Goal: Task Accomplishment & Management: Use online tool/utility

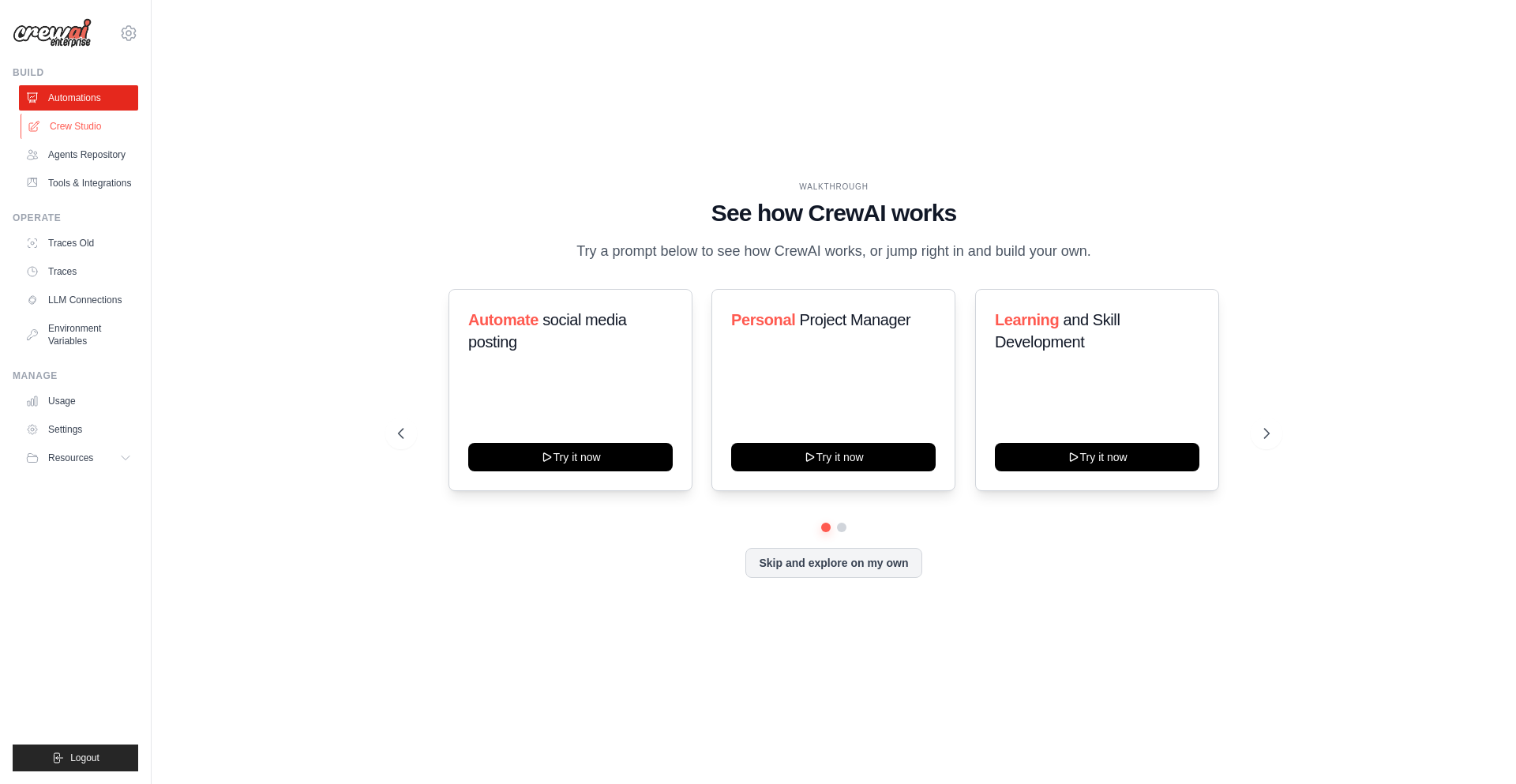
click at [72, 125] on link "Crew Studio" at bounding box center [80, 127] width 119 height 26
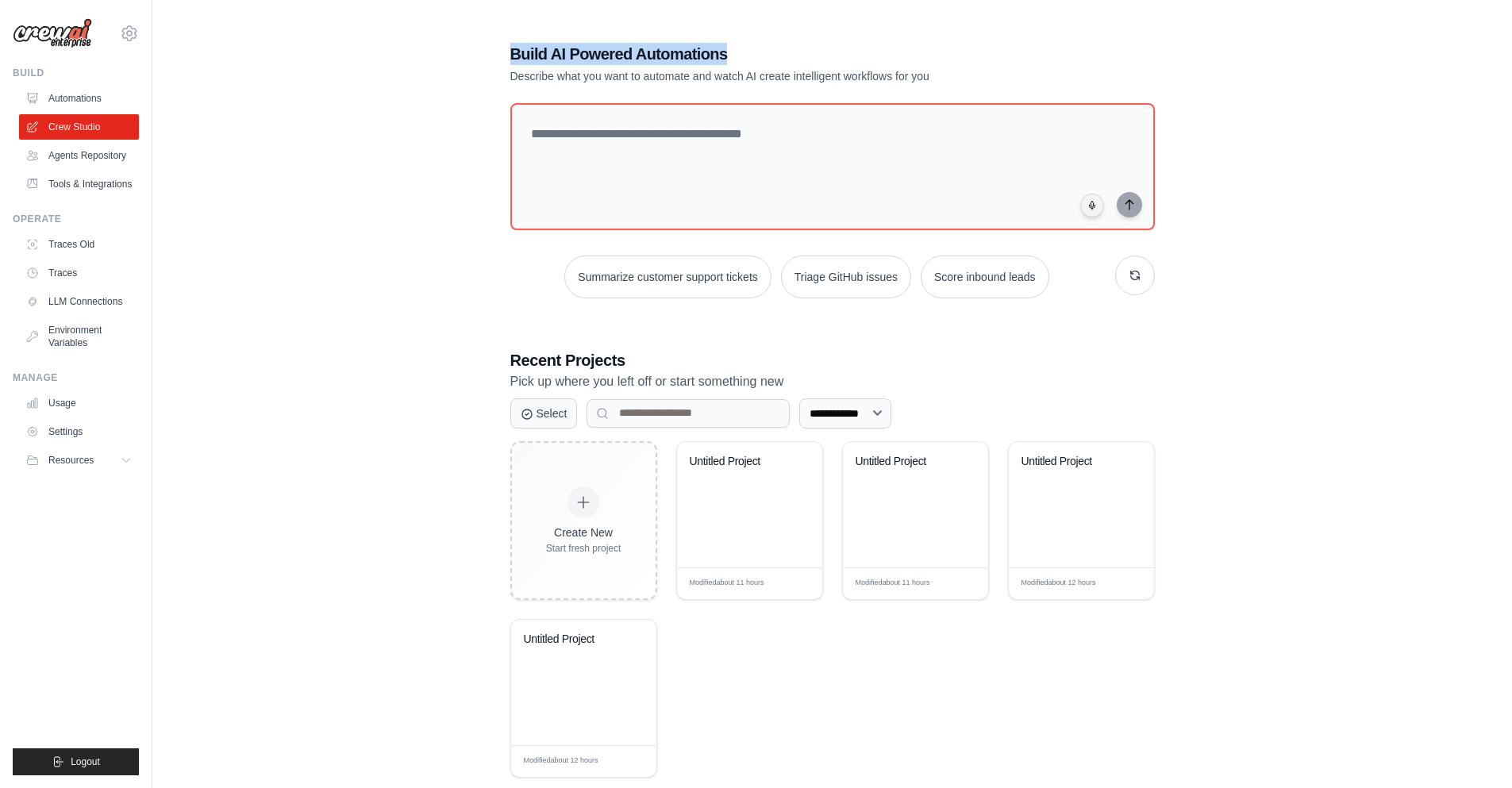
drag, startPoint x: 498, startPoint y: 50, endPoint x: 762, endPoint y: 55, distance: 264.0
click at [762, 55] on div "**********" at bounding box center [833, 410] width 683 height 785
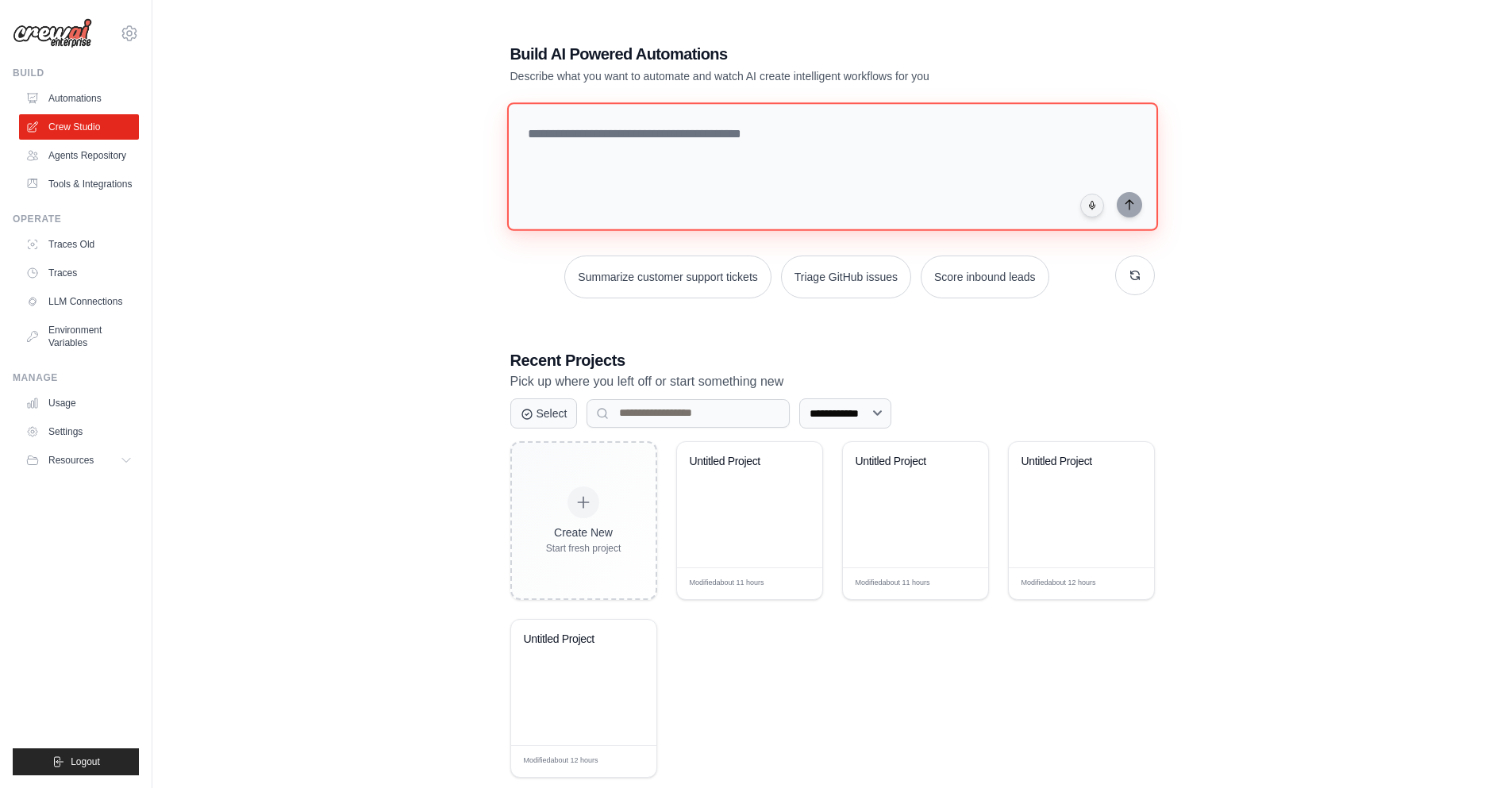
click at [689, 137] on textarea at bounding box center [831, 167] width 651 height 129
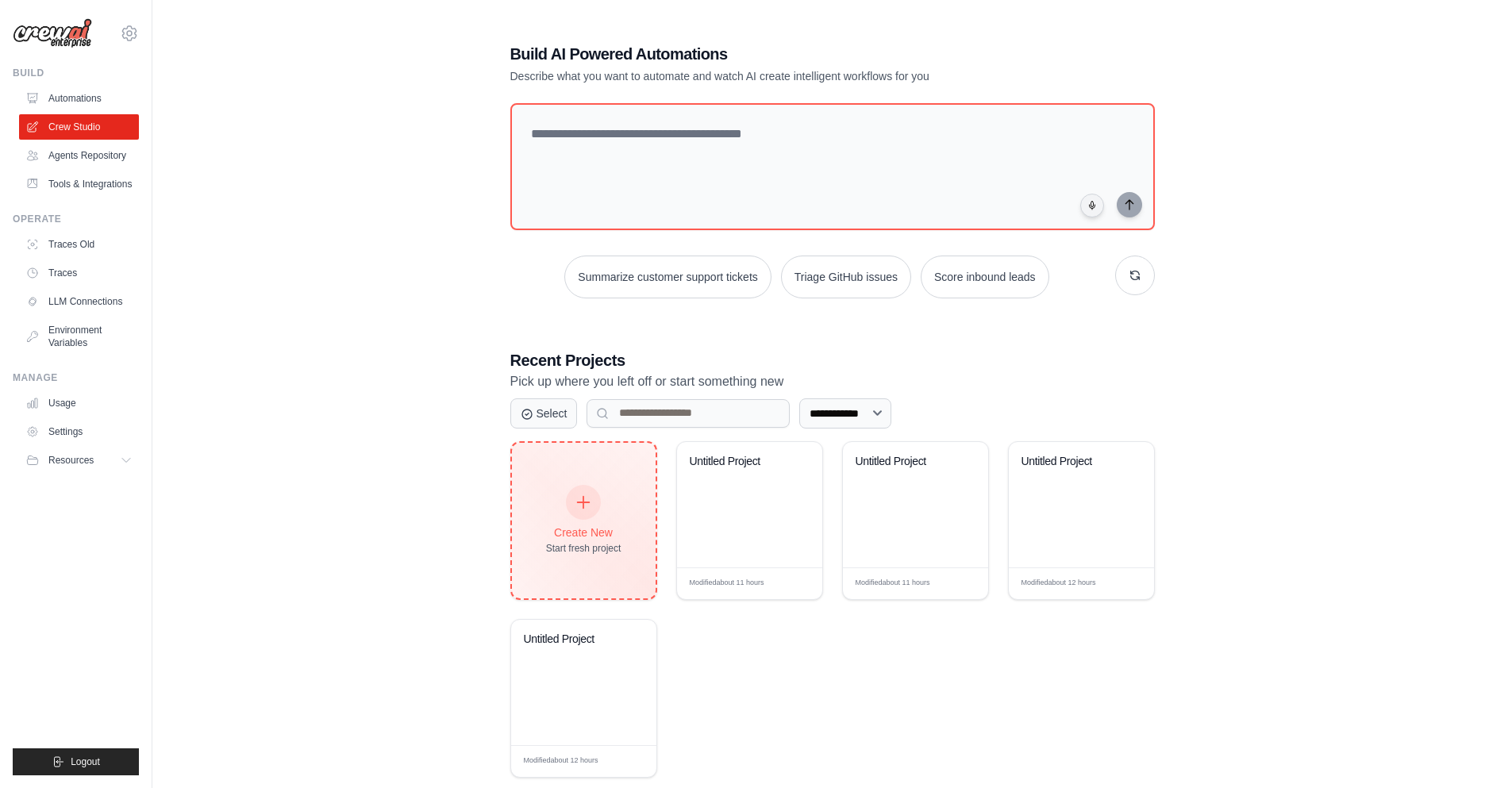
click at [585, 528] on div "Create New" at bounding box center [584, 533] width 76 height 15
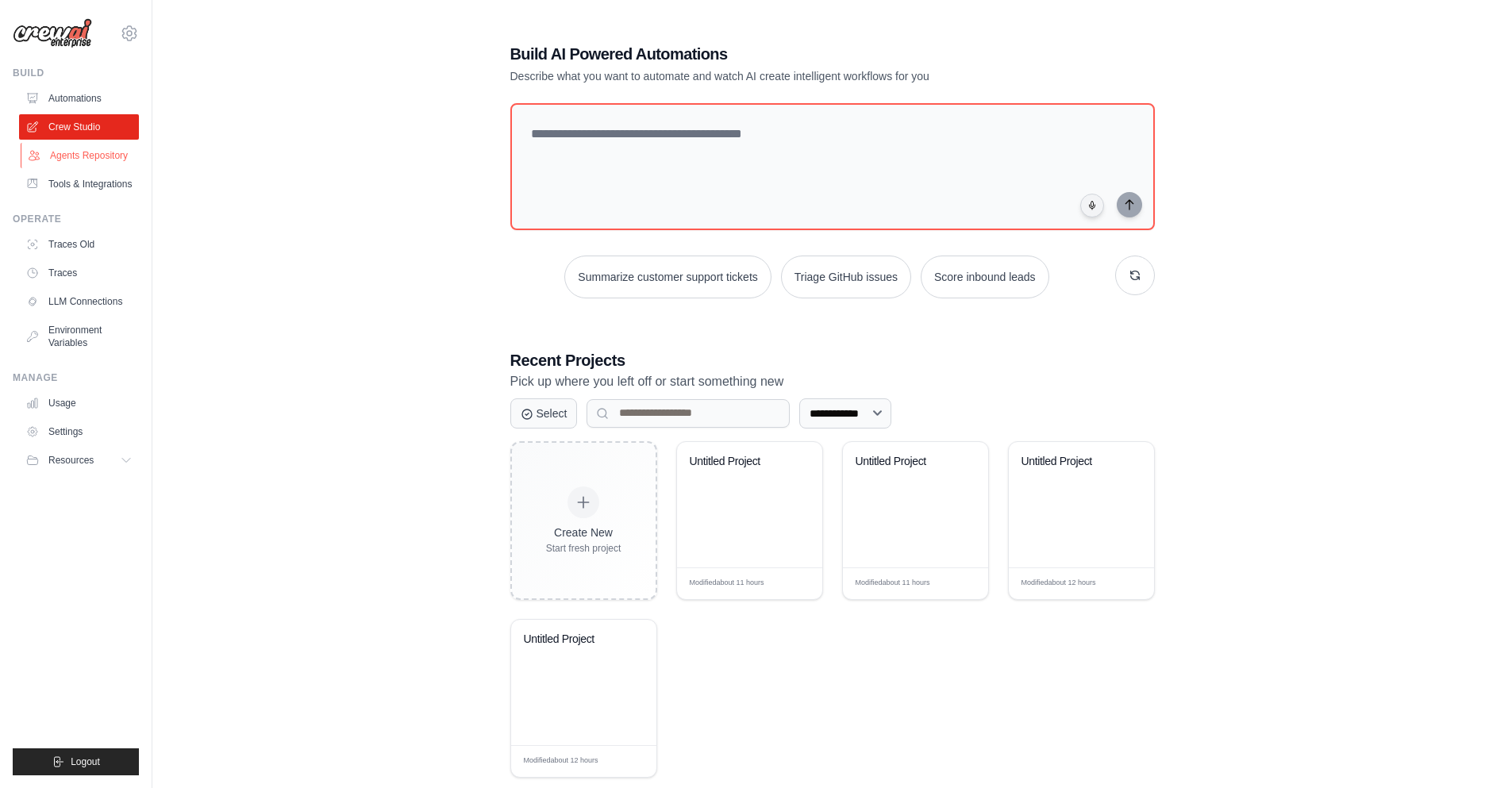
click at [77, 156] on link "Agents Repository" at bounding box center [80, 156] width 119 height 26
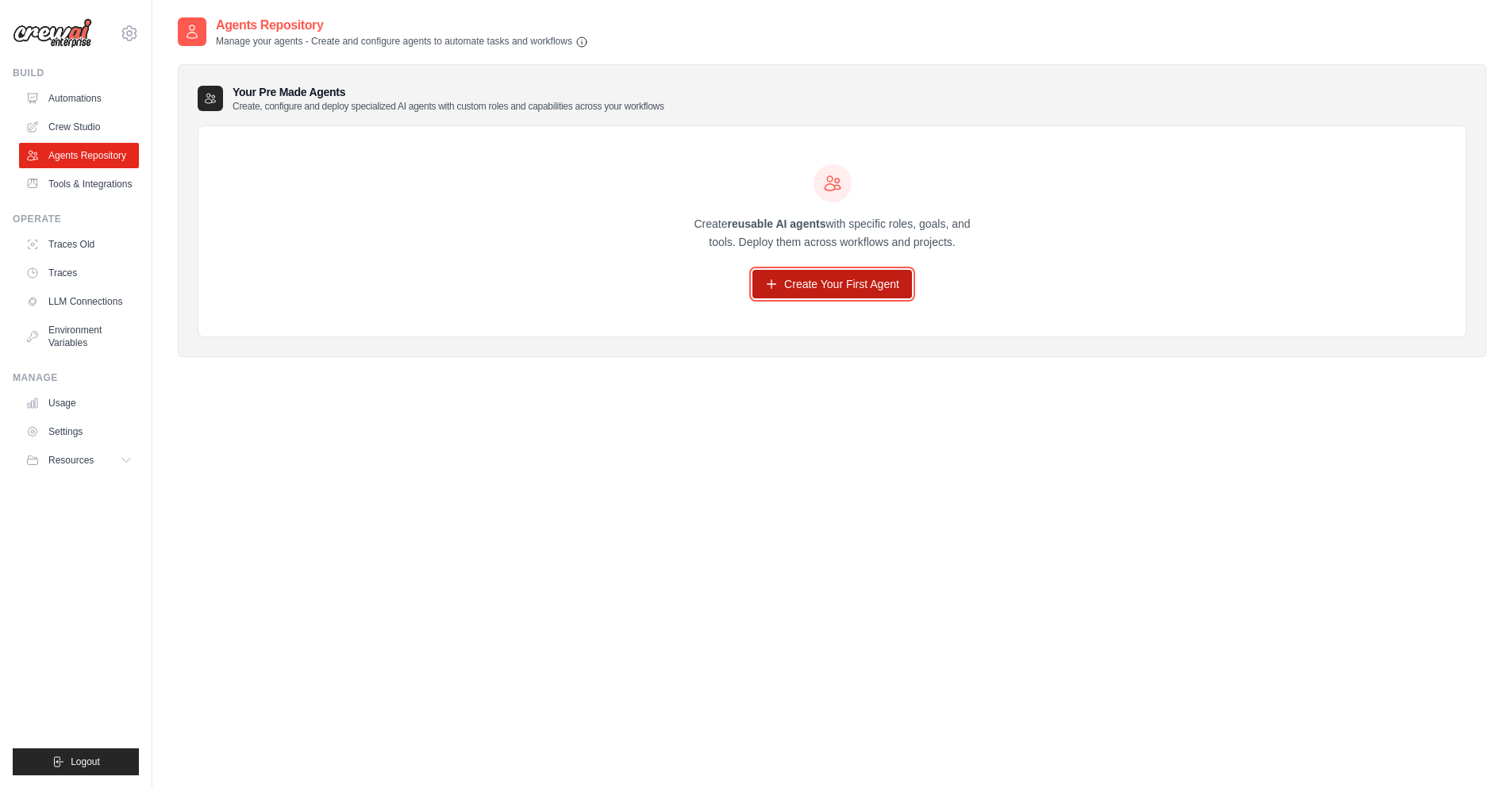
click at [824, 289] on link "Create Your First Agent" at bounding box center [833, 284] width 160 height 28
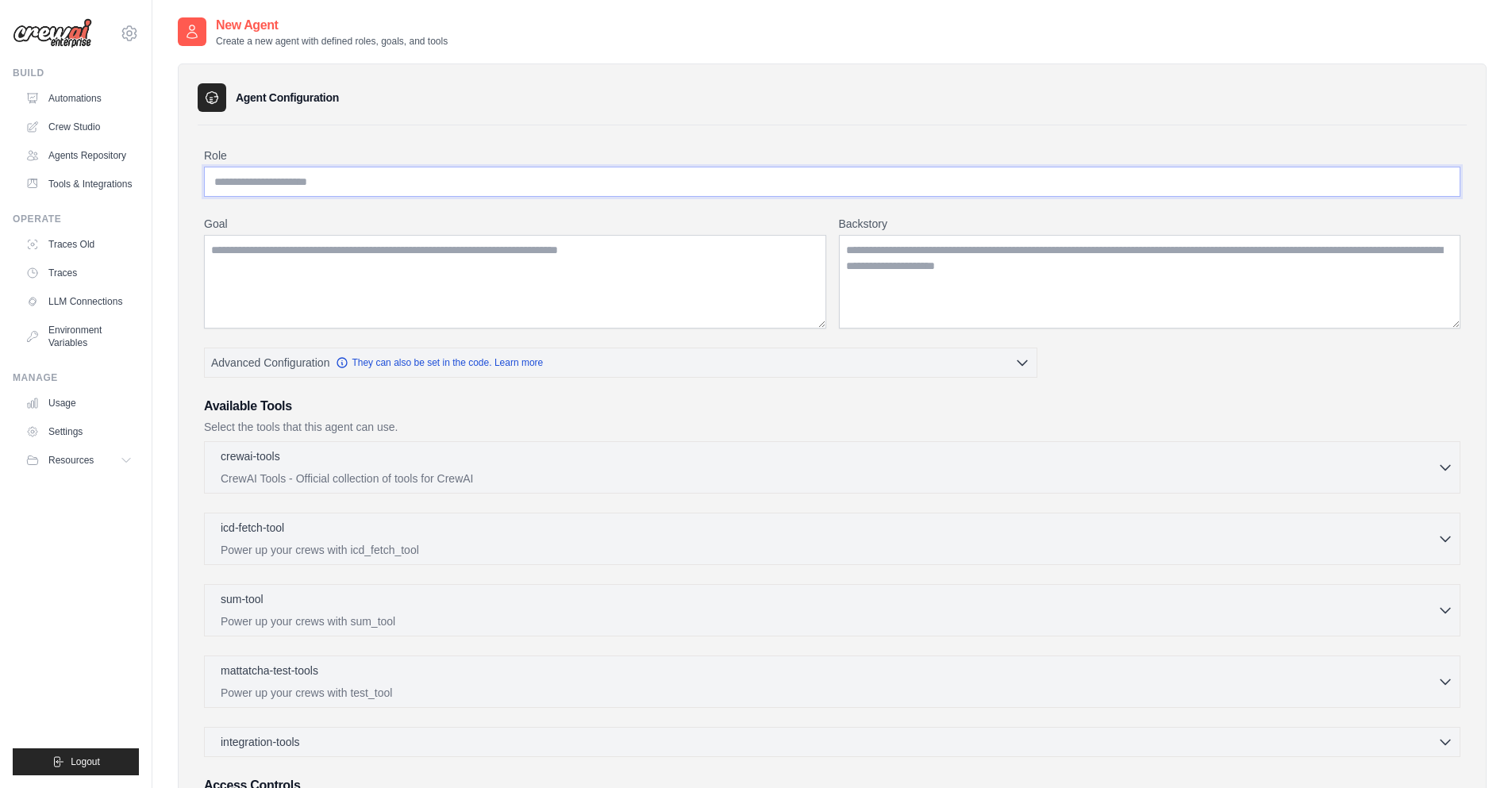
click at [274, 172] on input "Role" at bounding box center [832, 181] width 1257 height 30
drag, startPoint x: 357, startPoint y: 95, endPoint x: 193, endPoint y: 91, distance: 164.0
click at [193, 91] on div "Agent Configuration Role Goal [GEOGRAPHIC_DATA] Advanced Configuration" at bounding box center [832, 498] width 1309 height 868
click at [216, 175] on input "Role" at bounding box center [832, 181] width 1257 height 30
click at [578, 177] on input "Role" at bounding box center [832, 181] width 1257 height 30
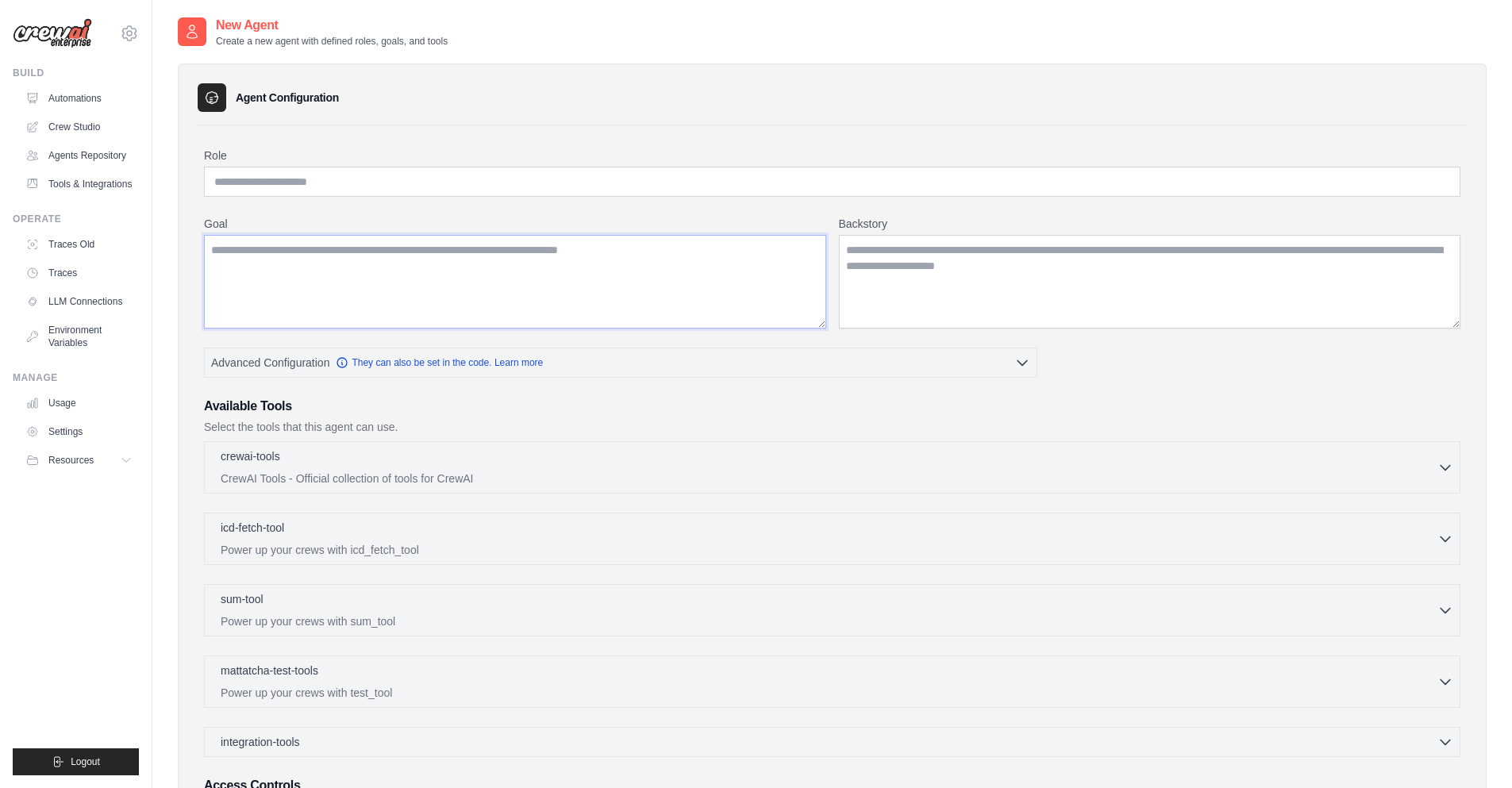
drag, startPoint x: 289, startPoint y: 281, endPoint x: 379, endPoint y: 275, distance: 90.2
click at [295, 281] on textarea "Goal" at bounding box center [515, 281] width 622 height 94
drag, startPoint x: 1015, startPoint y: 283, endPoint x: 1113, endPoint y: 276, distance: 98.2
click at [1016, 283] on textarea "Backstory" at bounding box center [1150, 281] width 622 height 94
drag, startPoint x: 1125, startPoint y: 272, endPoint x: 799, endPoint y: 216, distance: 330.8
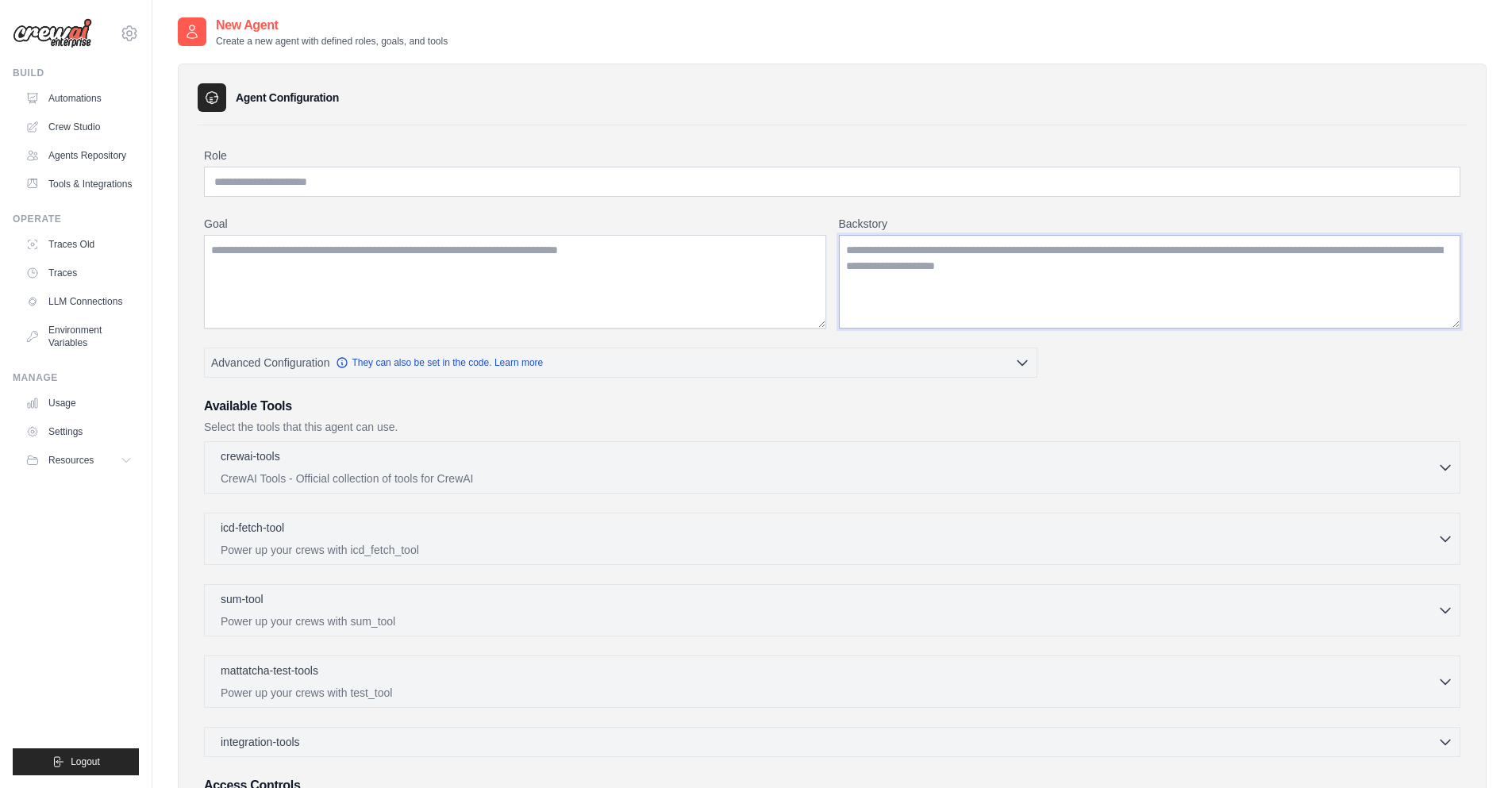
click at [799, 216] on div "Goal Backstory" at bounding box center [832, 272] width 1257 height 113
click at [1025, 382] on div "Role Goal Backstory Advanced Configuration They can also be set in the code. Le…" at bounding box center [832, 504] width 1257 height 714
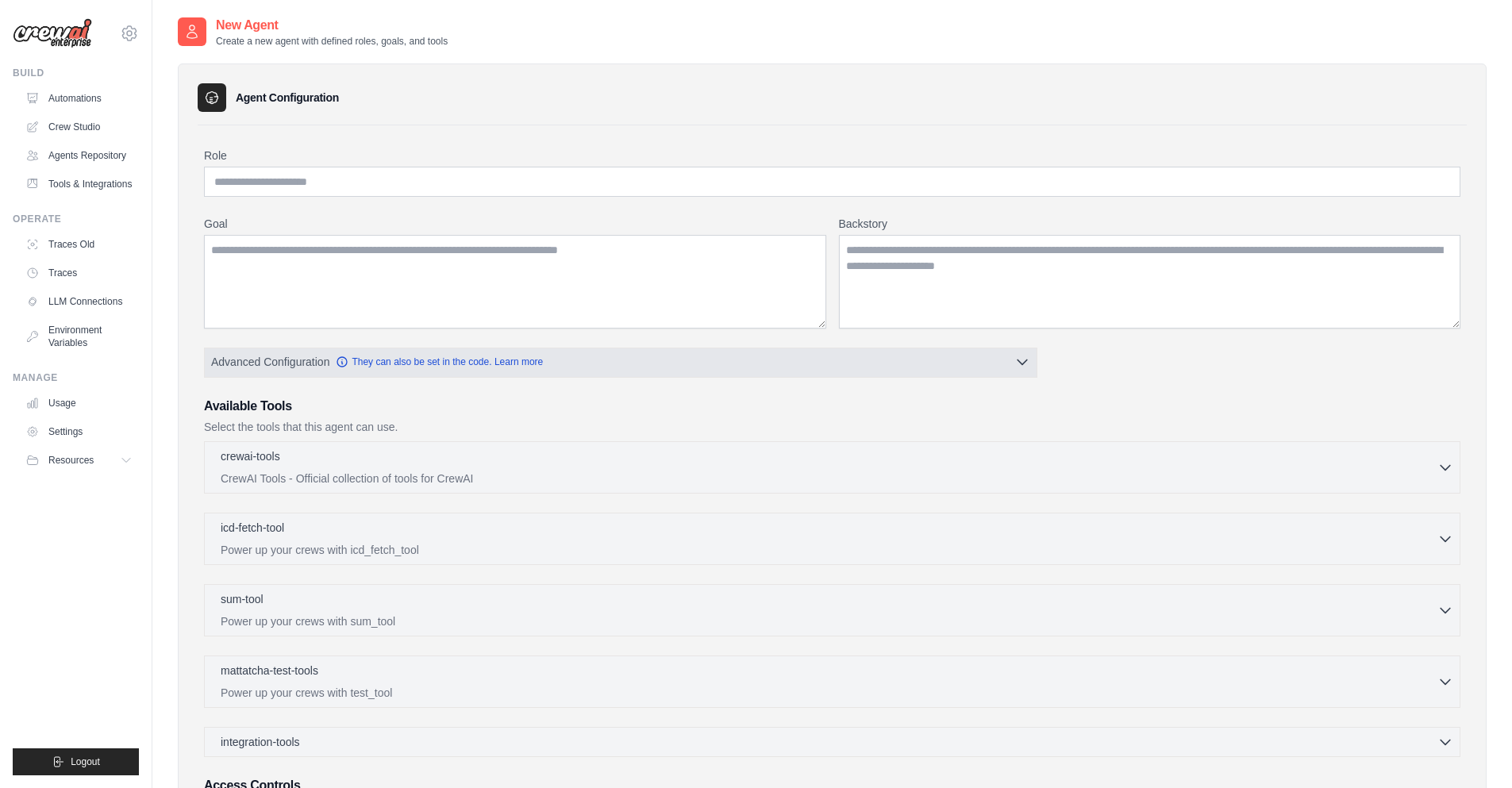
click at [1014, 373] on button "Advanced Configuration They can also be set in the code. Learn more" at bounding box center [621, 362] width 832 height 28
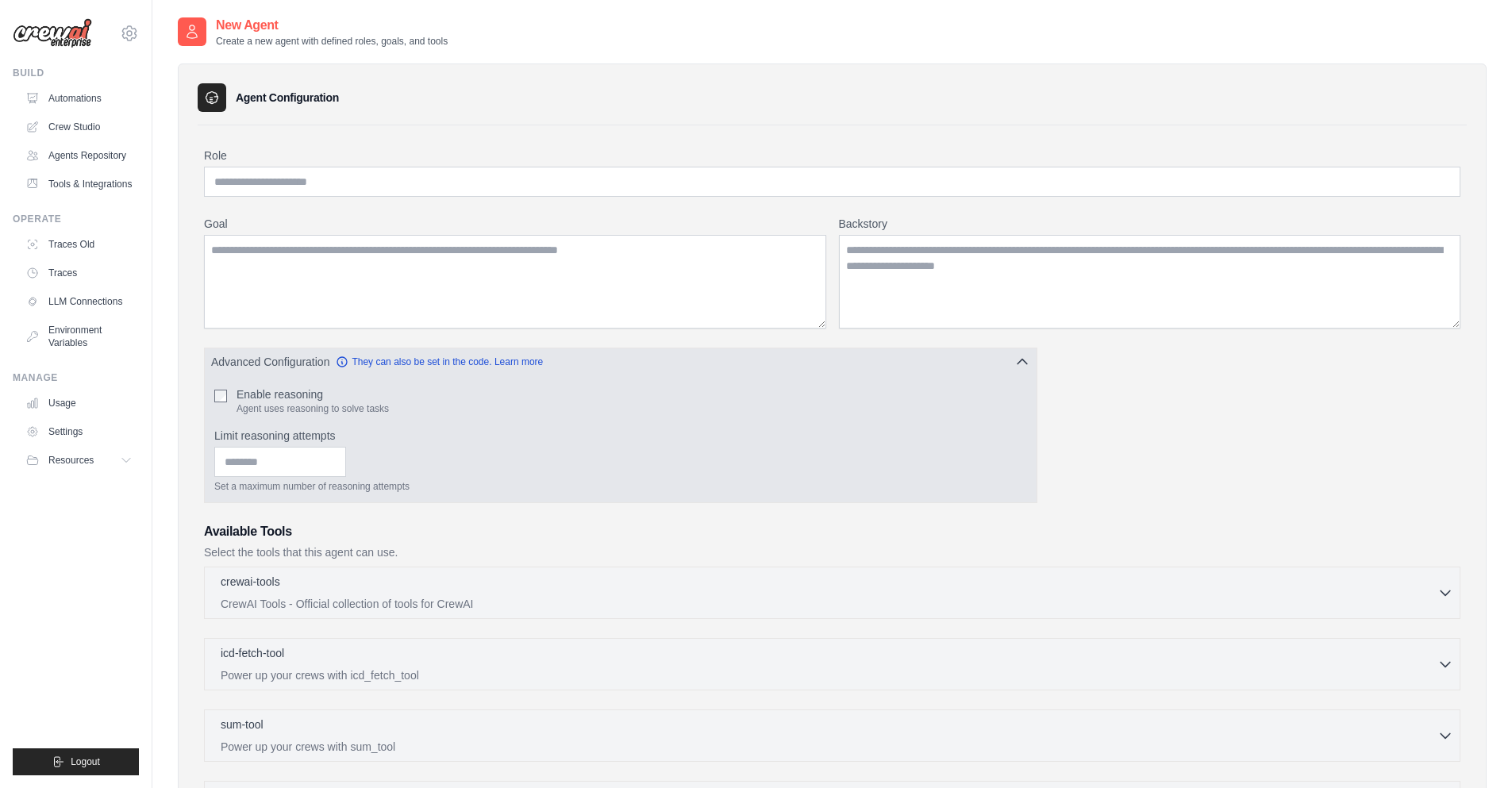
click at [1018, 360] on icon "button" at bounding box center [1022, 362] width 15 height 15
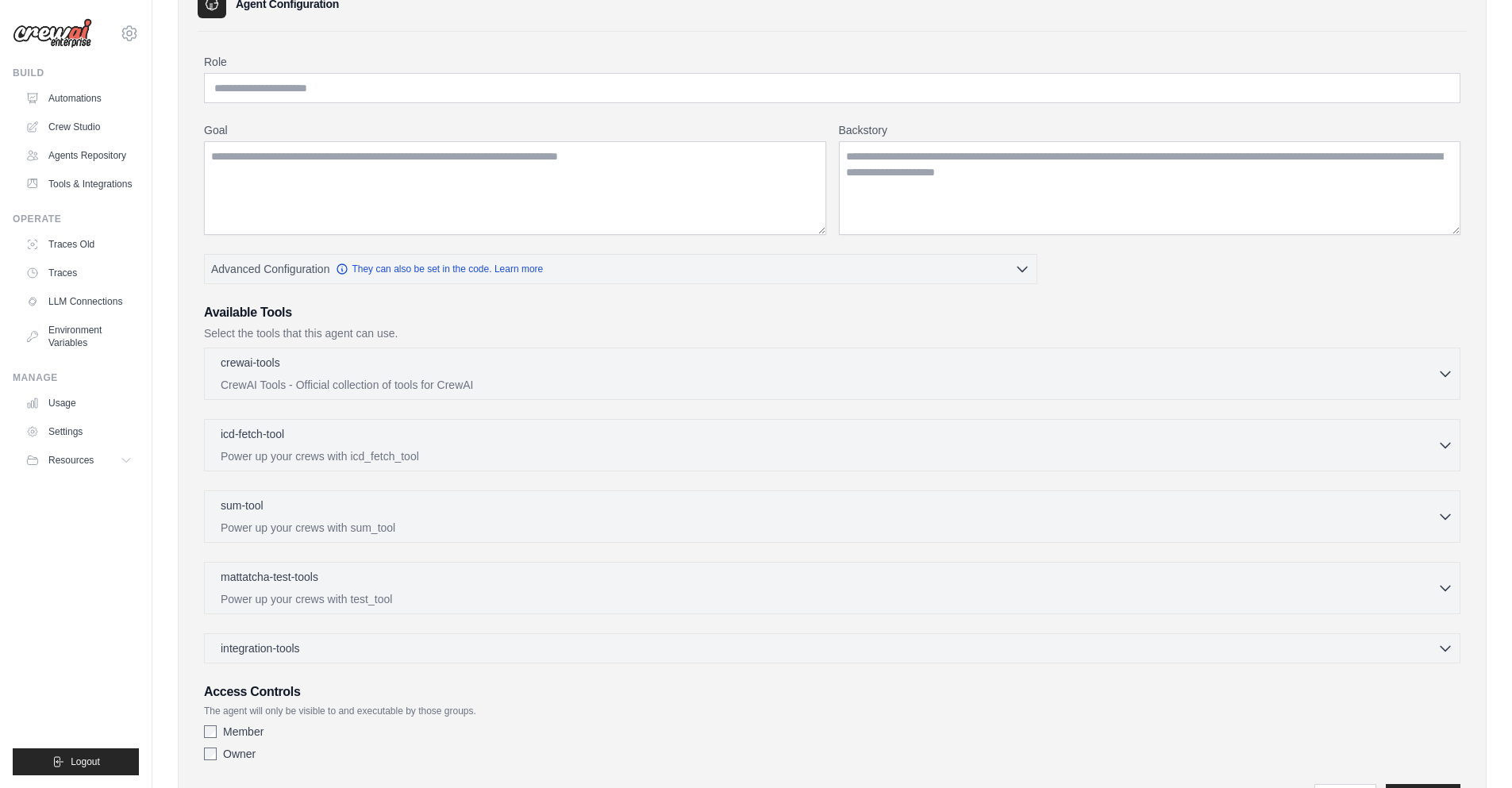
scroll to position [184, 0]
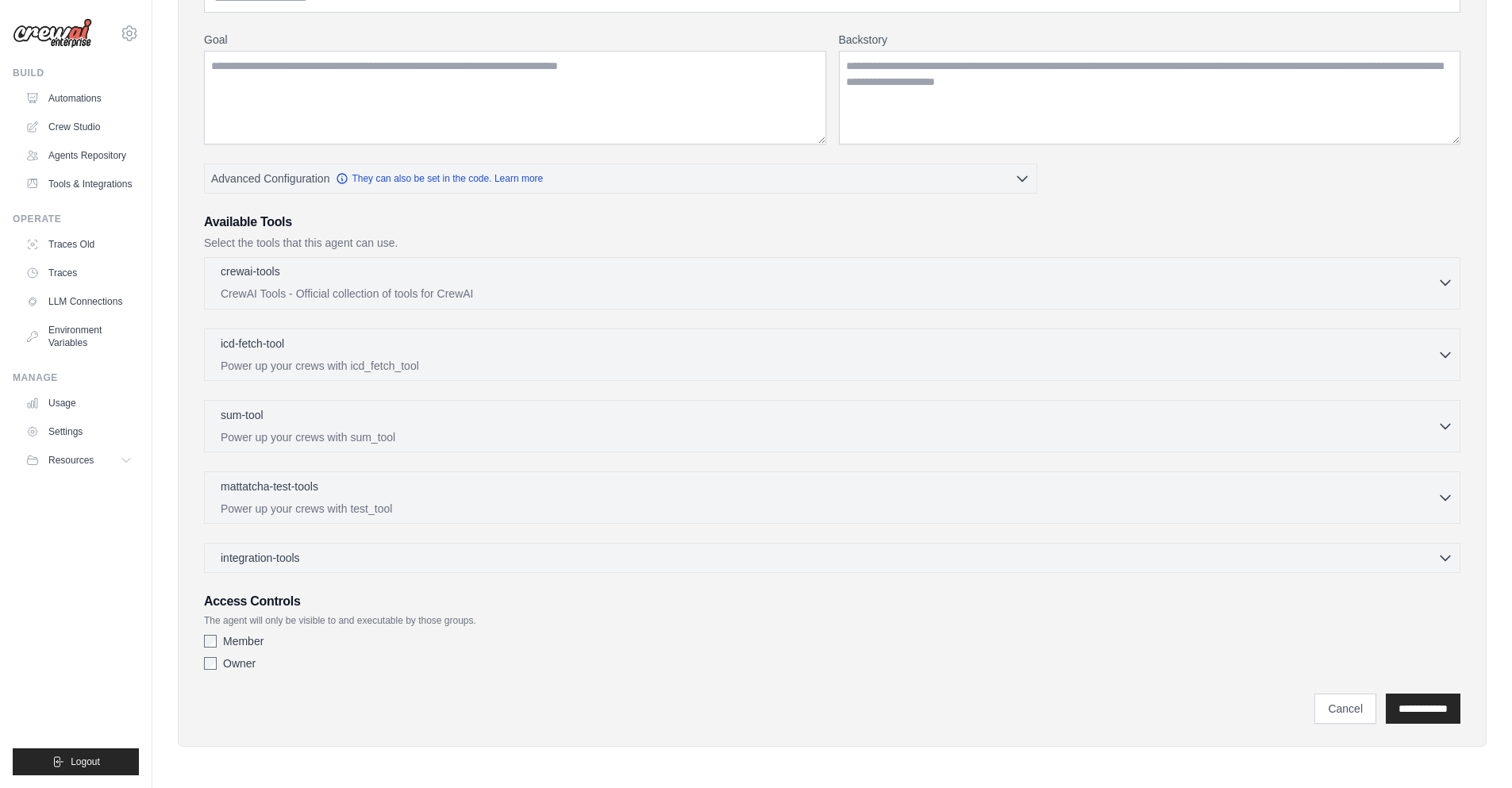
click at [1446, 284] on icon "button" at bounding box center [1446, 283] width 15 height 15
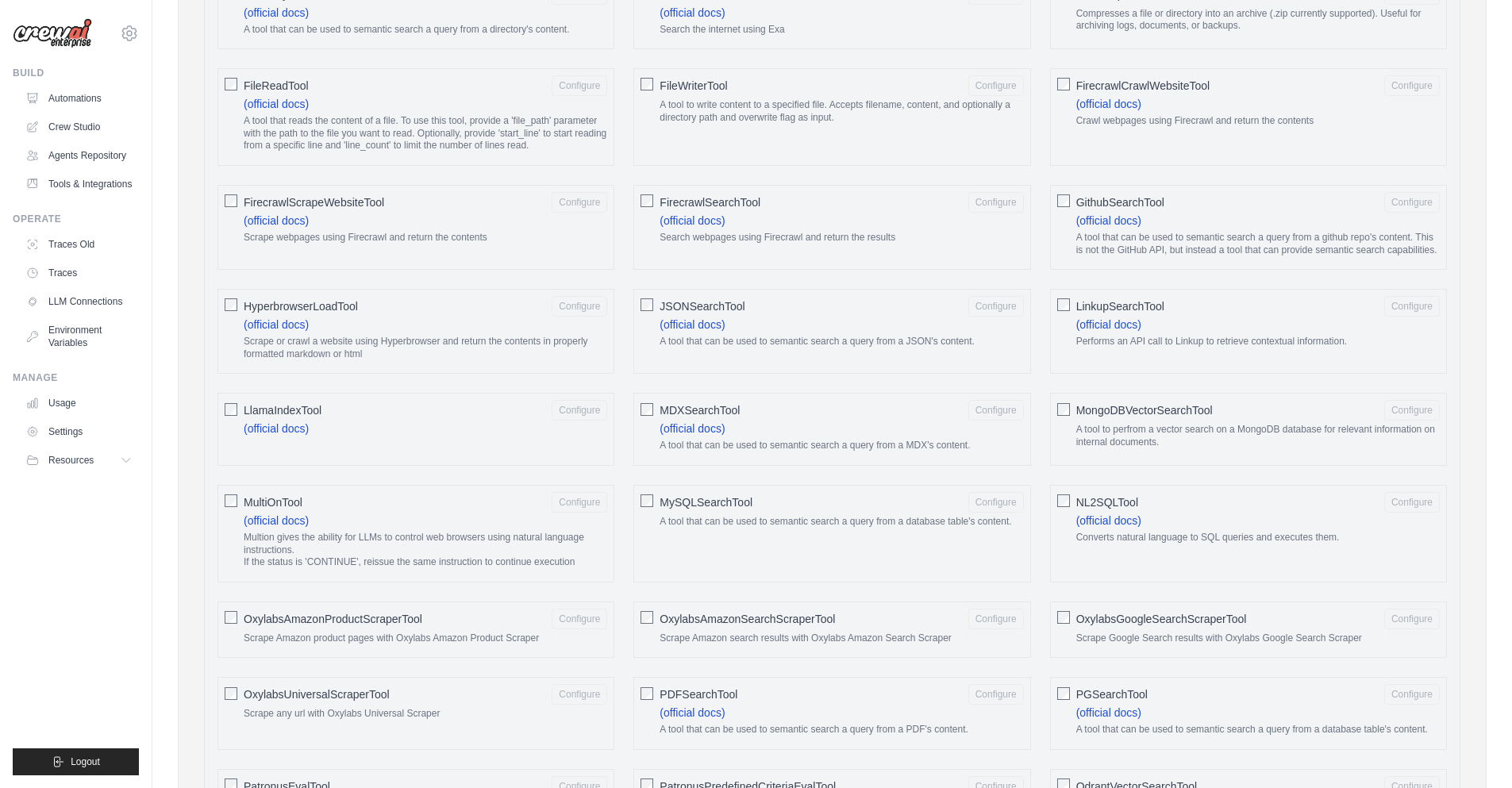
scroll to position [851, 0]
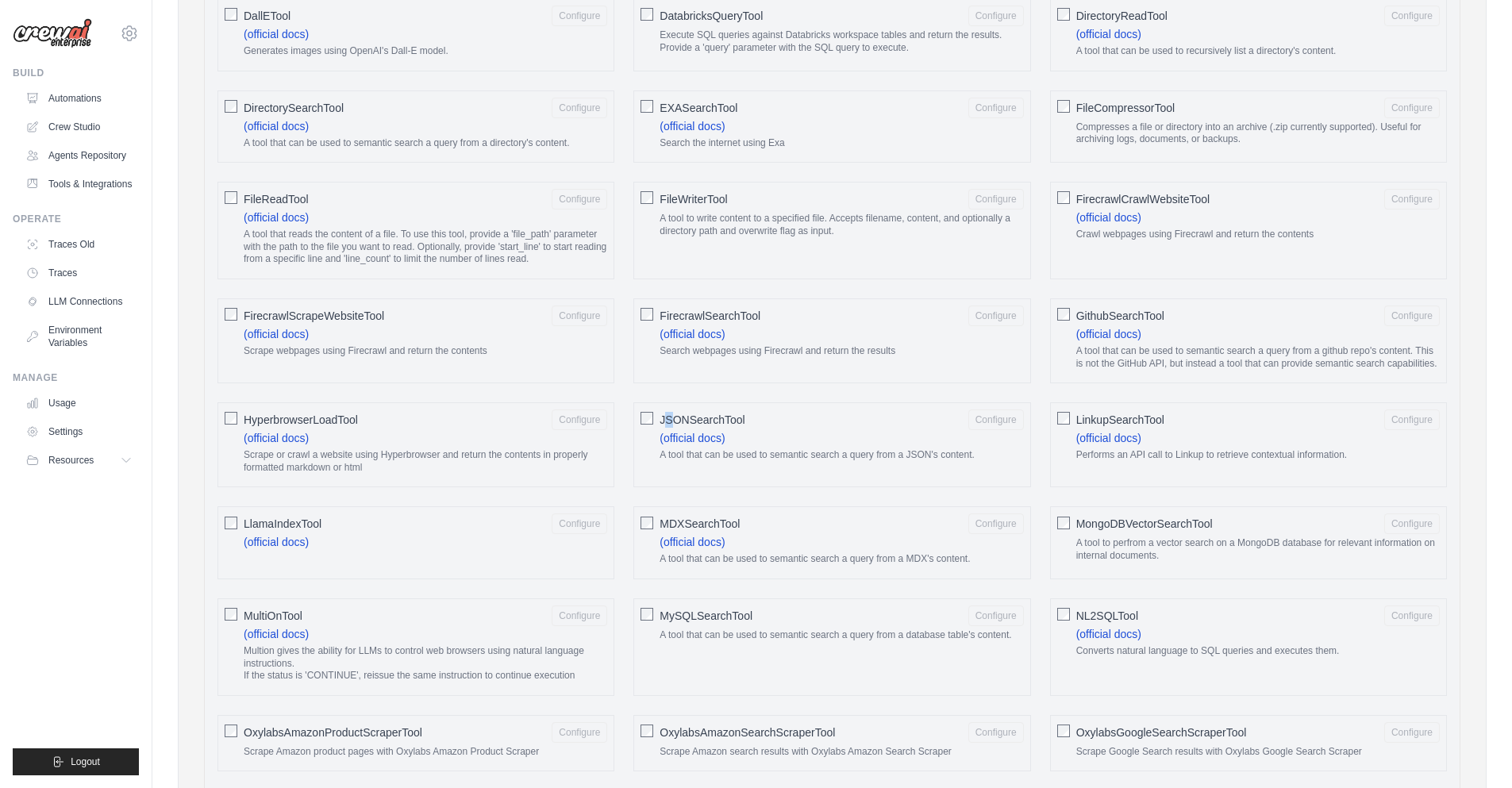
click at [669, 415] on span "JSONSearchTool" at bounding box center [702, 419] width 85 height 15
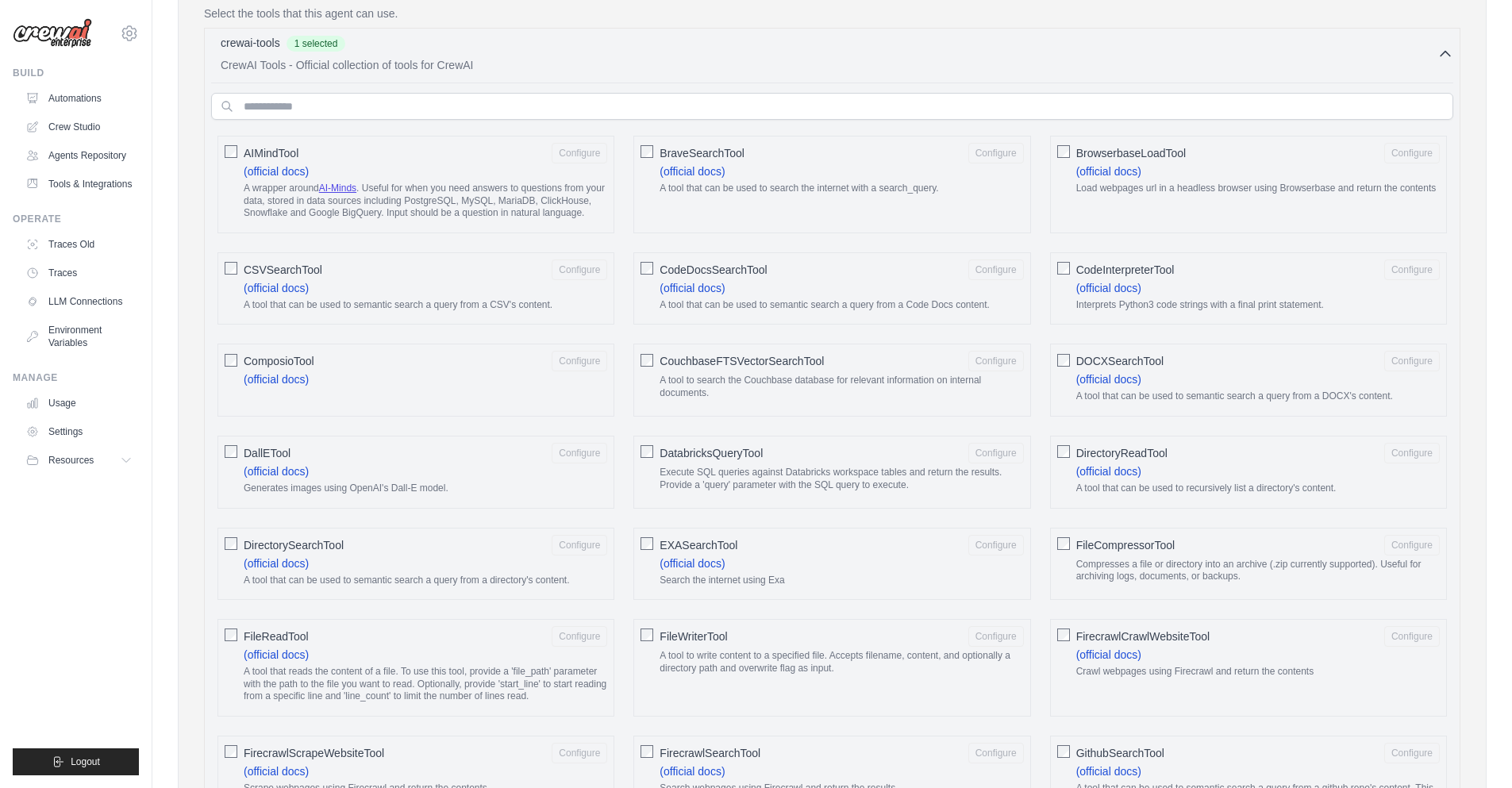
scroll to position [667, 0]
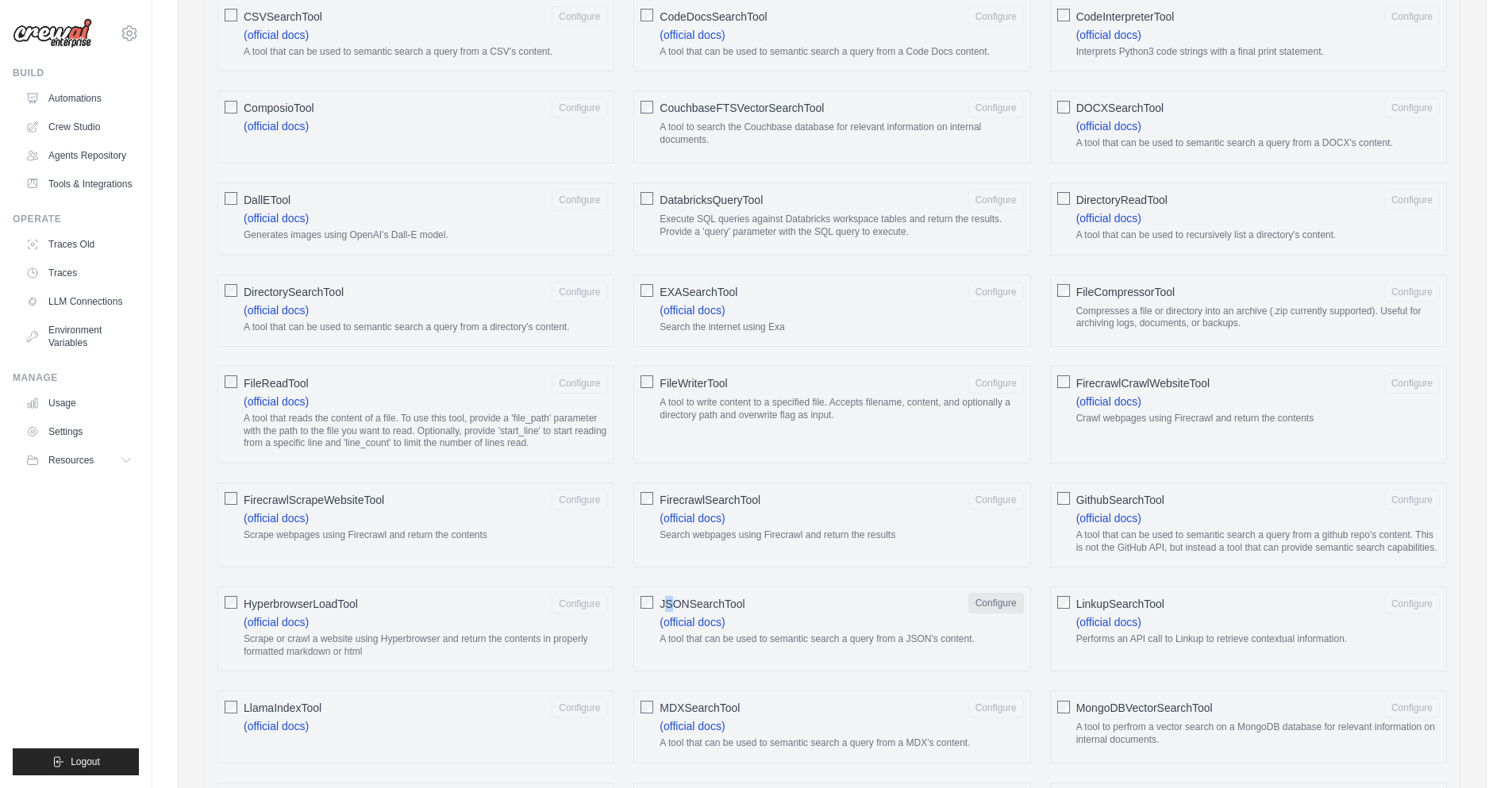
click at [994, 599] on button "Configure" at bounding box center [996, 603] width 56 height 21
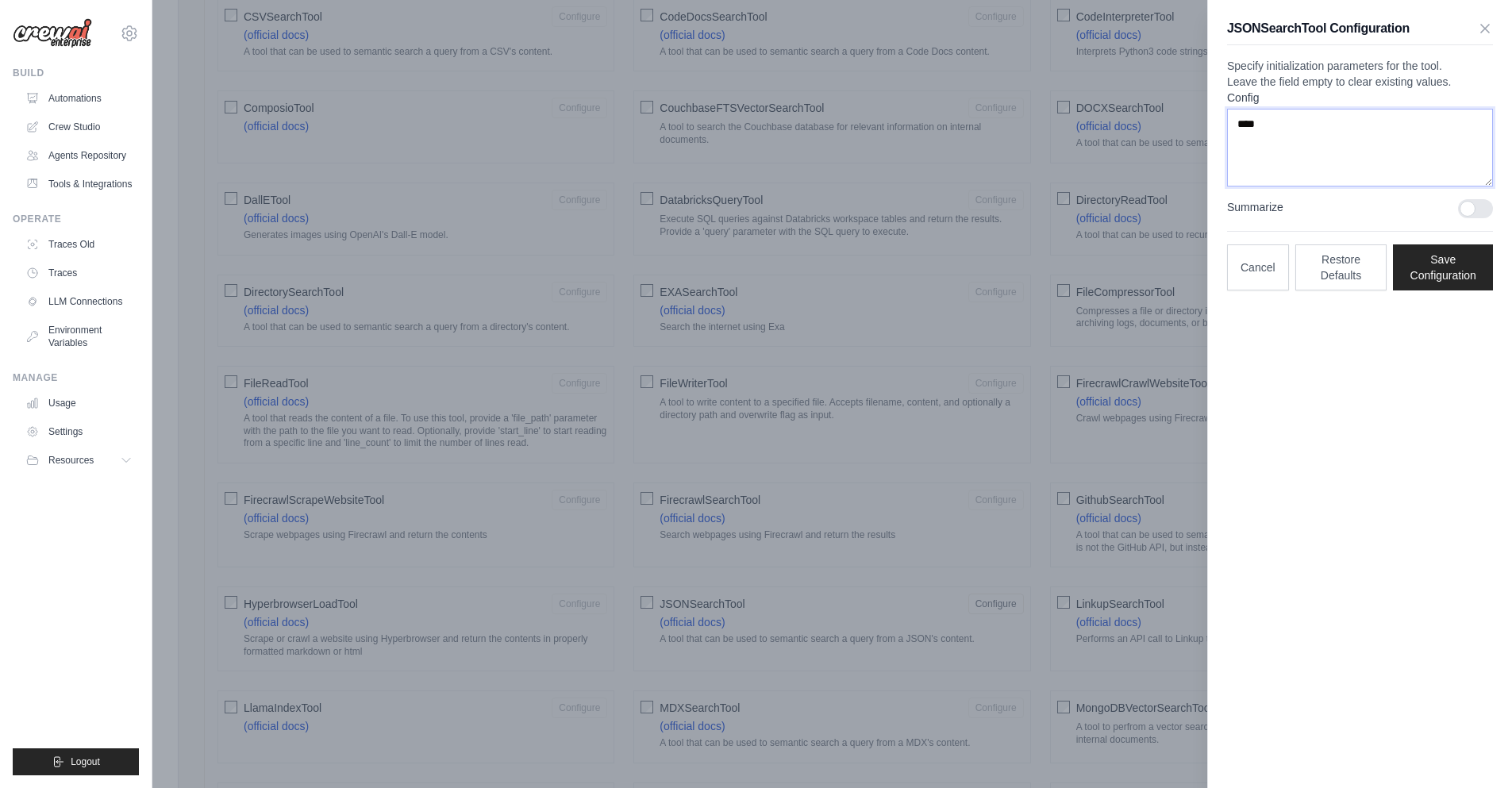
drag, startPoint x: 1281, startPoint y: 162, endPoint x: 1166, endPoint y: 138, distance: 117.5
click at [1337, 290] on button "Restore Defaults" at bounding box center [1341, 267] width 92 height 46
click at [1489, 26] on icon "button" at bounding box center [1485, 27] width 15 height 15
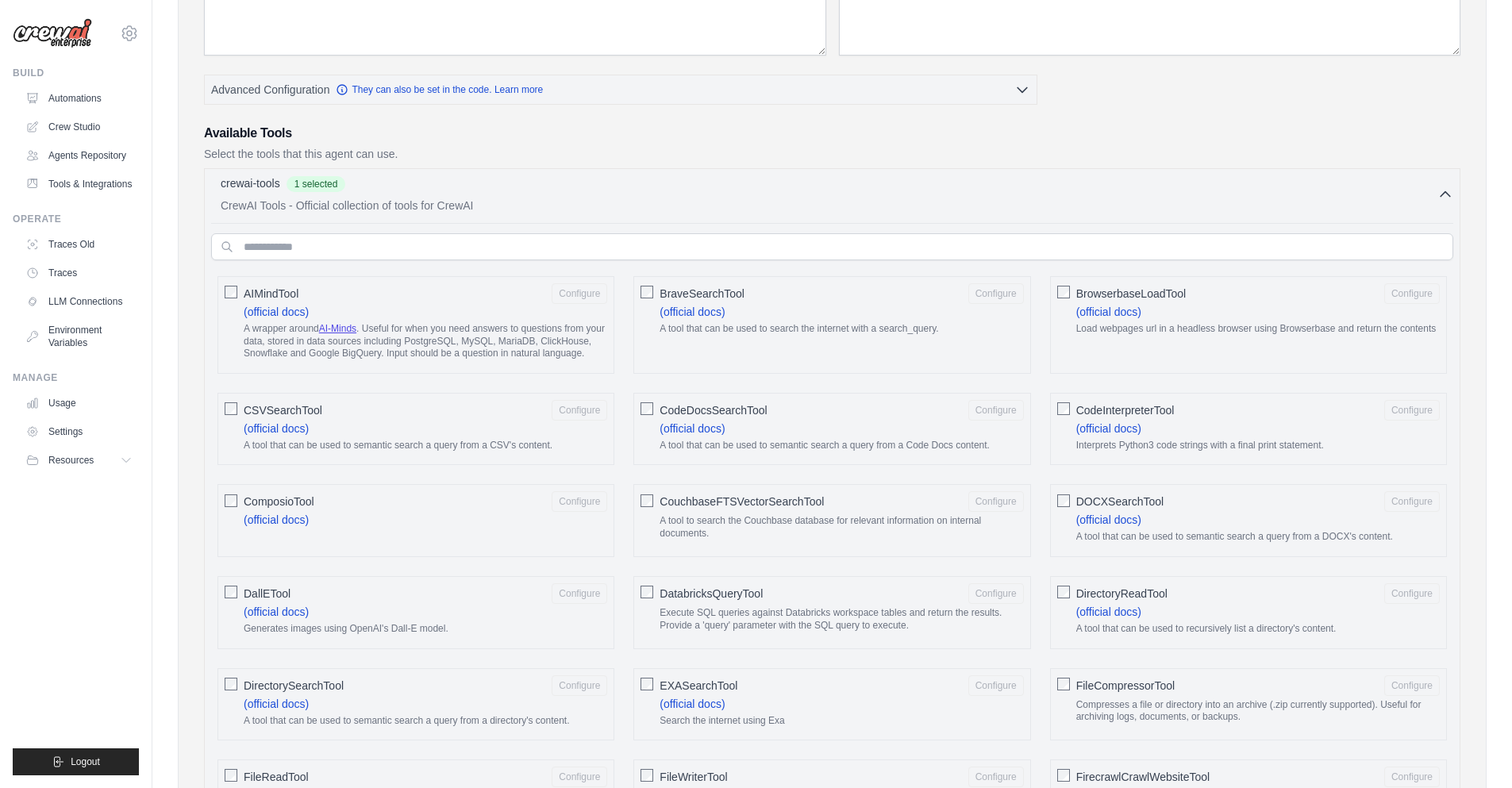
scroll to position [0, 0]
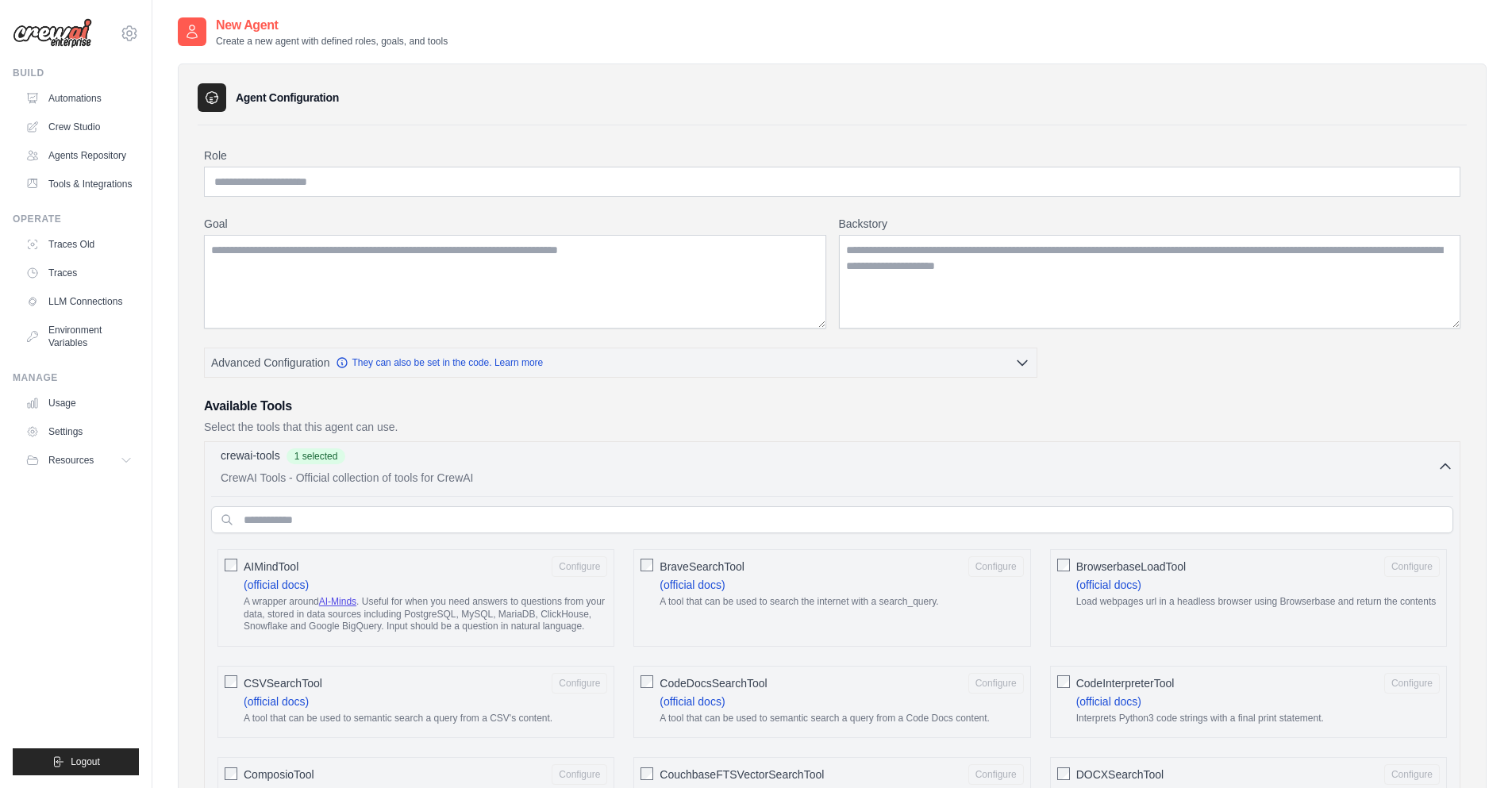
click at [1443, 470] on icon "button" at bounding box center [1446, 467] width 15 height 15
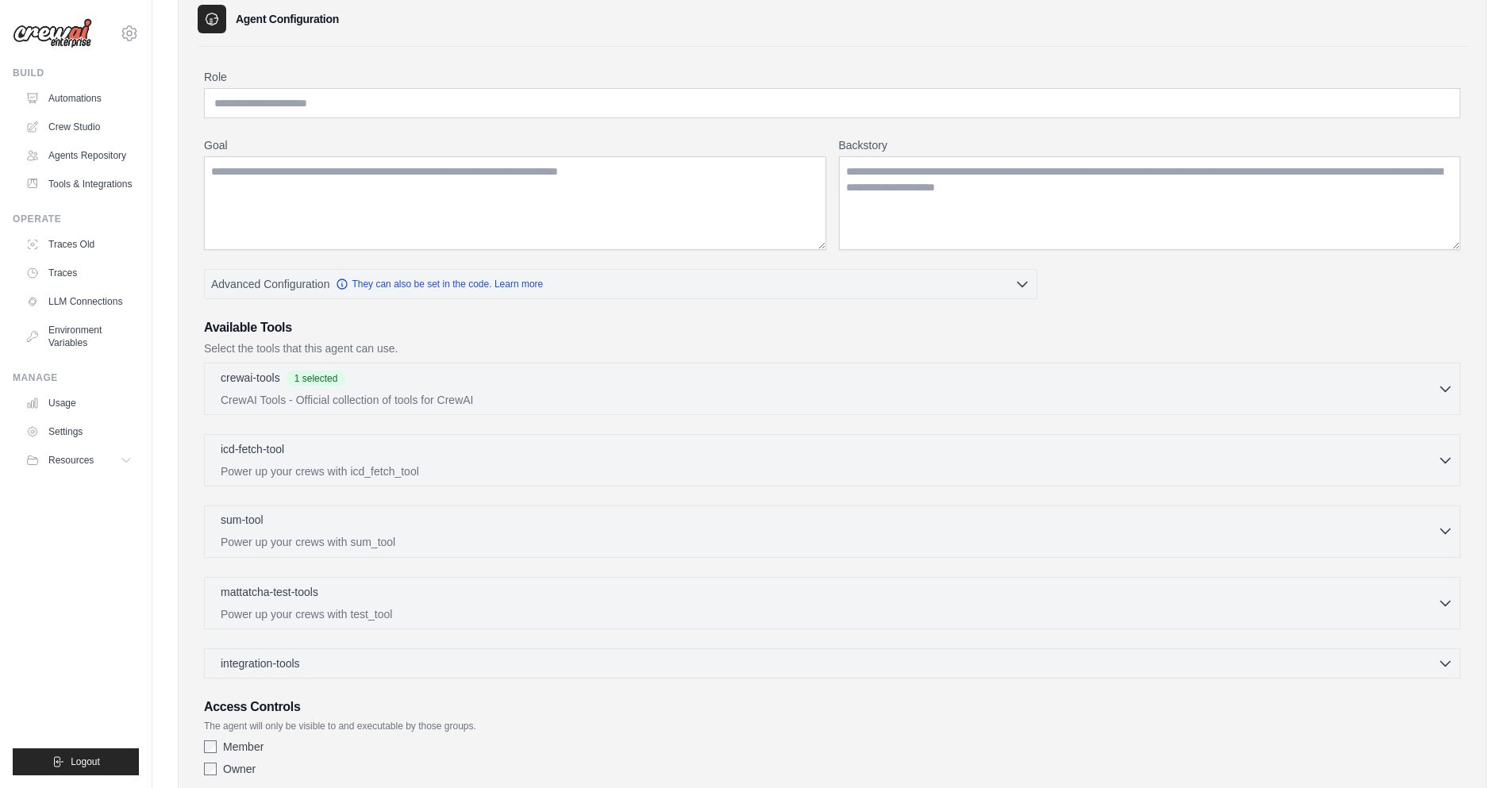
scroll to position [184, 0]
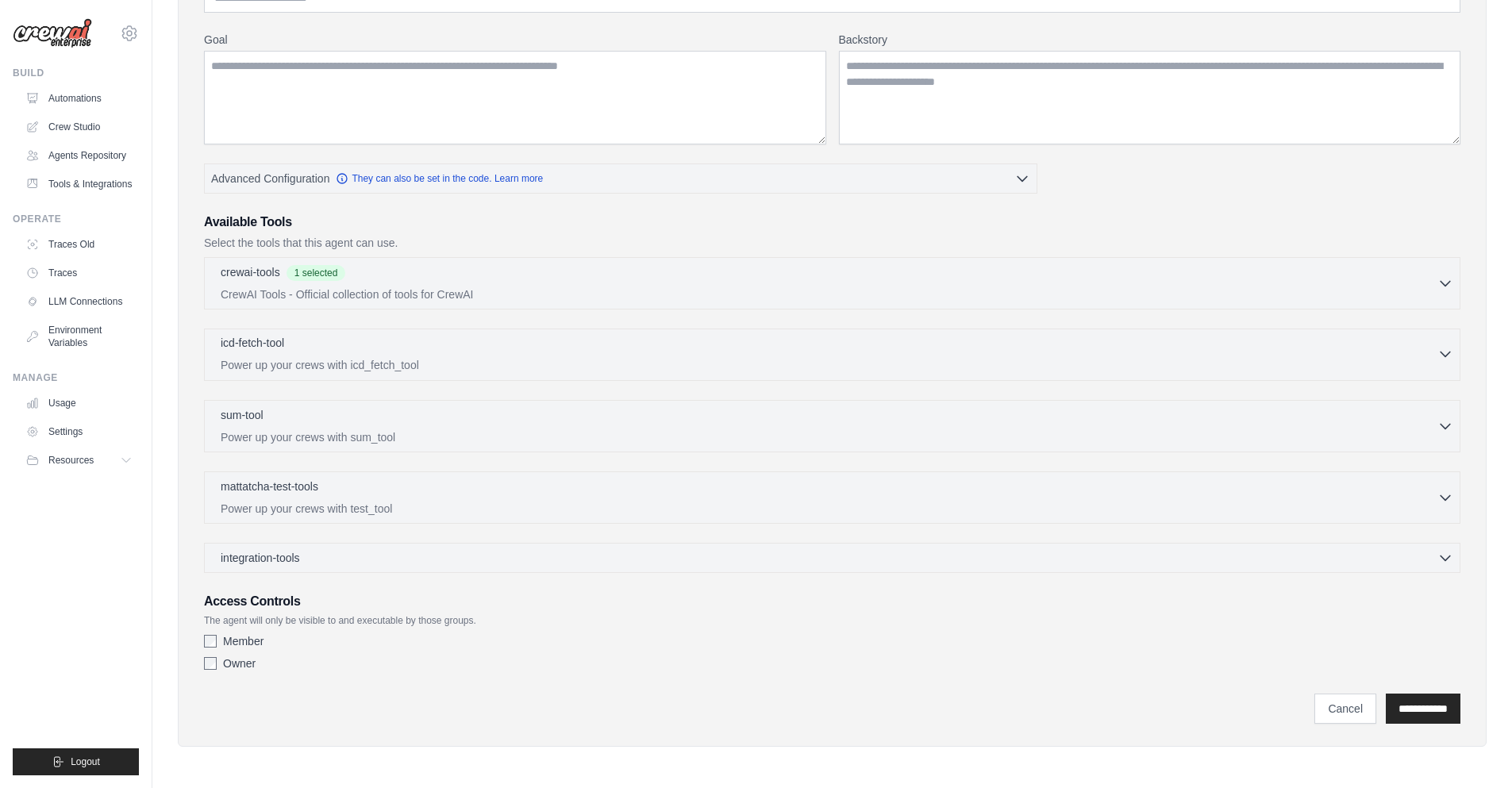
click at [457, 357] on p "Power up your crews with icd_fetch_tool" at bounding box center [829, 365] width 1217 height 15
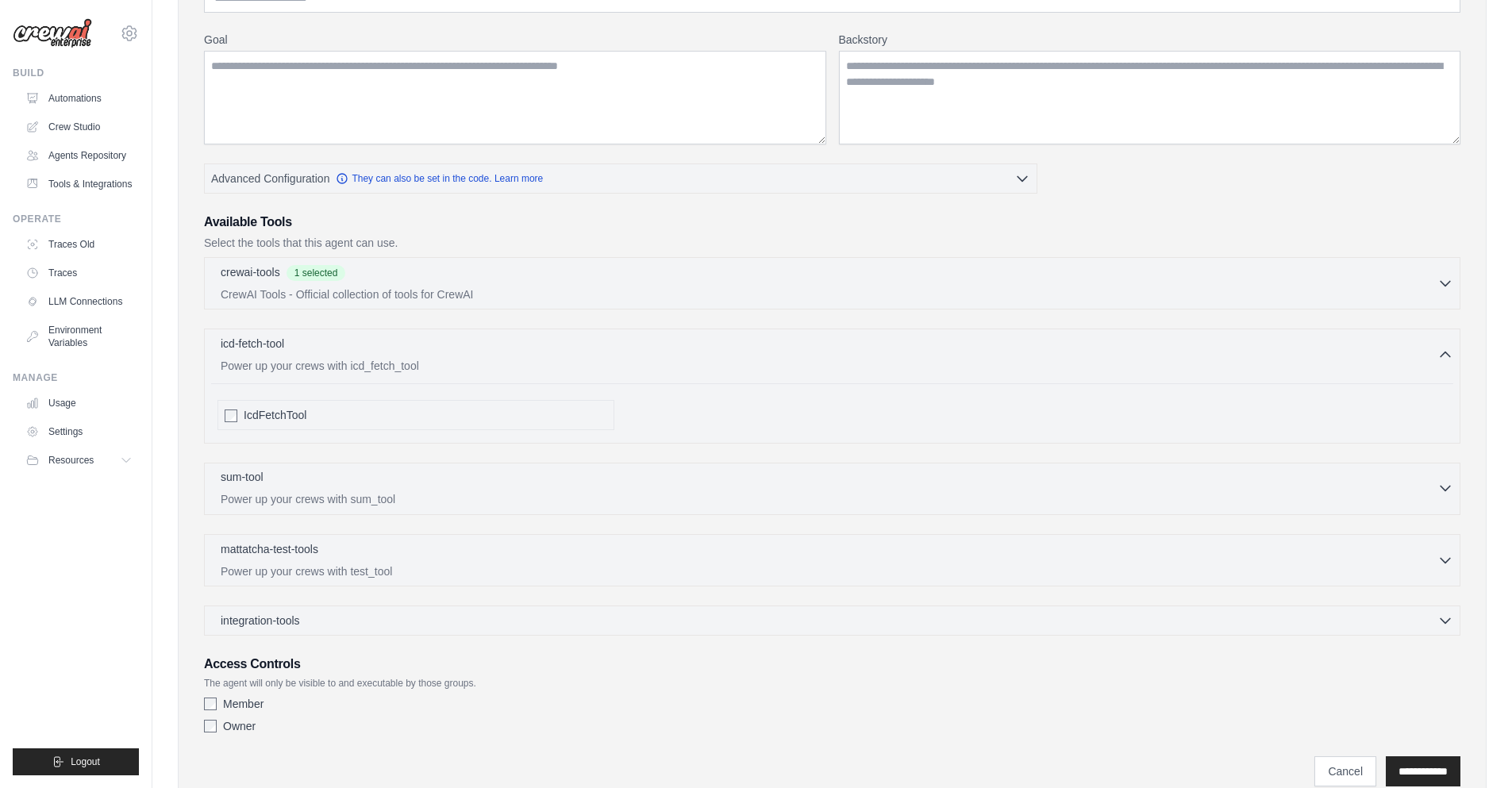
click at [291, 471] on div "sum-tool 0 selected" at bounding box center [829, 479] width 1217 height 19
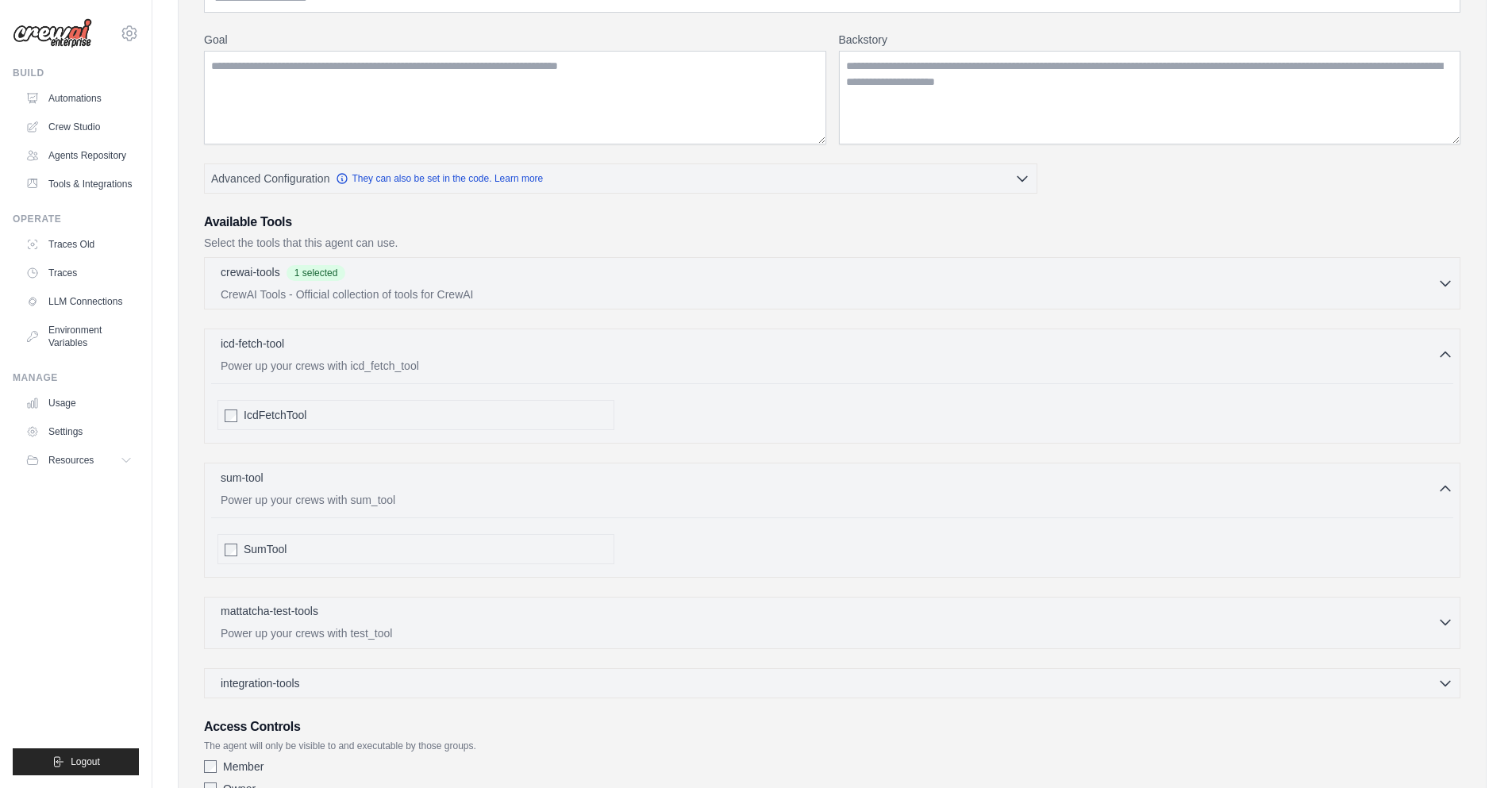
click at [274, 625] on div "mattatcha-test-tools 0 selected Power up your crews with test_tool" at bounding box center [829, 622] width 1217 height 38
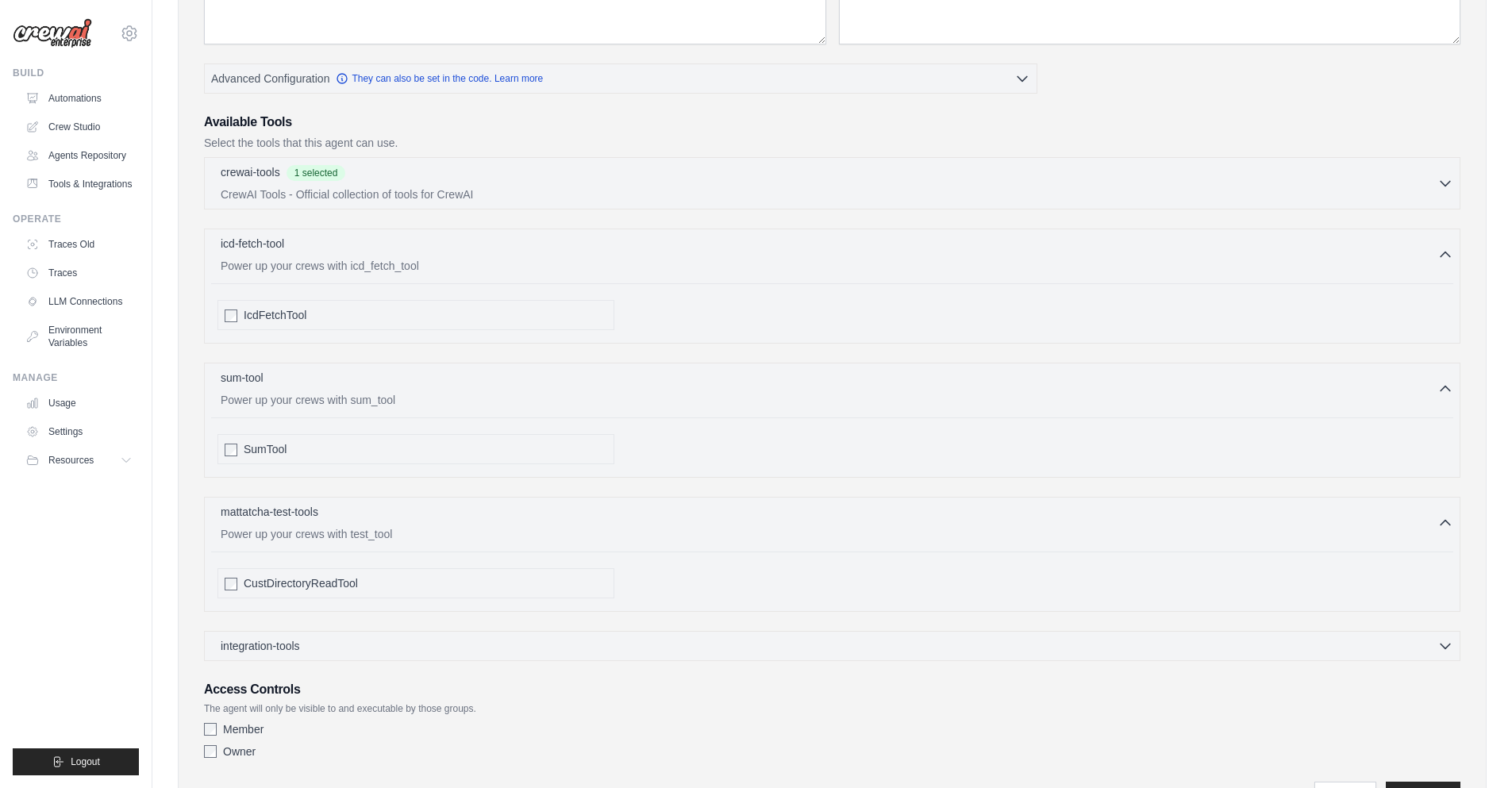
scroll to position [372, 0]
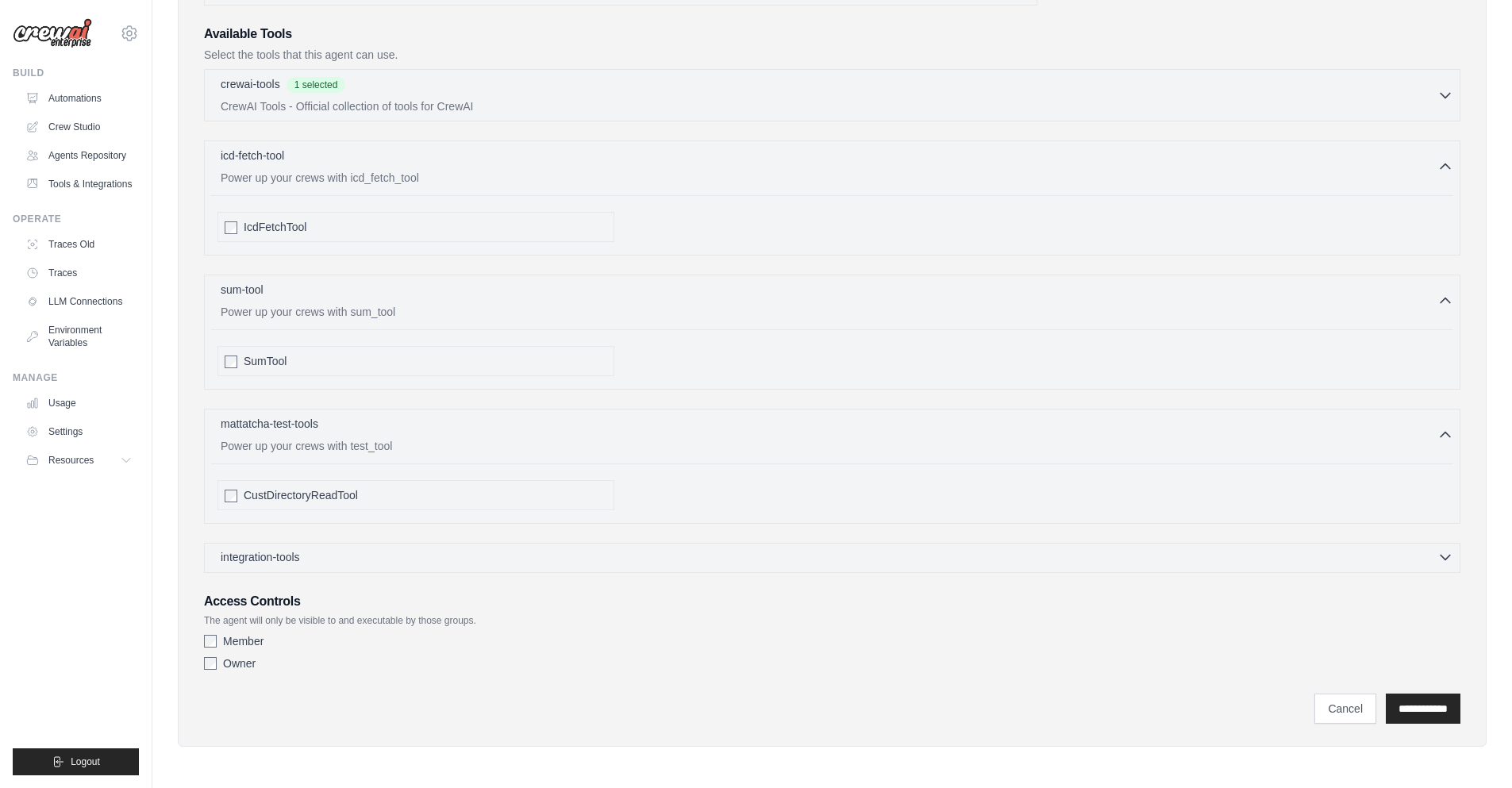
click at [1429, 556] on div "integration-tools 0 selected" at bounding box center [837, 557] width 1233 height 15
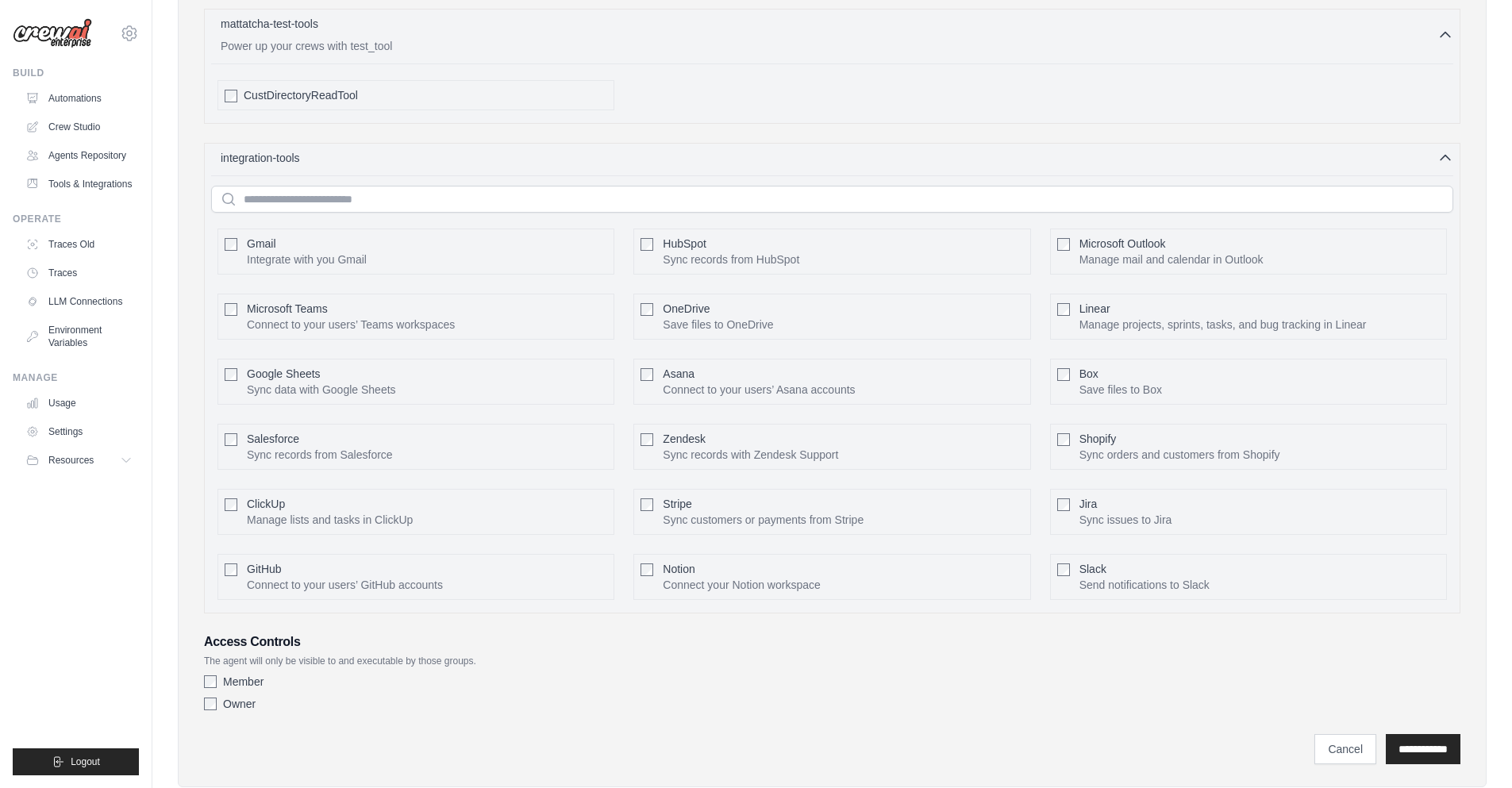
scroll to position [813, 0]
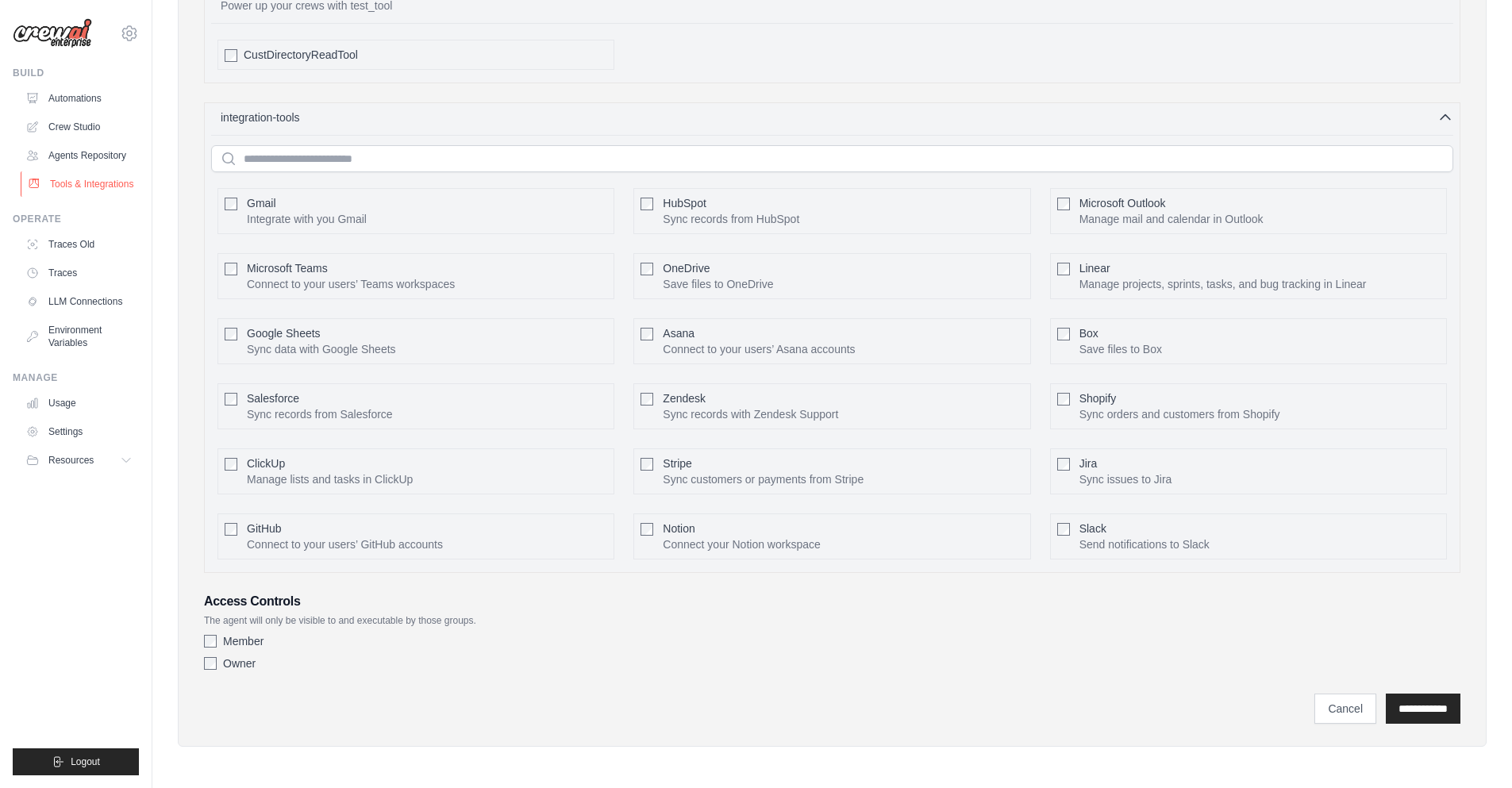
click at [77, 175] on link "Tools & Integrations" at bounding box center [80, 185] width 119 height 26
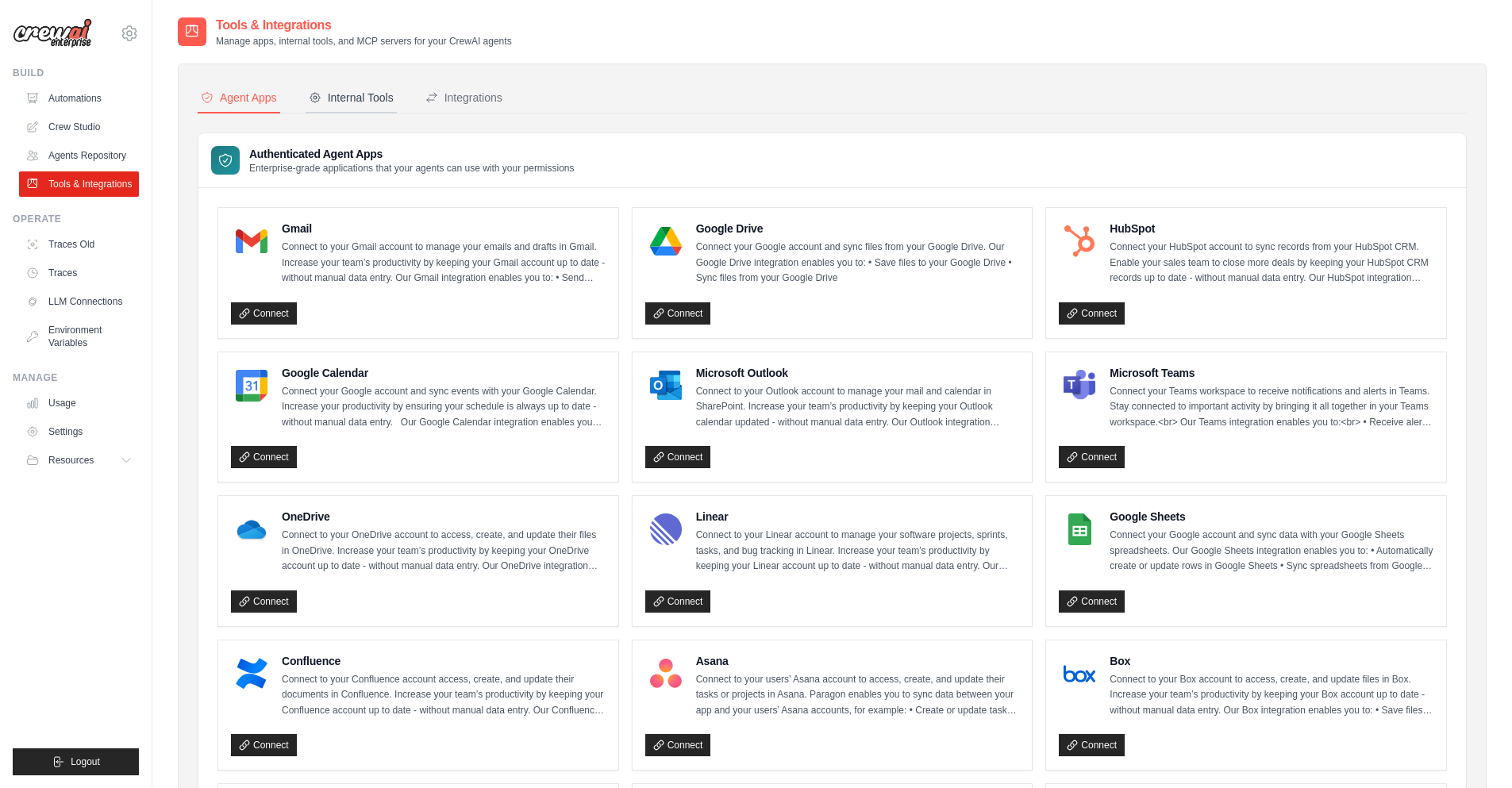
click at [372, 94] on div "Internal Tools" at bounding box center [351, 97] width 85 height 15
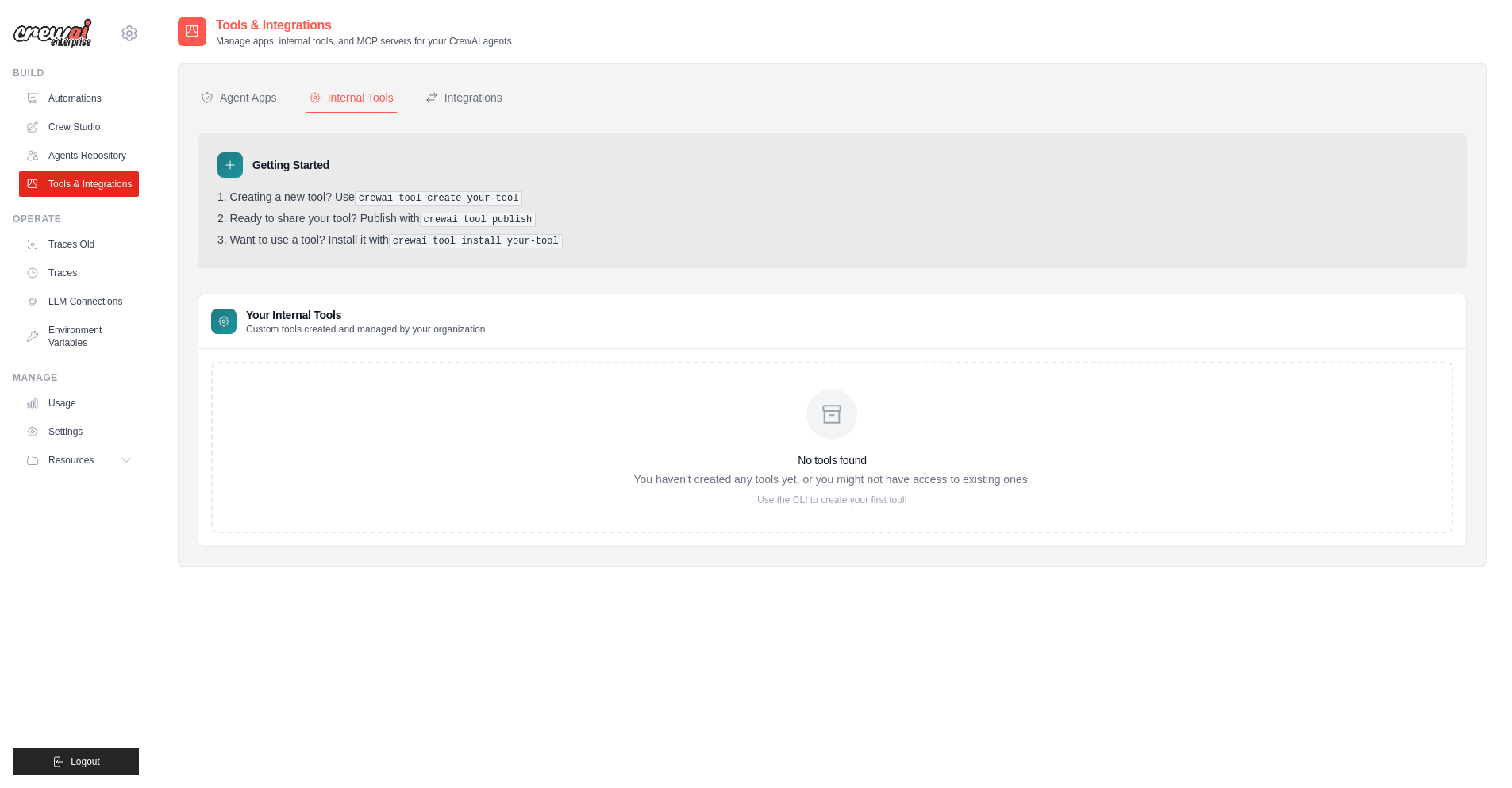
click at [286, 363] on div "No tools found You haven't created any tools yet, or you might not have access …" at bounding box center [832, 448] width 1242 height 172
click at [252, 100] on div "Agent Apps" at bounding box center [239, 97] width 77 height 15
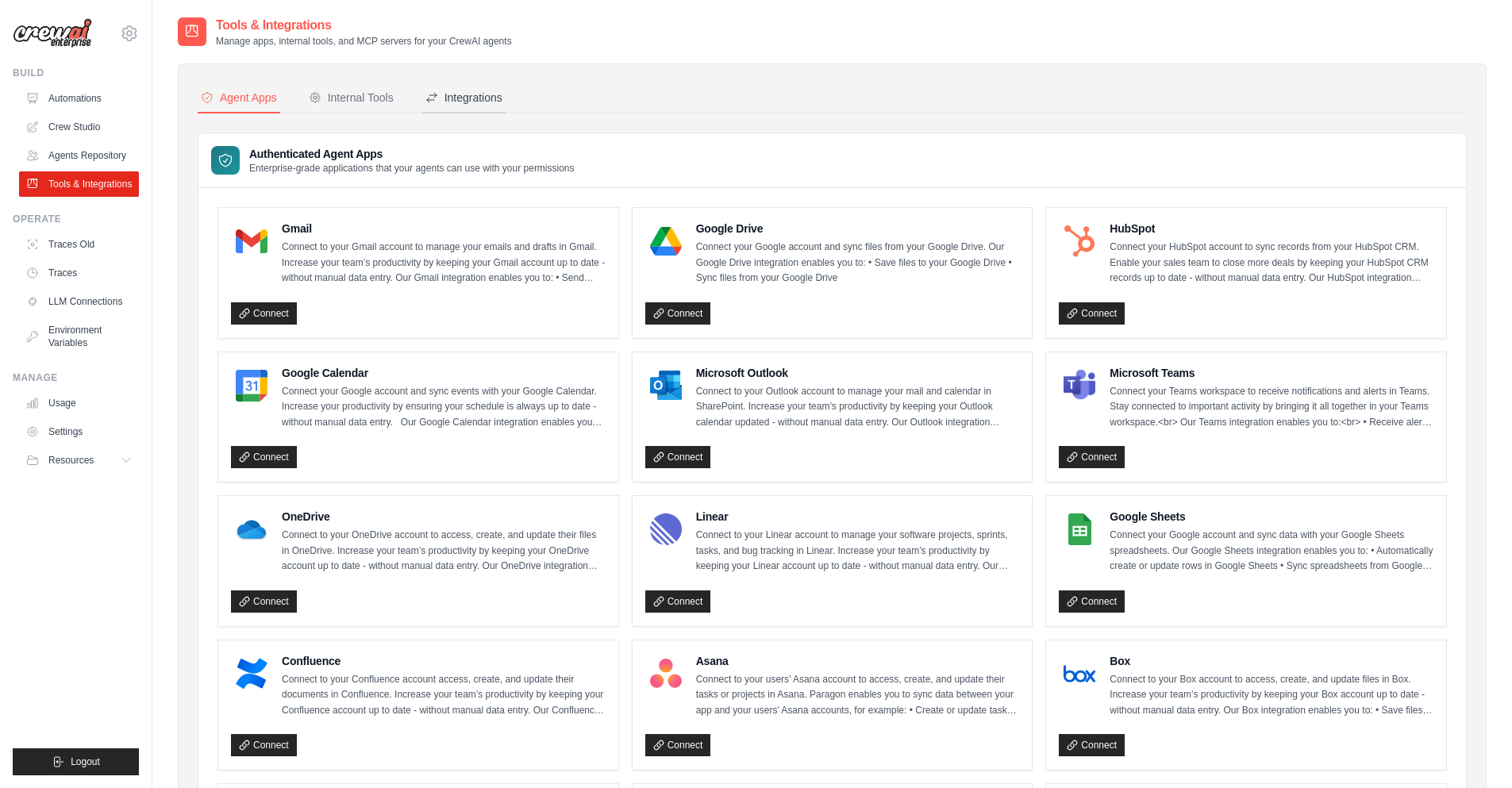
click at [451, 95] on div "Integrations" at bounding box center [464, 97] width 77 height 15
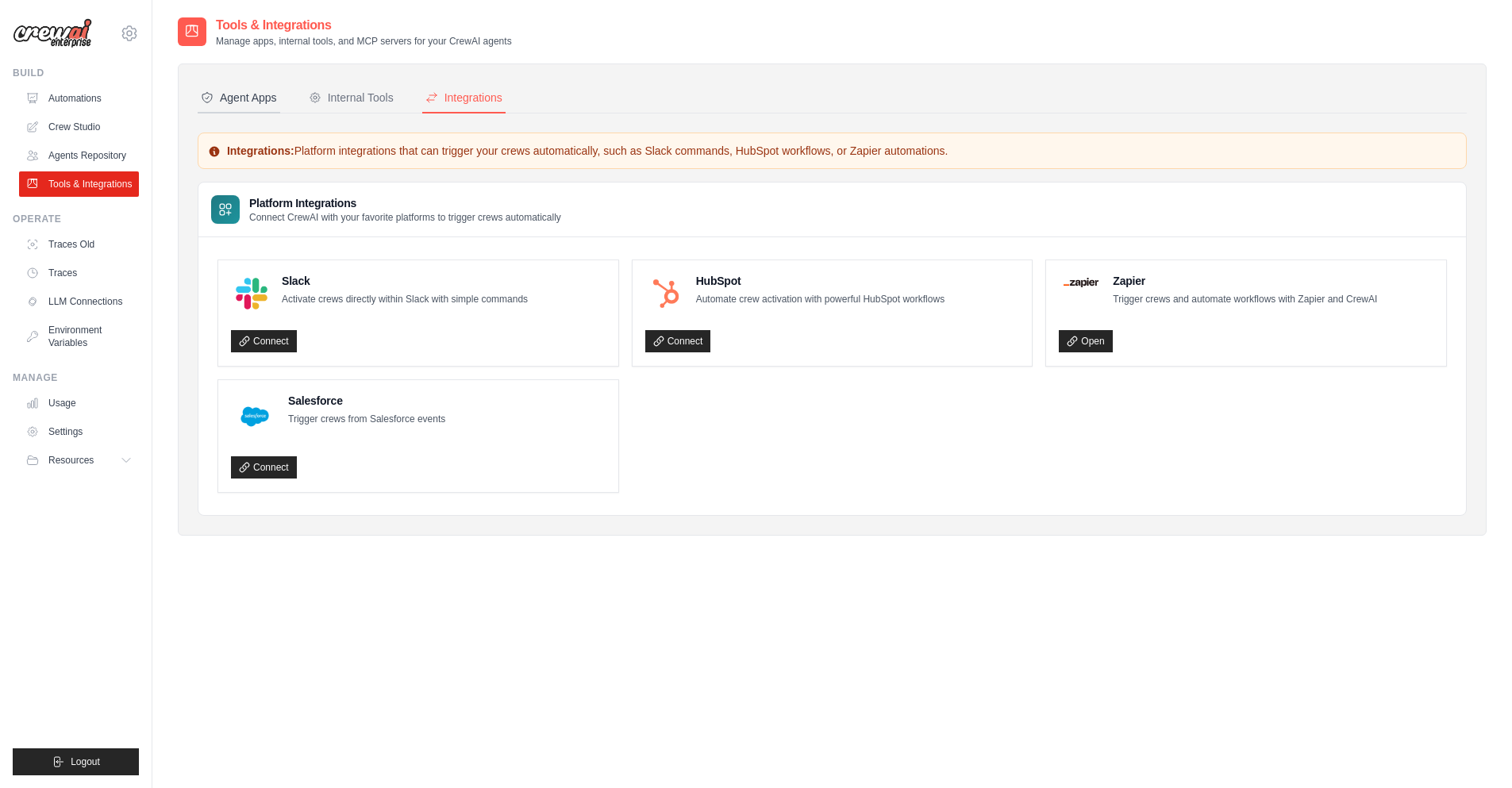
click at [250, 99] on div "Agent Apps" at bounding box center [239, 97] width 77 height 15
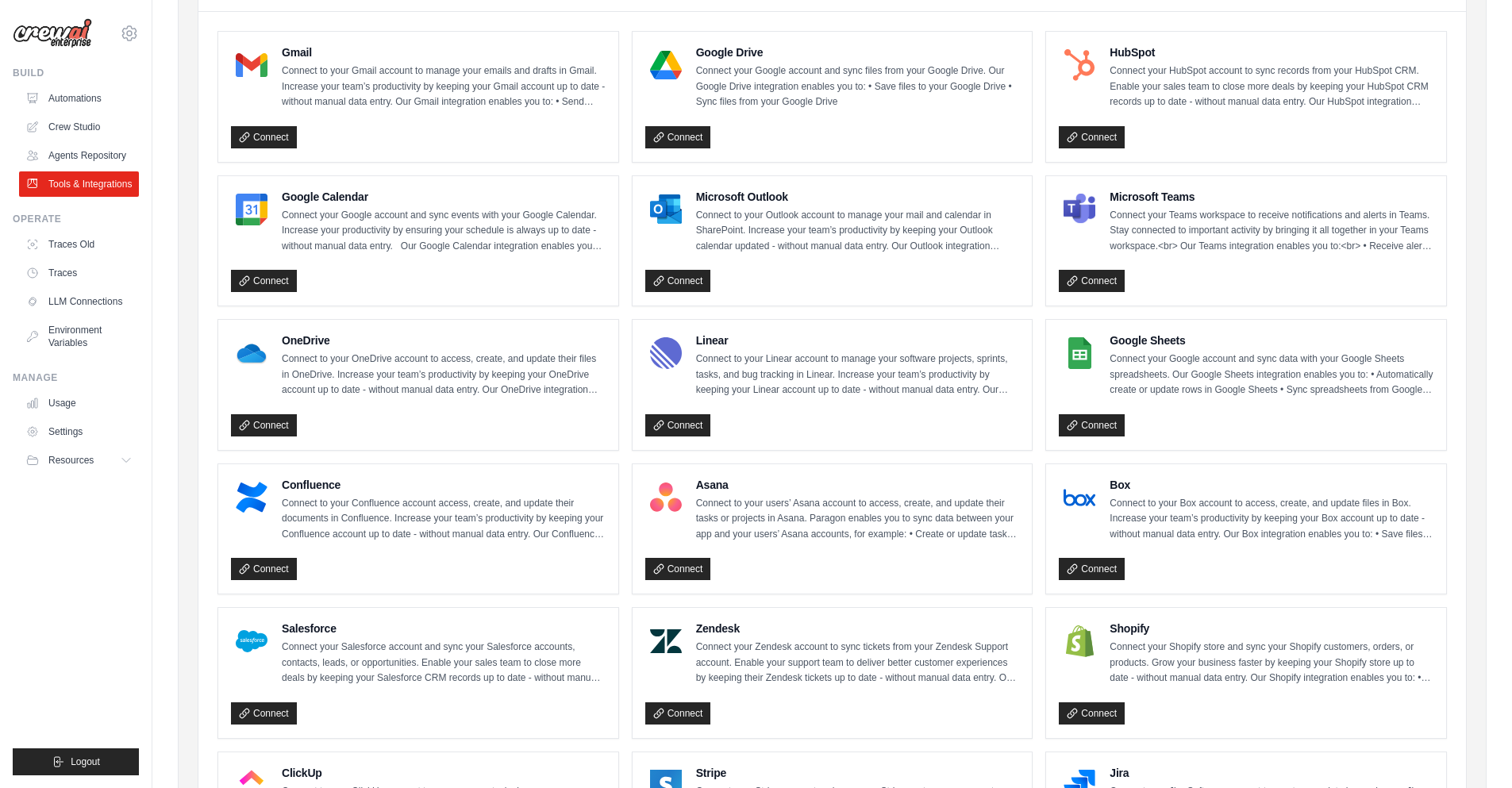
scroll to position [191, 0]
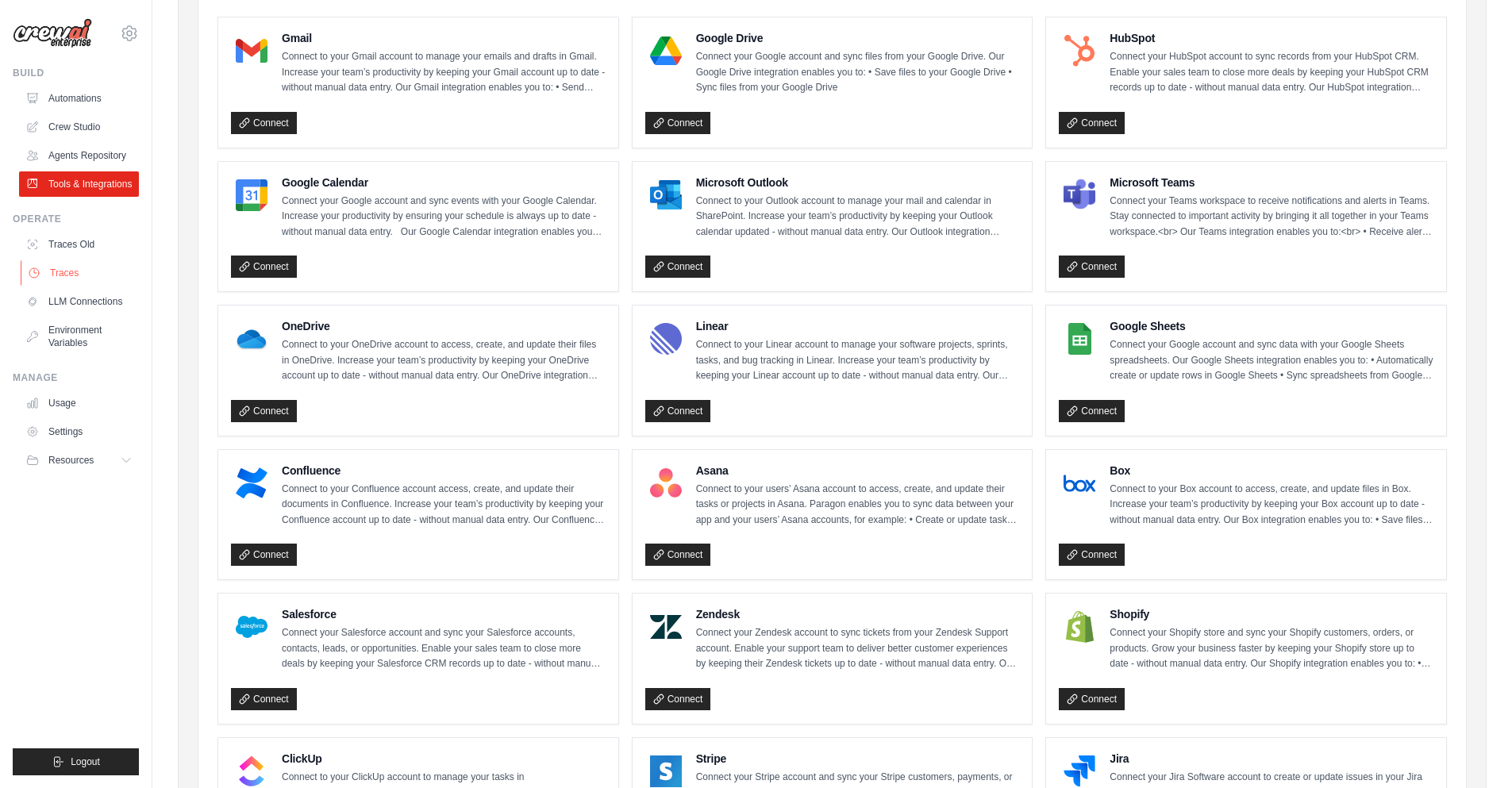
click at [68, 278] on link "Traces" at bounding box center [80, 273] width 119 height 26
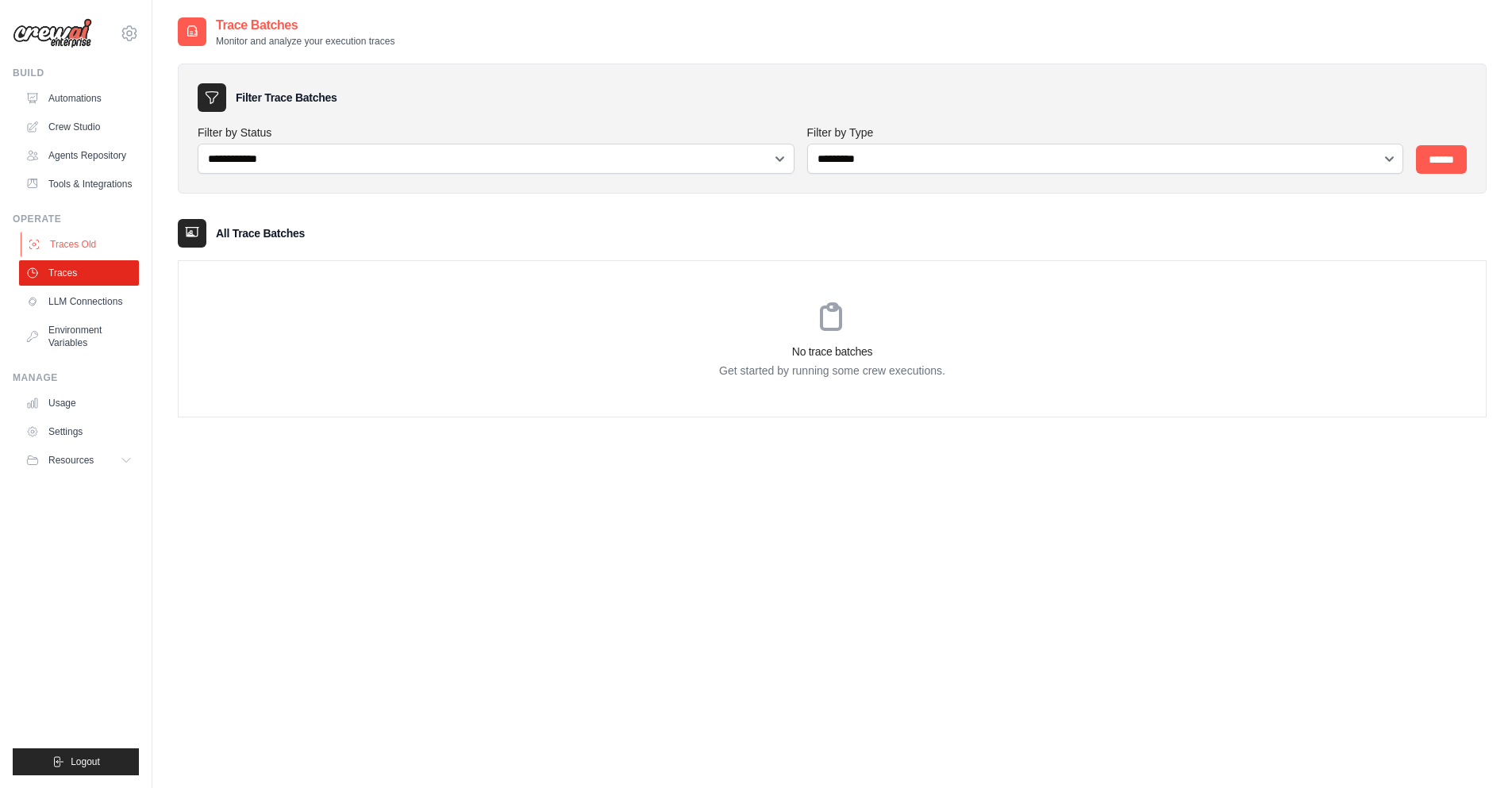
click at [78, 240] on link "Traces Old" at bounding box center [80, 245] width 119 height 26
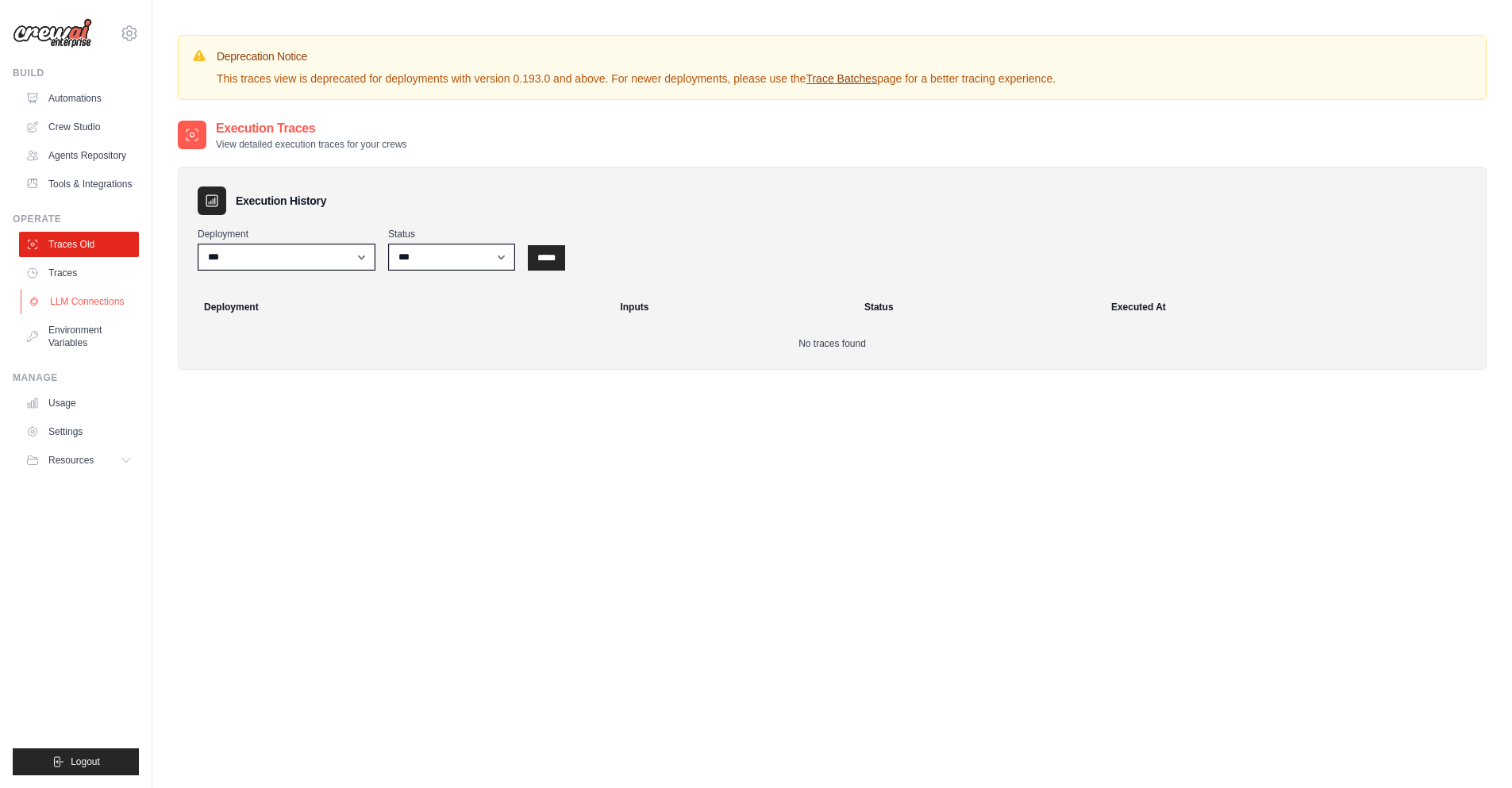
click at [78, 305] on link "LLM Connections" at bounding box center [80, 302] width 119 height 26
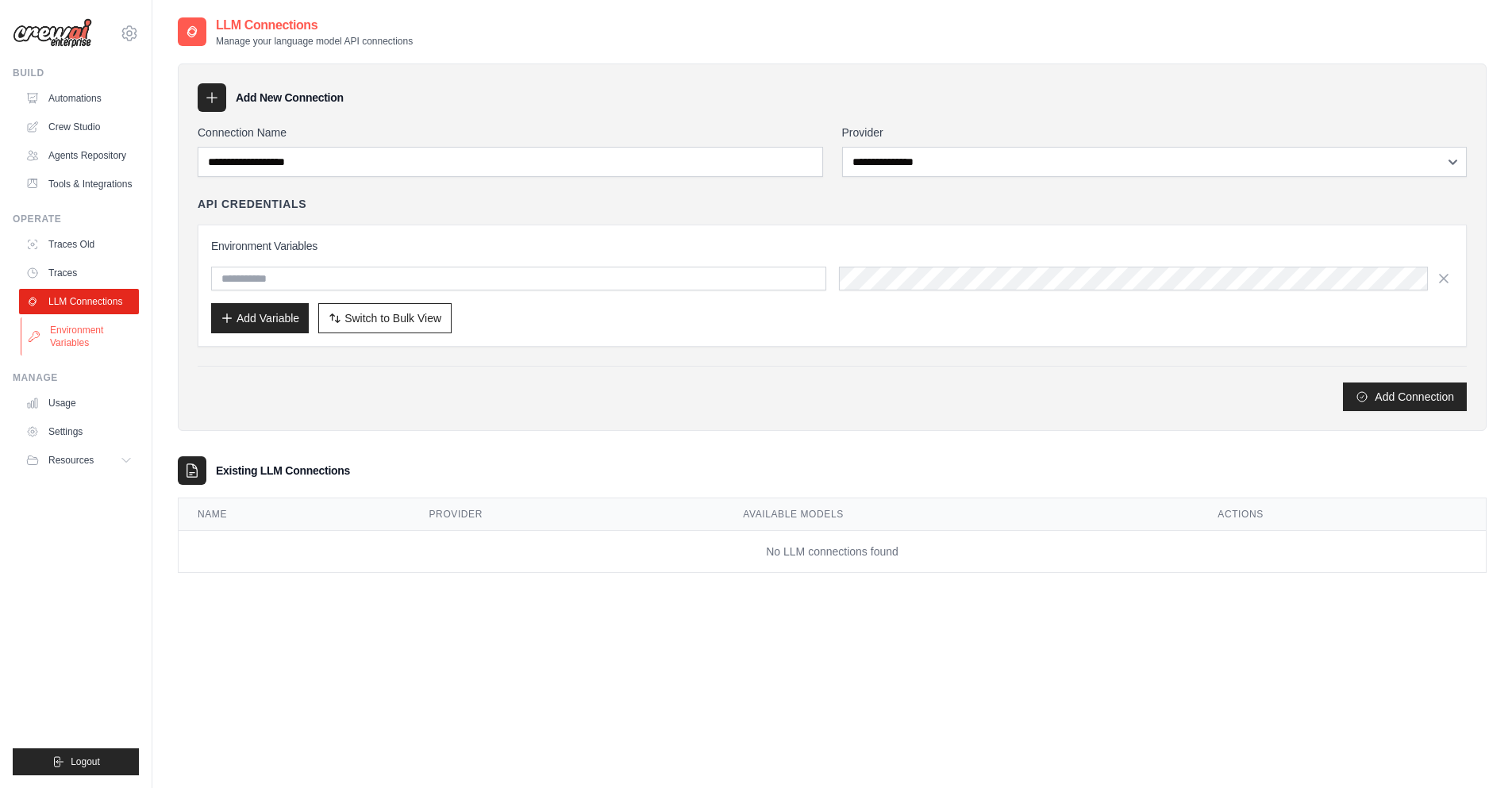
click at [105, 327] on link "Environment Variables" at bounding box center [80, 336] width 119 height 38
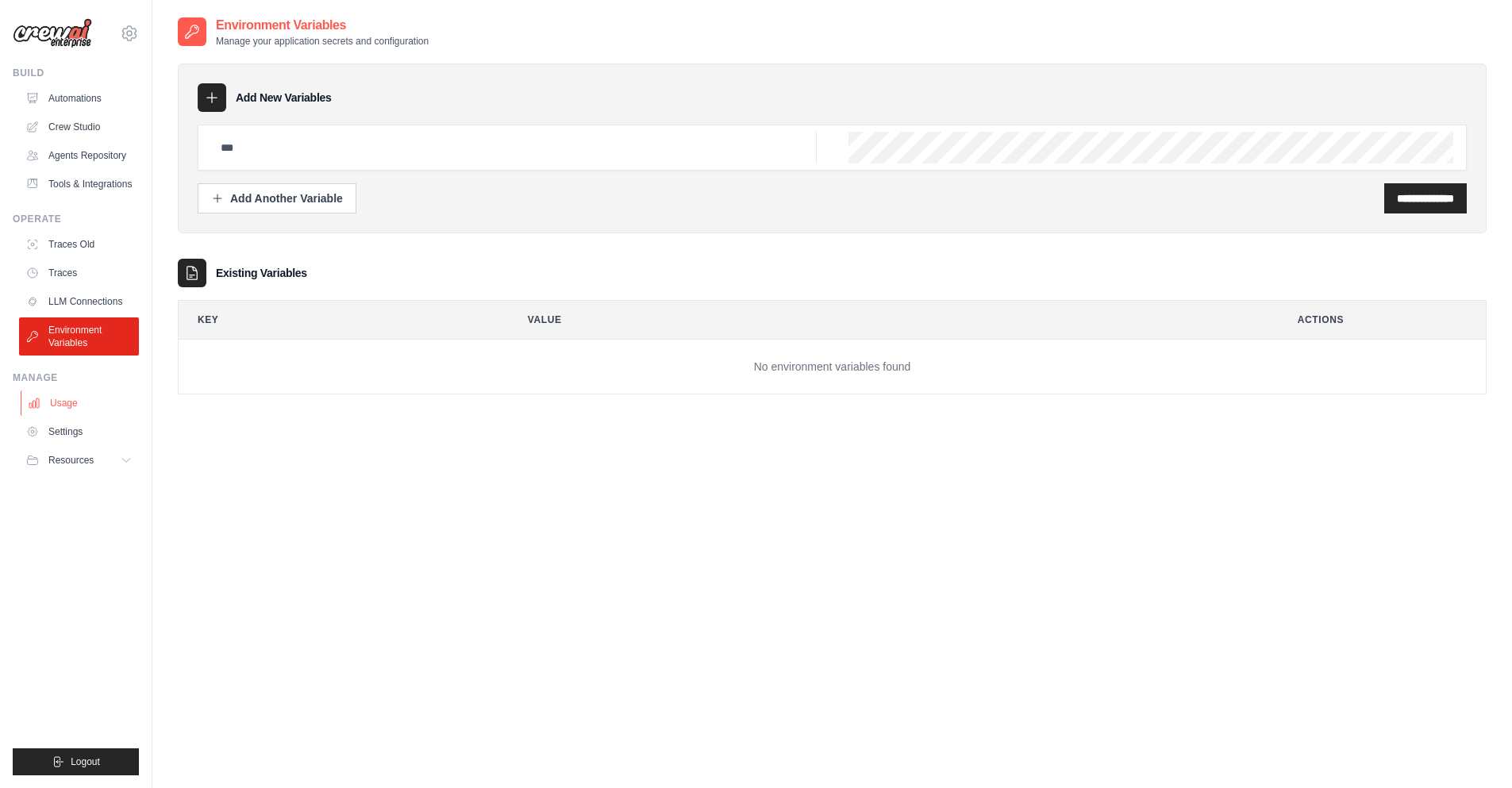
click at [84, 397] on link "Usage" at bounding box center [80, 403] width 119 height 26
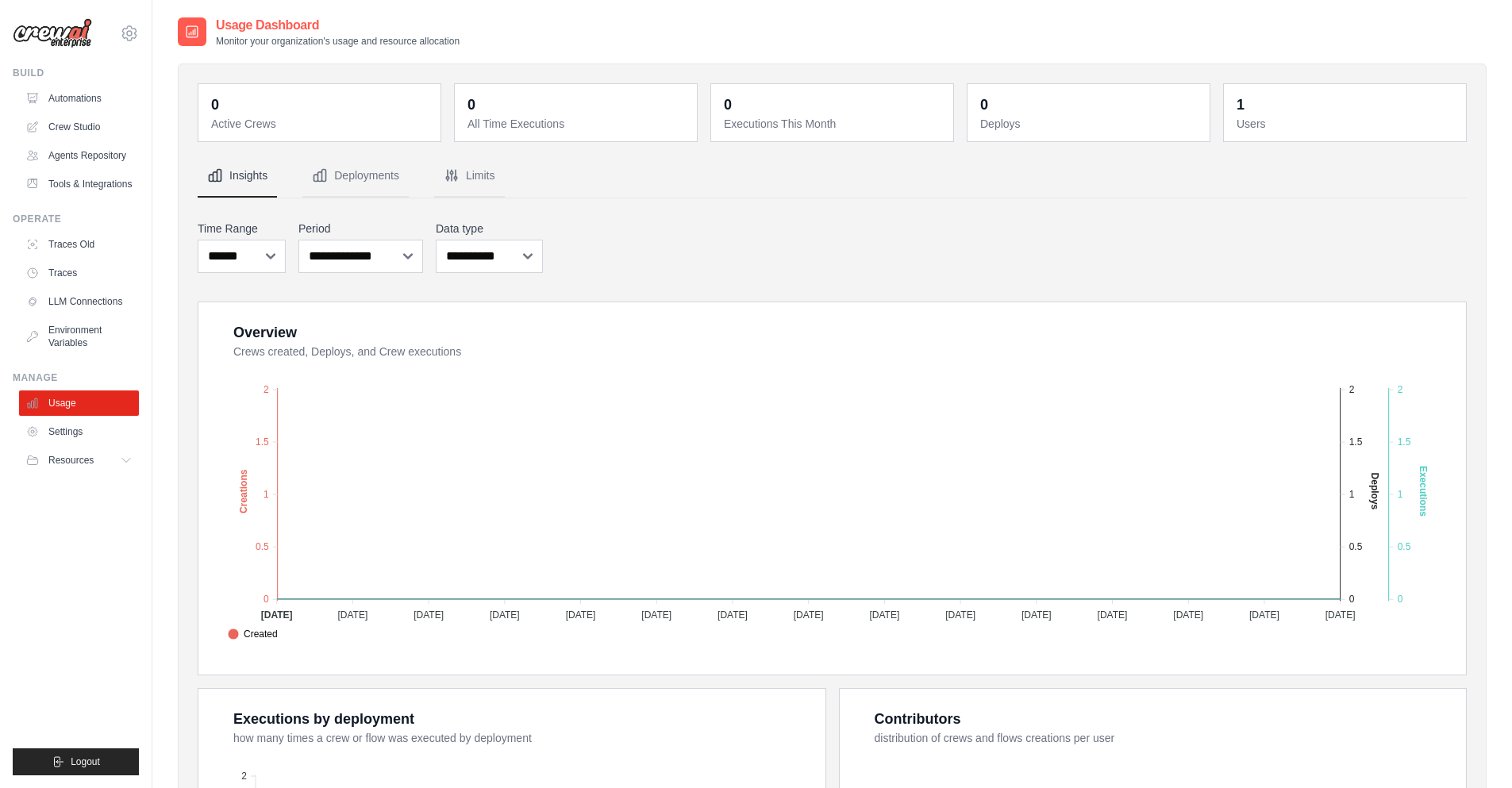
scroll to position [191, 0]
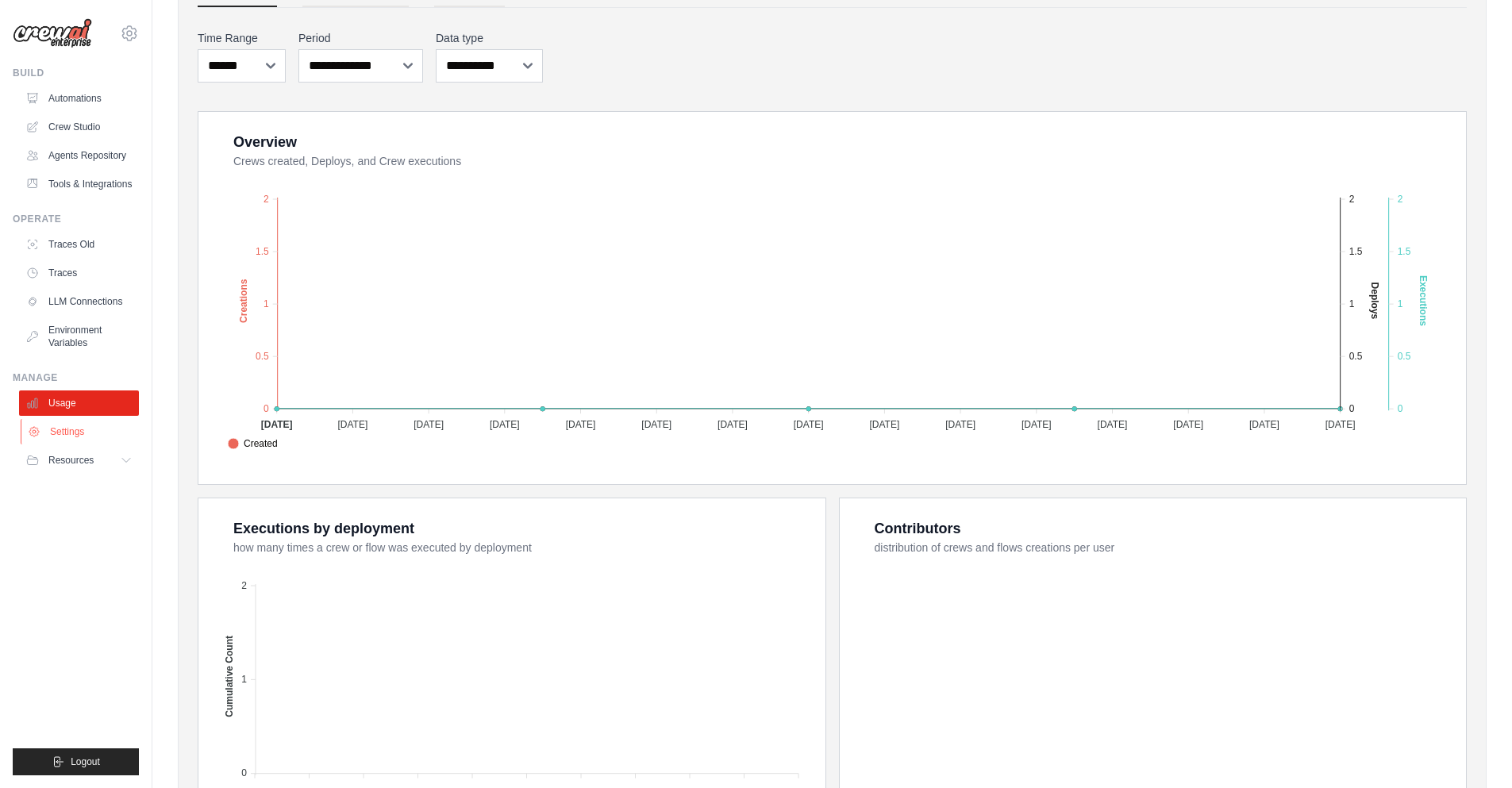
click at [46, 423] on link "Settings" at bounding box center [80, 432] width 119 height 26
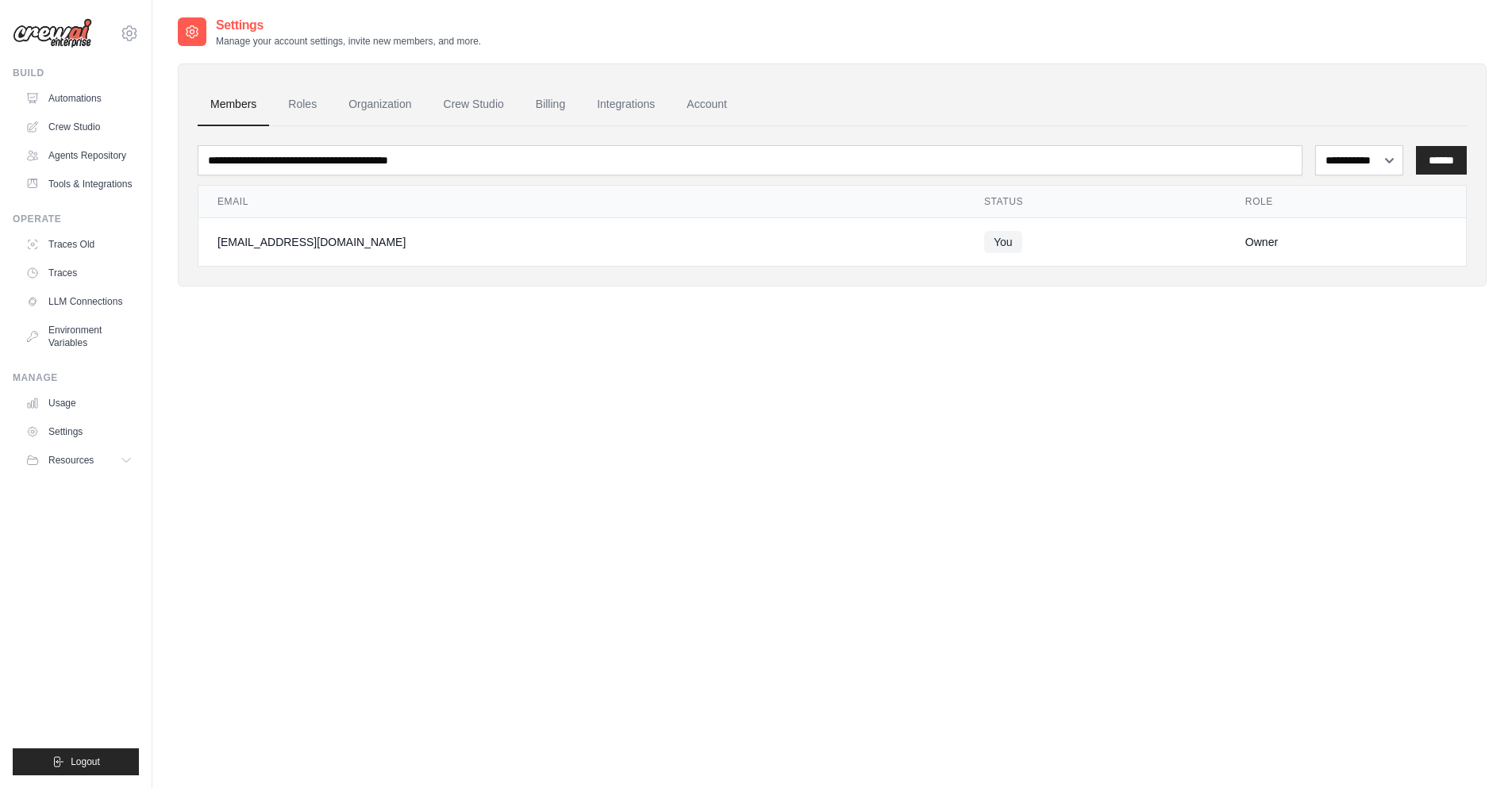
click at [79, 467] on button "Resources" at bounding box center [78, 461] width 119 height 26
click at [80, 431] on link "Settings" at bounding box center [80, 432] width 119 height 26
click at [77, 410] on link "Usage" at bounding box center [80, 403] width 119 height 26
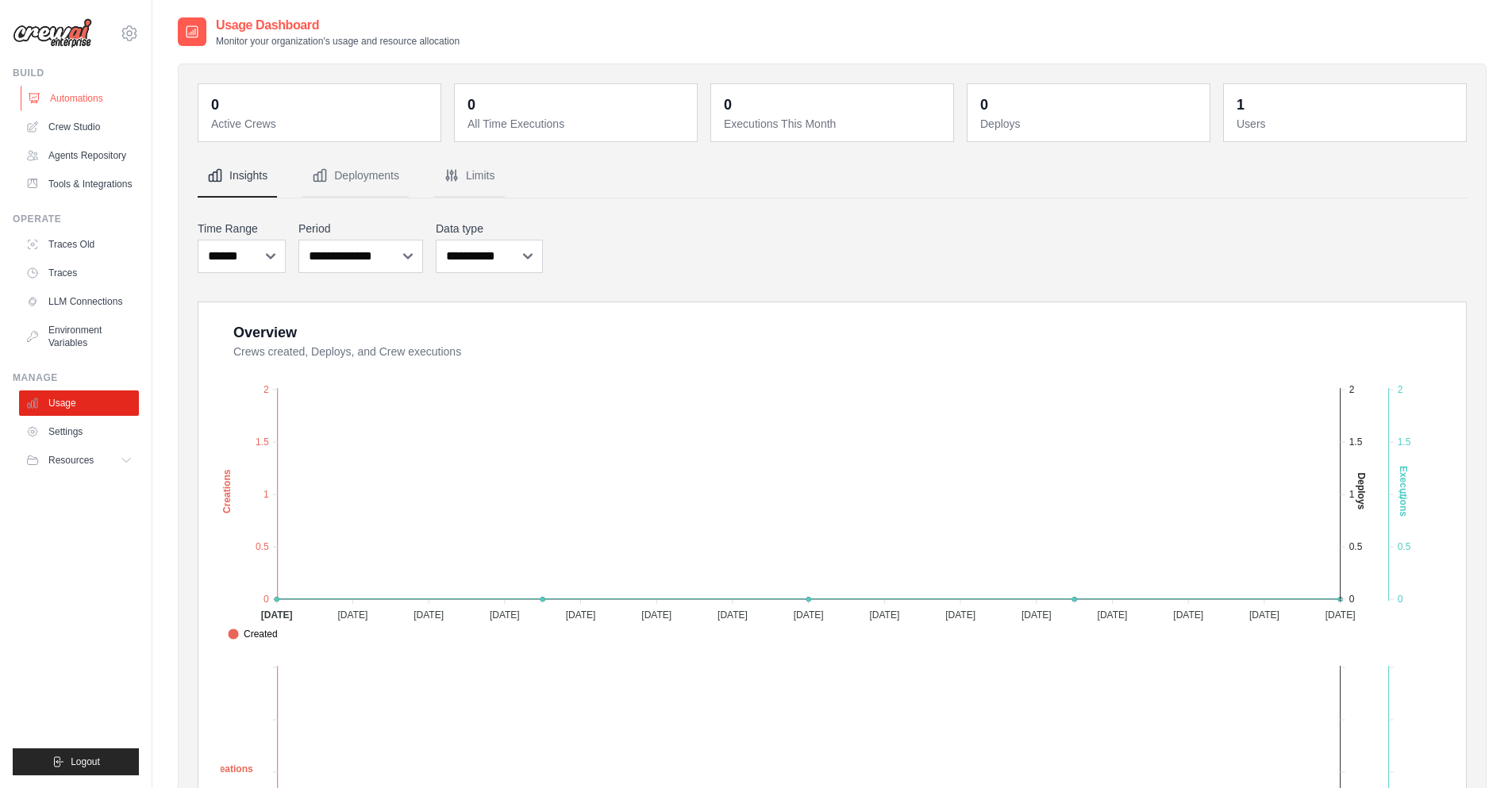
click at [71, 99] on link "Automations" at bounding box center [80, 99] width 119 height 26
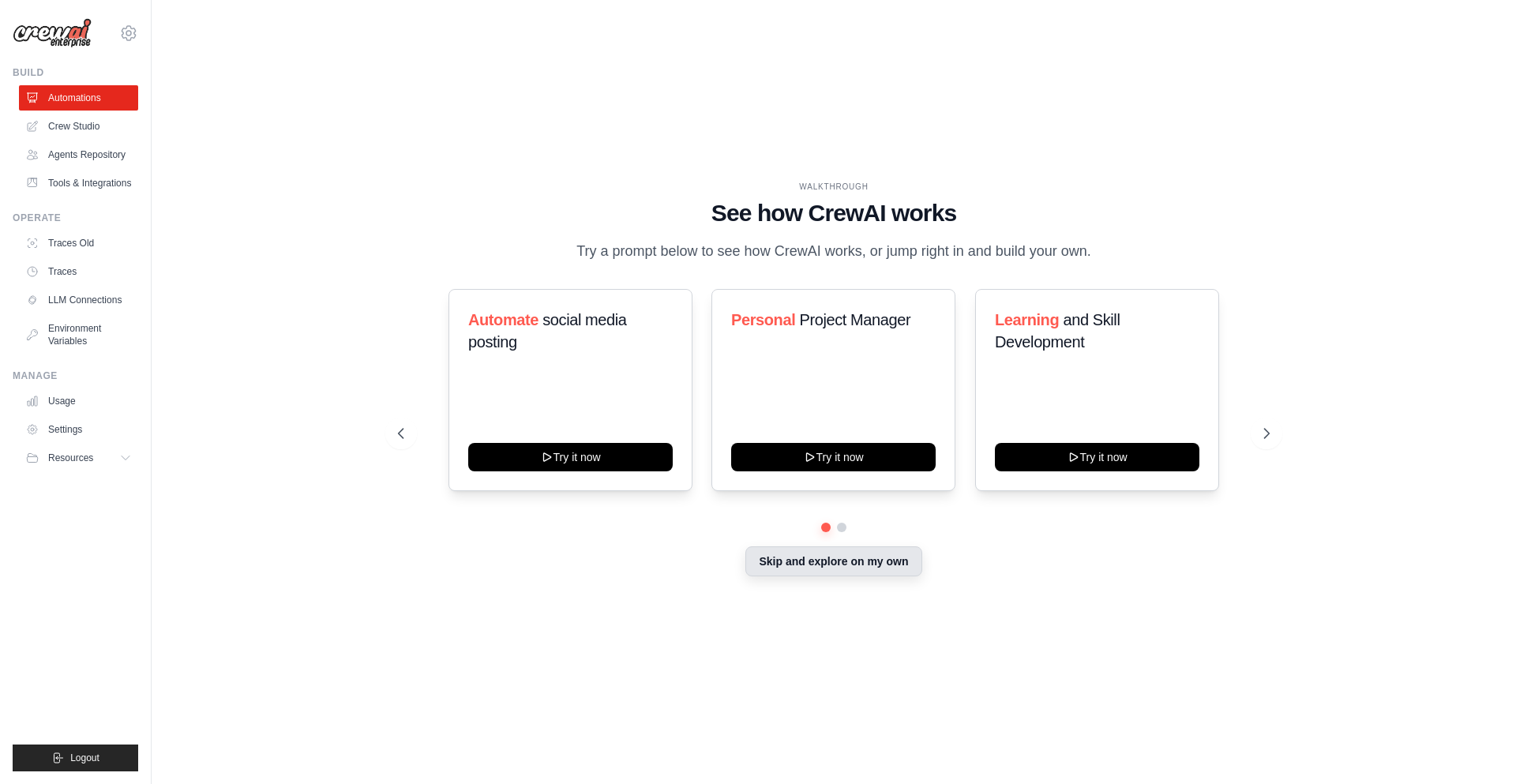
click at [841, 565] on button "Skip and explore on my own" at bounding box center [834, 561] width 176 height 30
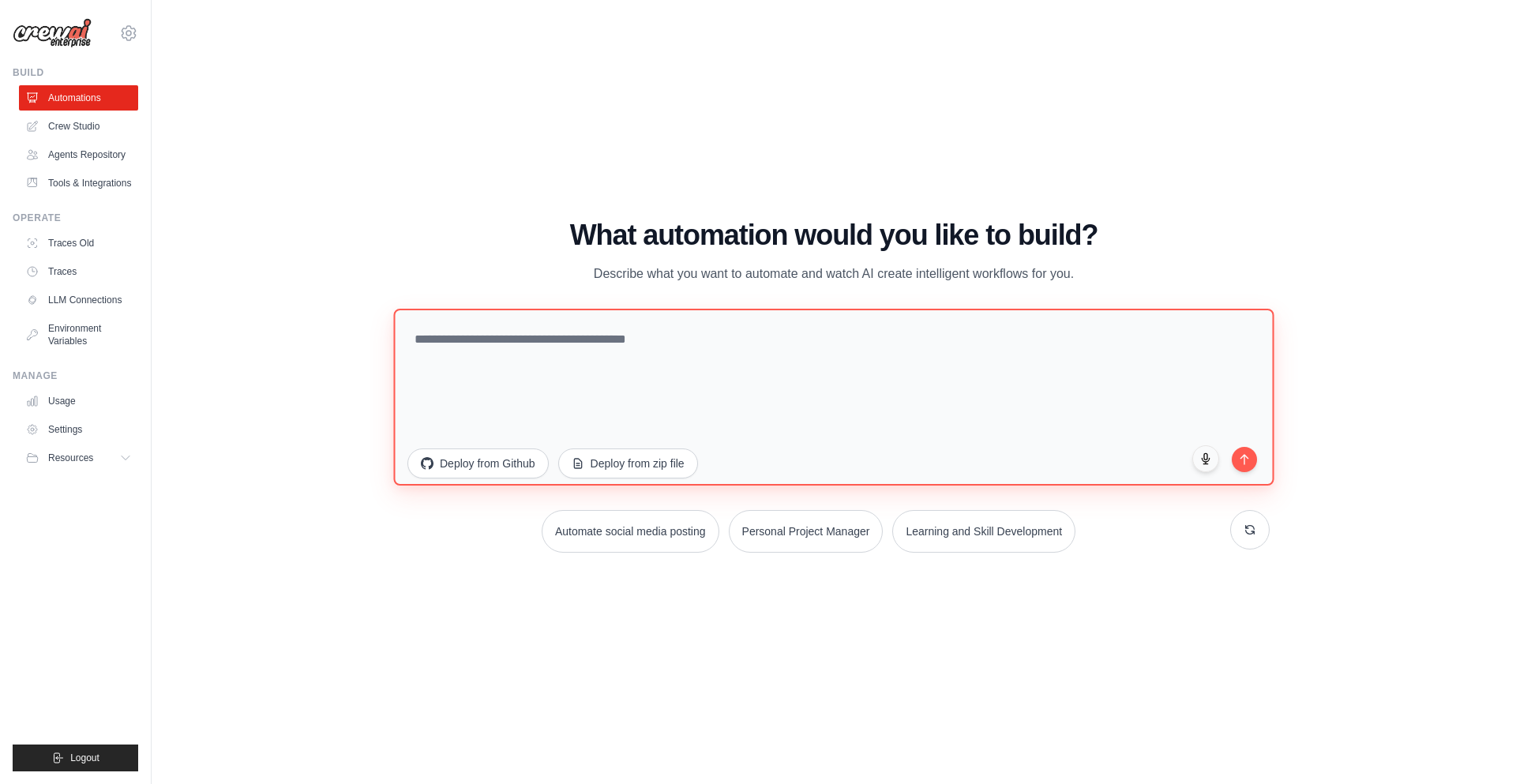
click at [501, 345] on textarea at bounding box center [834, 396] width 881 height 177
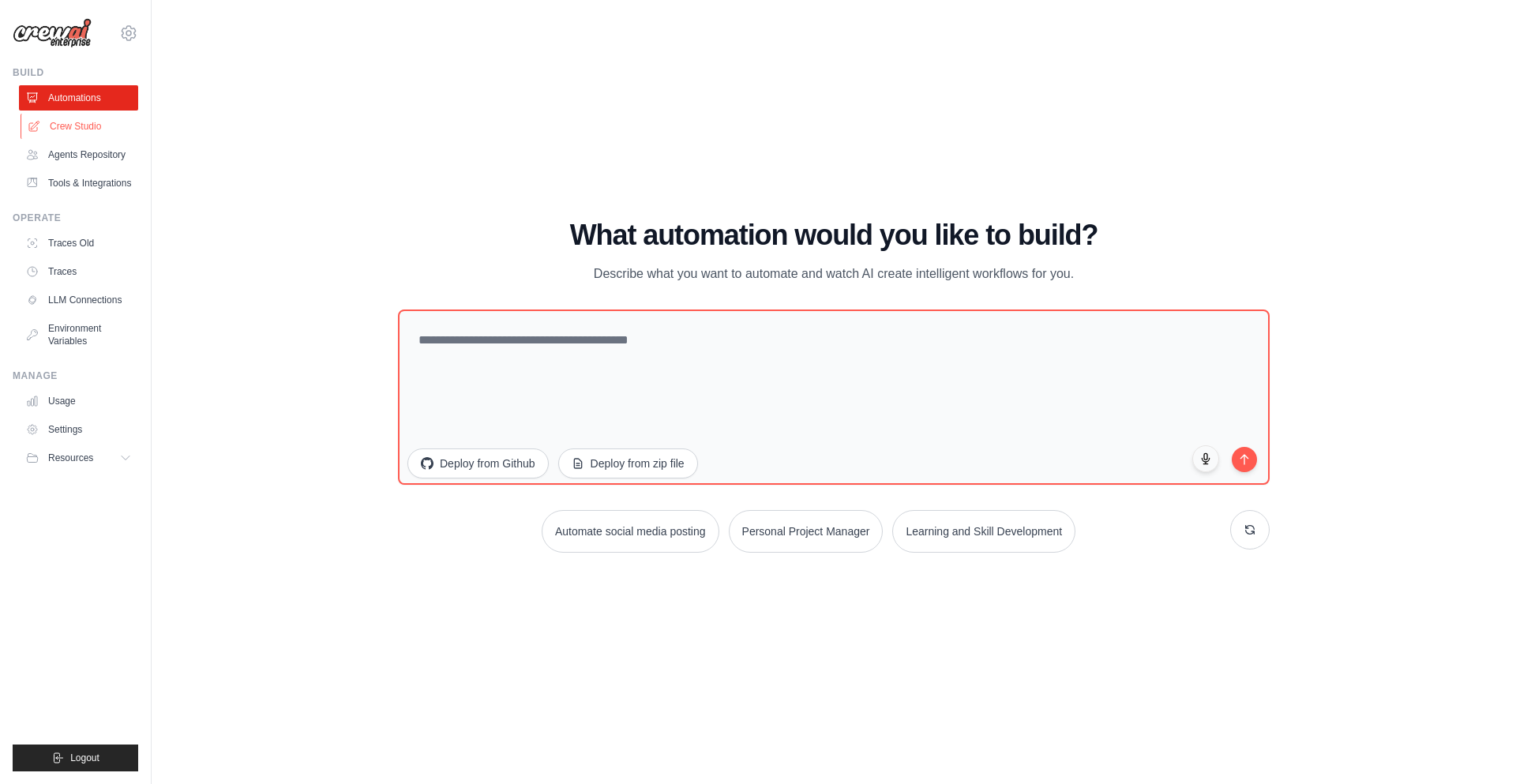
click at [75, 130] on link "Crew Studio" at bounding box center [80, 127] width 119 height 26
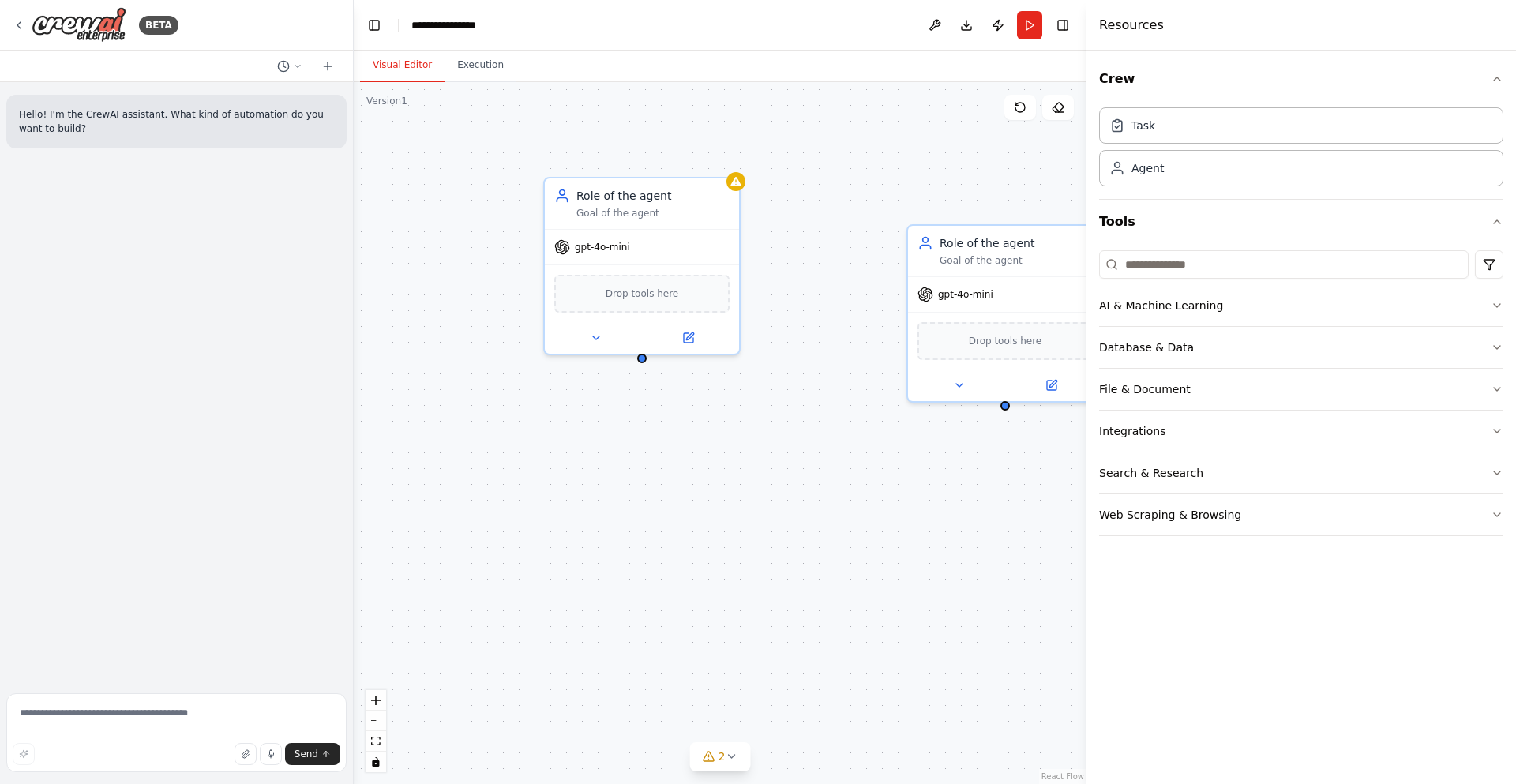
click at [740, 256] on div "Role of the agent Goal of the agent gpt-4o-mini Drop tools here Role of the age…" at bounding box center [720, 433] width 733 height 702
click at [734, 251] on div "gpt-4o-mini" at bounding box center [641, 244] width 194 height 35
click at [644, 361] on div "Role of the agent Goal of the agent gpt-4o-mini Drop tools here Role of the age…" at bounding box center [720, 433] width 733 height 702
click at [964, 317] on div "Drop tools here" at bounding box center [1005, 337] width 194 height 57
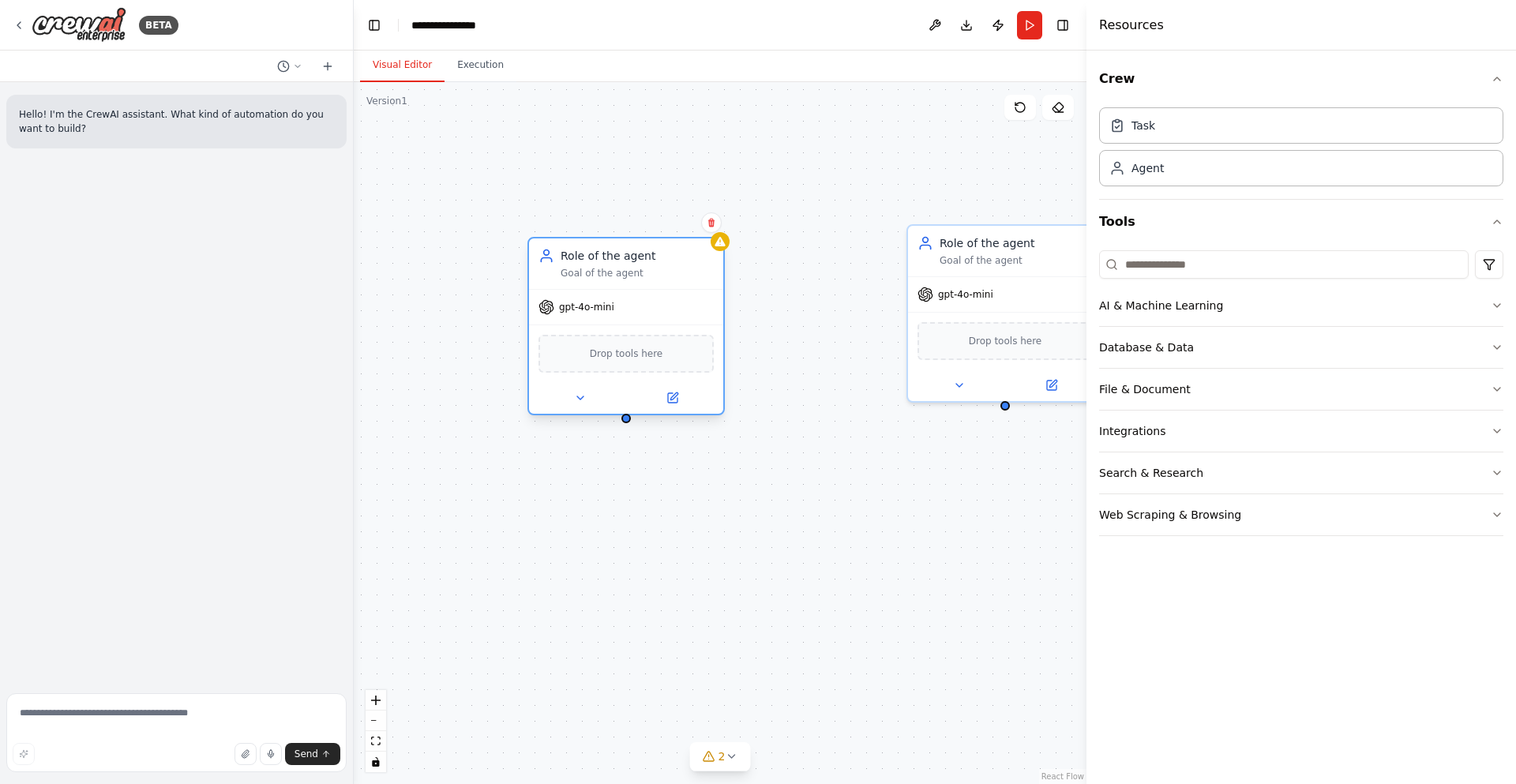
drag, startPoint x: 664, startPoint y: 281, endPoint x: 640, endPoint y: 330, distance: 54.6
click at [640, 330] on div "gpt-4o-mini Drop tools here" at bounding box center [626, 351] width 194 height 125
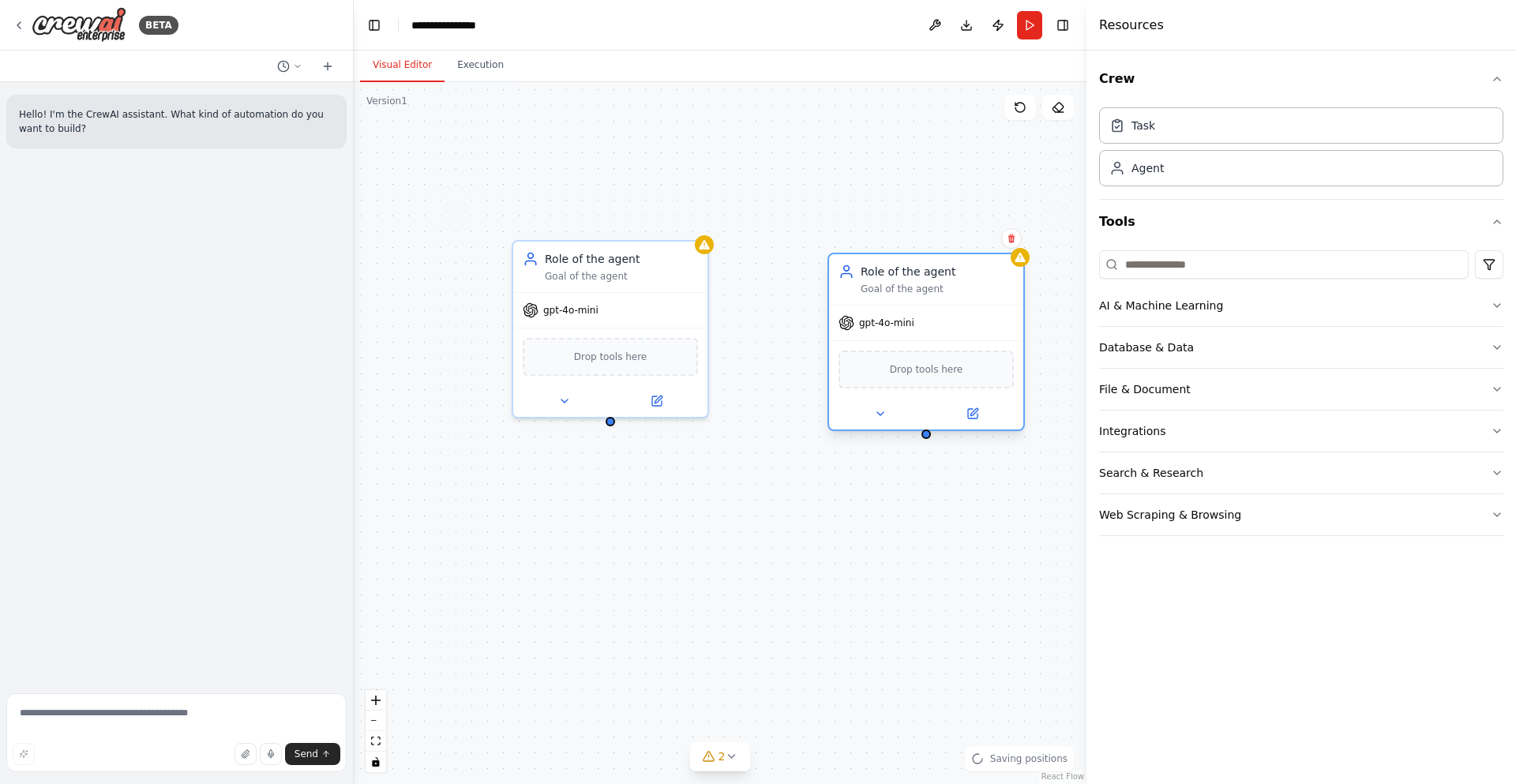
drag, startPoint x: 962, startPoint y: 293, endPoint x: 876, endPoint y: 317, distance: 89.3
click at [876, 317] on span "gpt-4o-mini" at bounding box center [887, 322] width 56 height 13
click at [475, 71] on button "Execution" at bounding box center [481, 65] width 72 height 33
click at [396, 57] on button "Visual Editor" at bounding box center [402, 65] width 85 height 33
click at [1192, 351] on button "Database & Data" at bounding box center [1301, 347] width 404 height 41
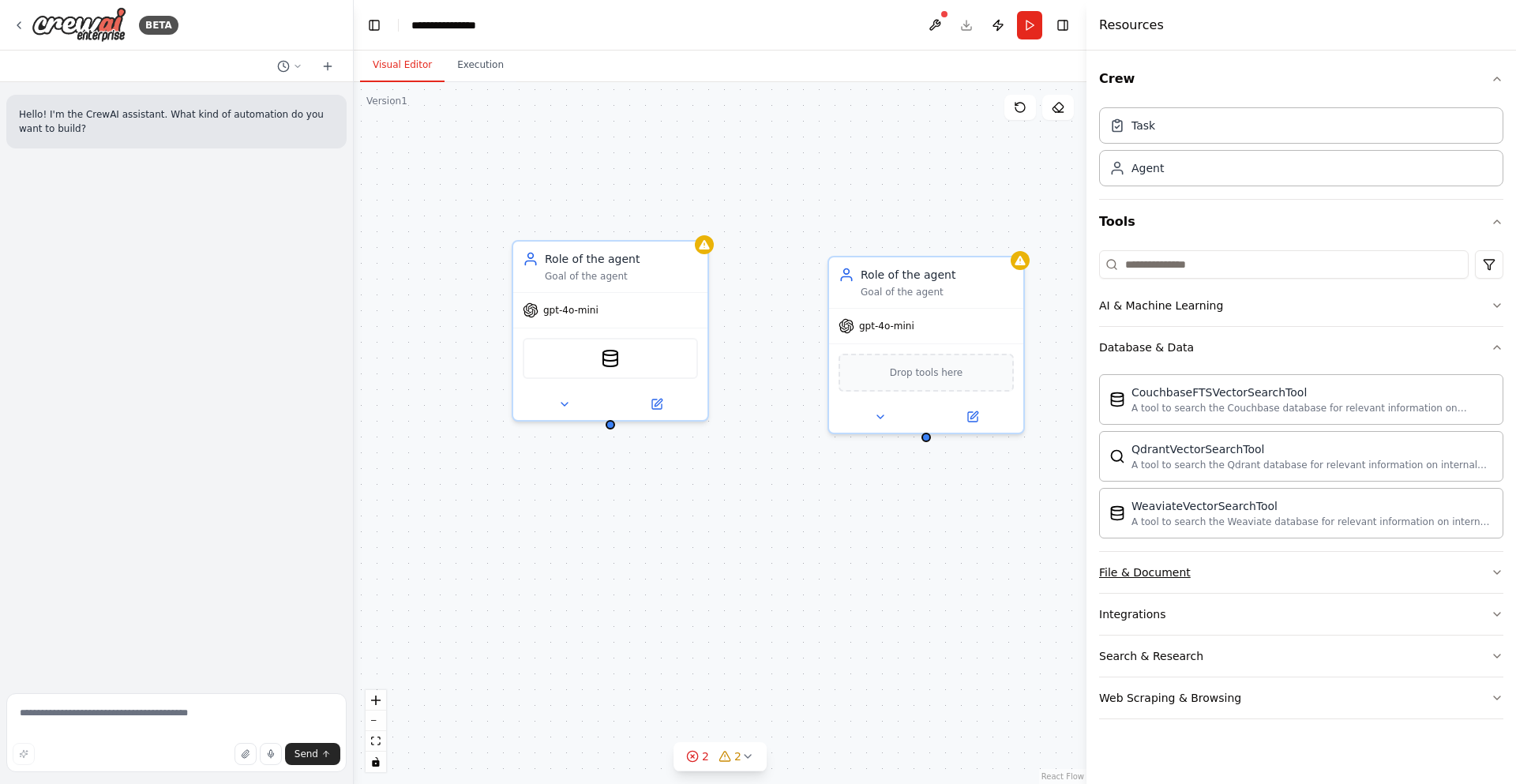
click at [1216, 575] on button "File & Document" at bounding box center [1301, 573] width 404 height 41
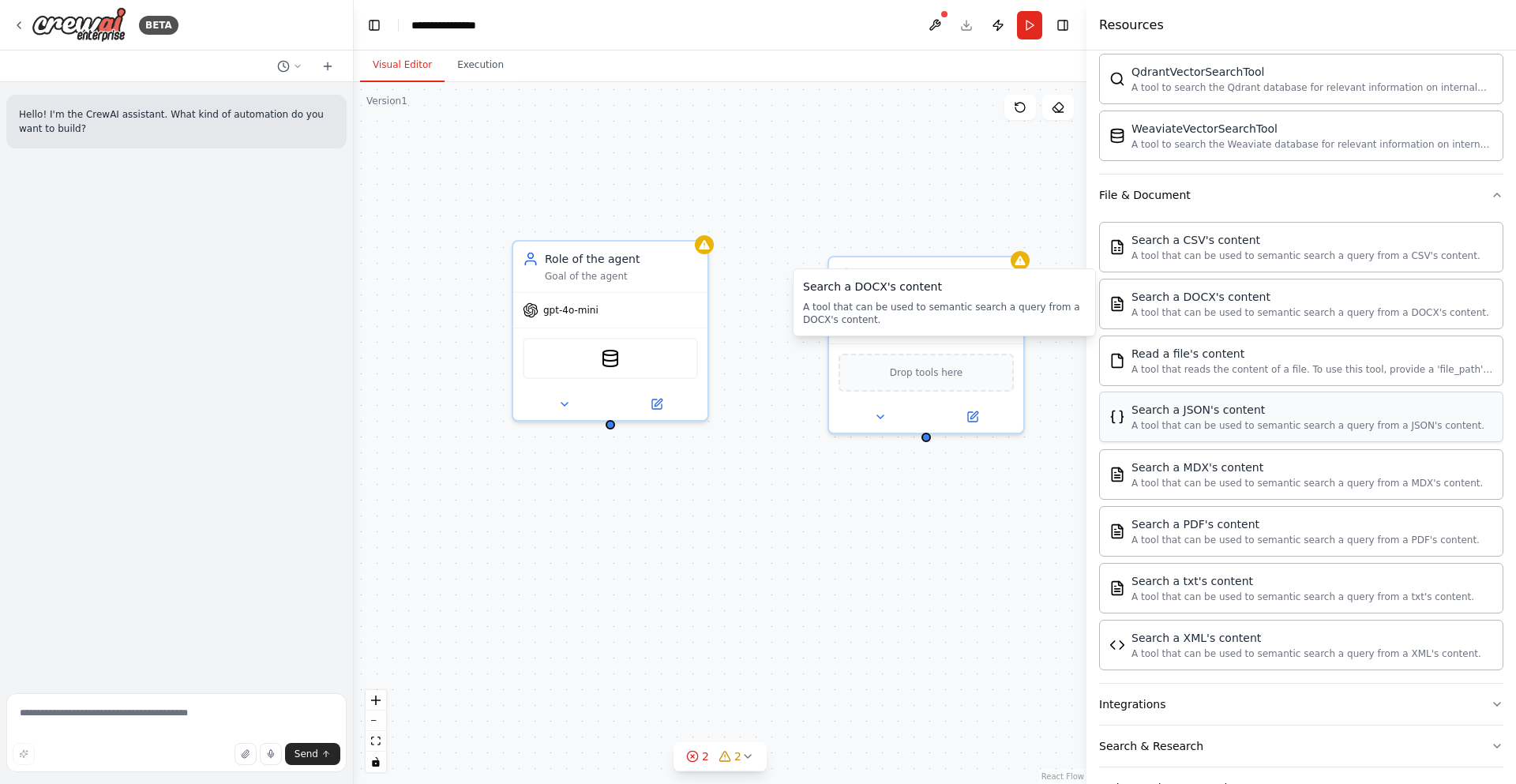
scroll to position [379, 0]
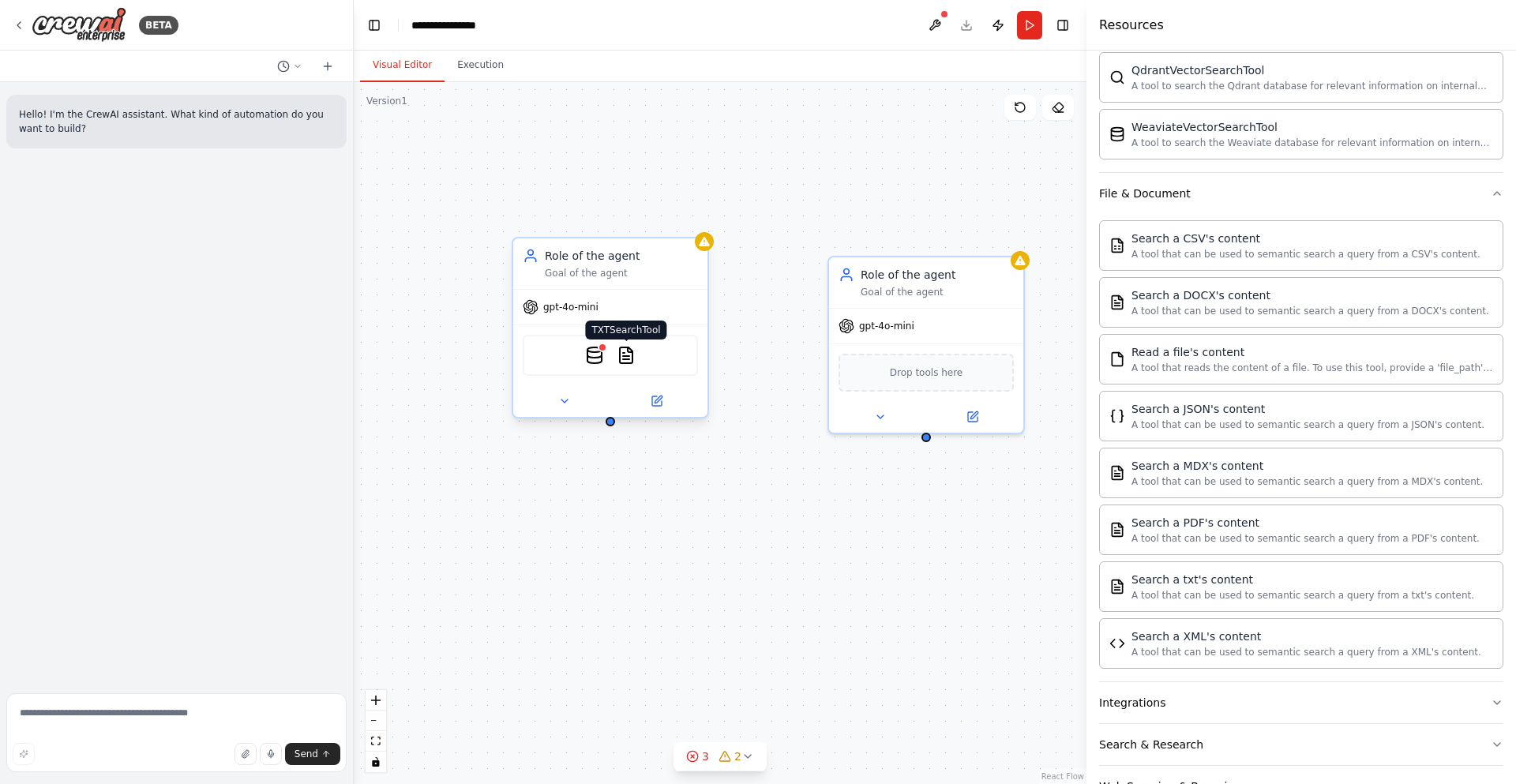
click at [632, 357] on img at bounding box center [626, 356] width 19 height 19
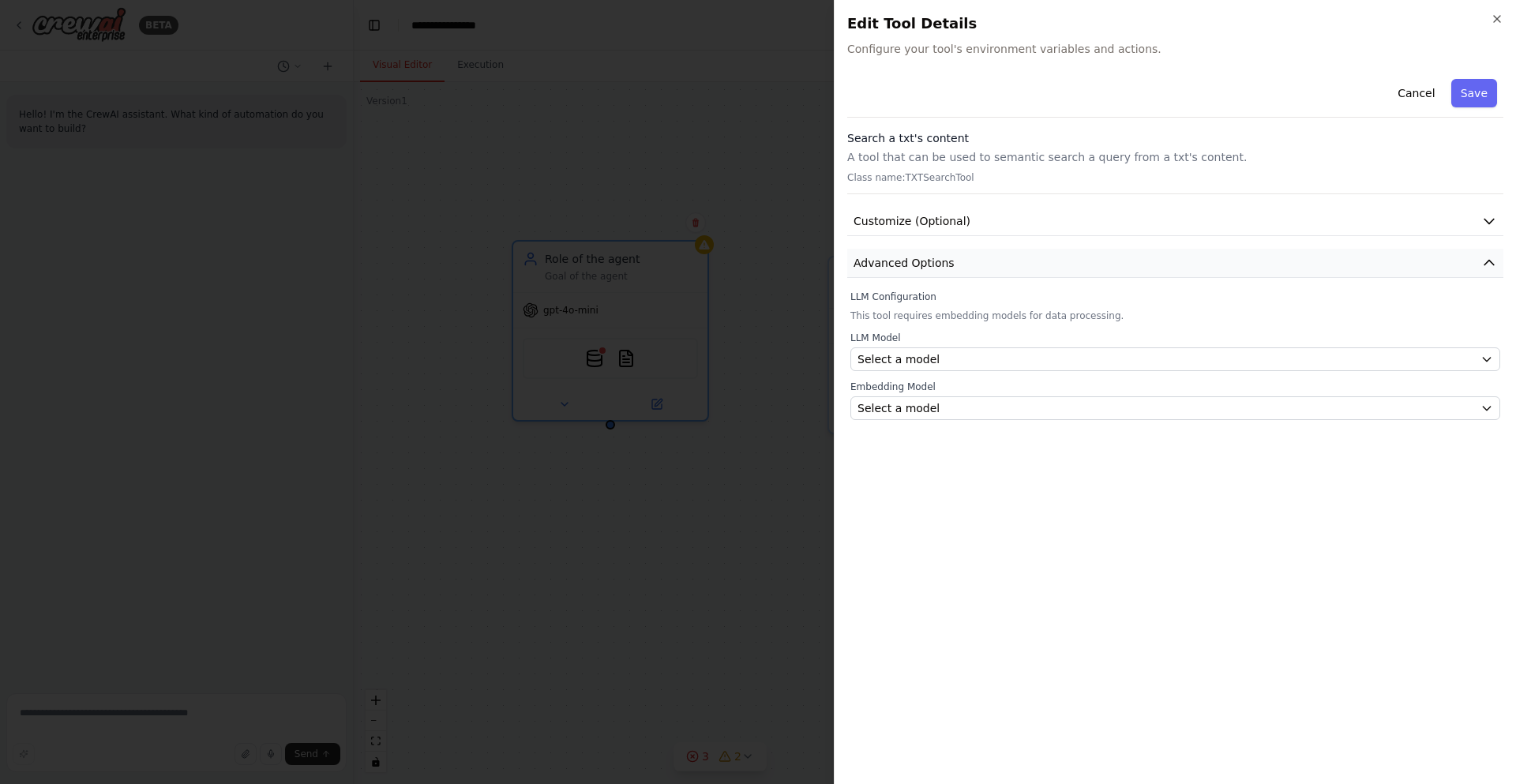
click at [953, 264] on button "Advanced Options" at bounding box center [1176, 263] width 657 height 29
click at [952, 271] on button "Advanced Options" at bounding box center [1176, 263] width 657 height 29
click at [954, 223] on span "Customize (Optional)" at bounding box center [911, 221] width 117 height 15
click at [1499, 9] on div "Close Edit Tool Details Configure your tool's environment variables and actions…" at bounding box center [1175, 392] width 682 height 784
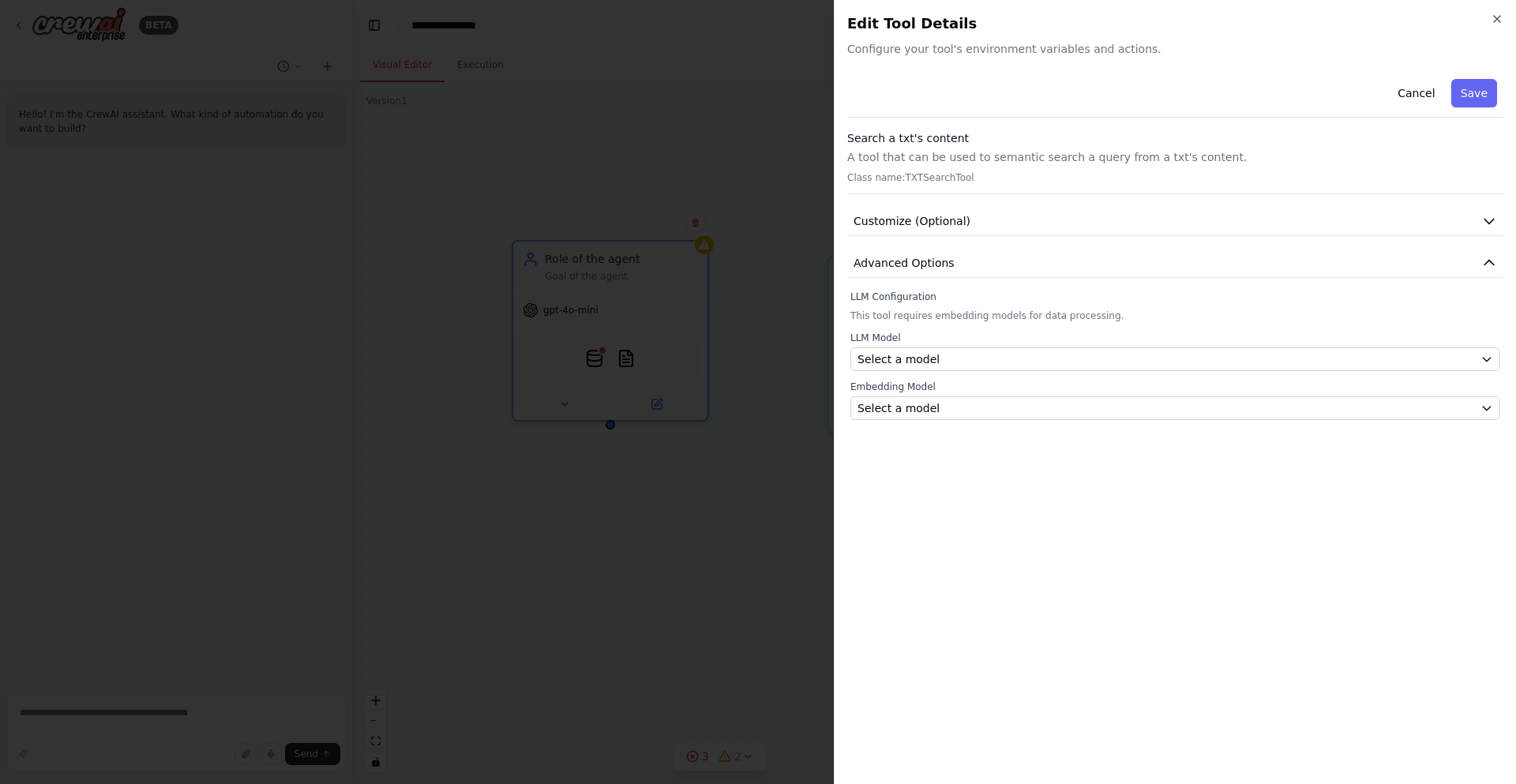
click at [1504, 17] on div "Close Edit Tool Details Configure your tool's environment variables and actions…" at bounding box center [1175, 392] width 682 height 784
click at [1493, 17] on icon "button" at bounding box center [1497, 19] width 13 height 13
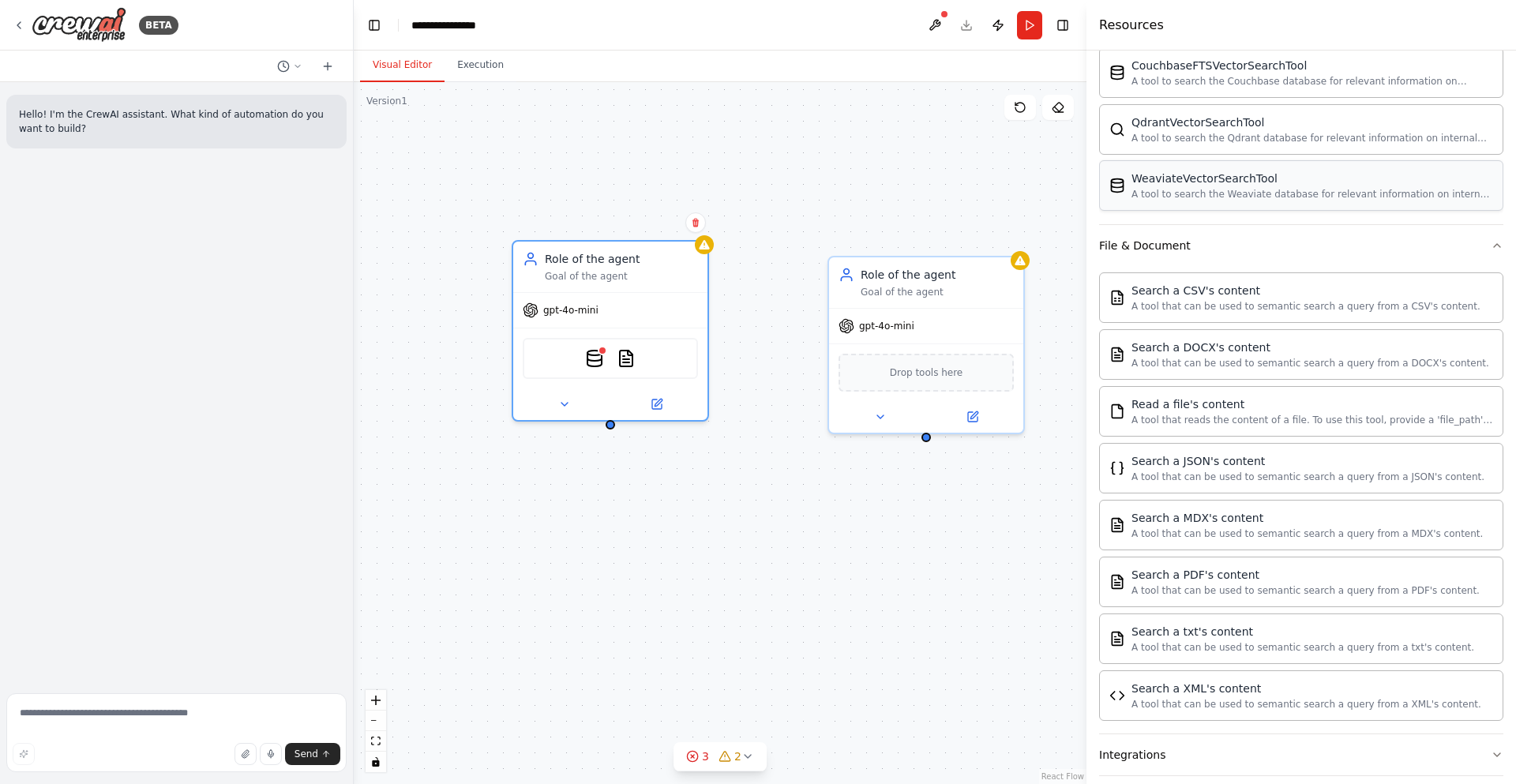
scroll to position [285, 0]
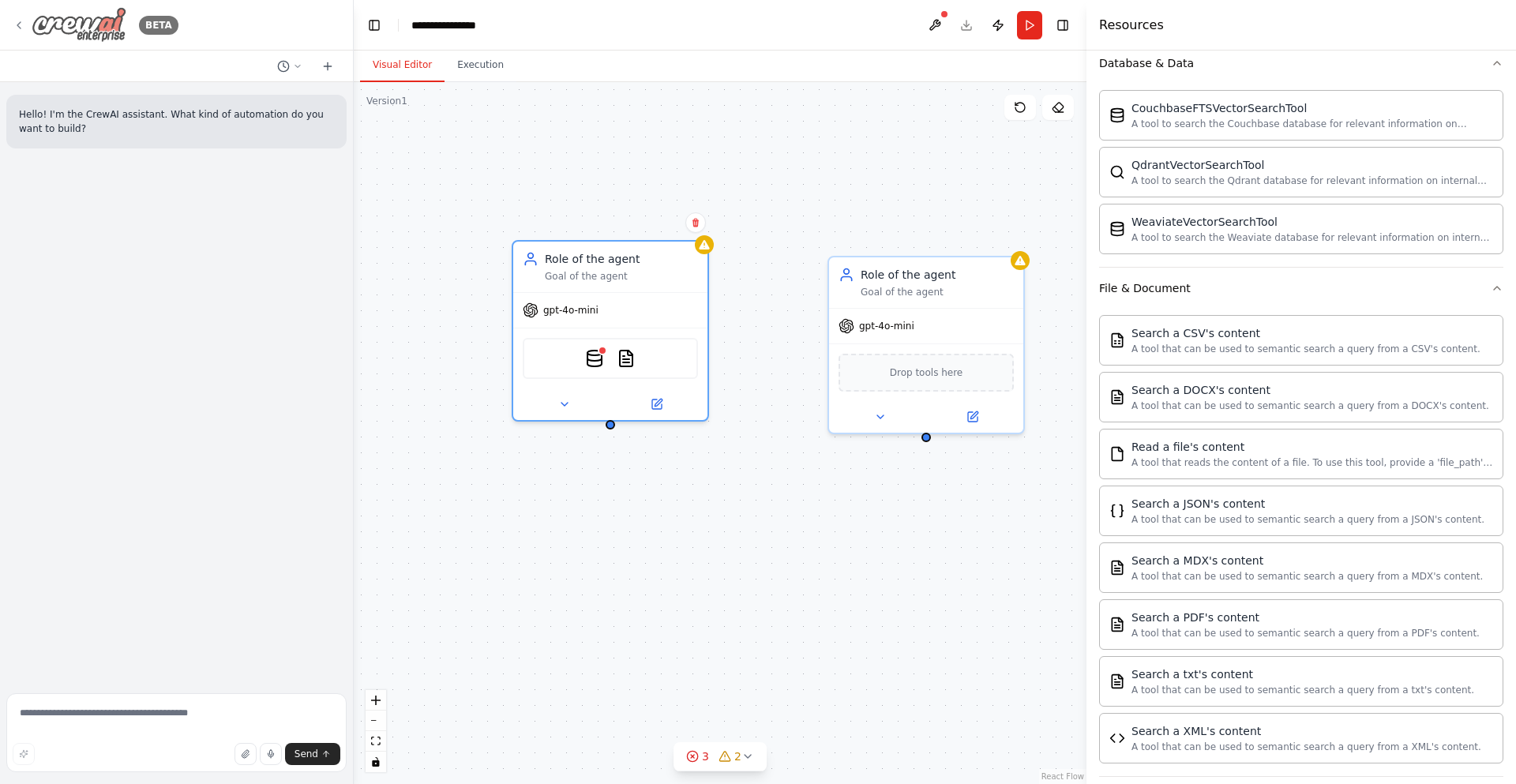
click at [20, 24] on icon at bounding box center [19, 25] width 13 height 13
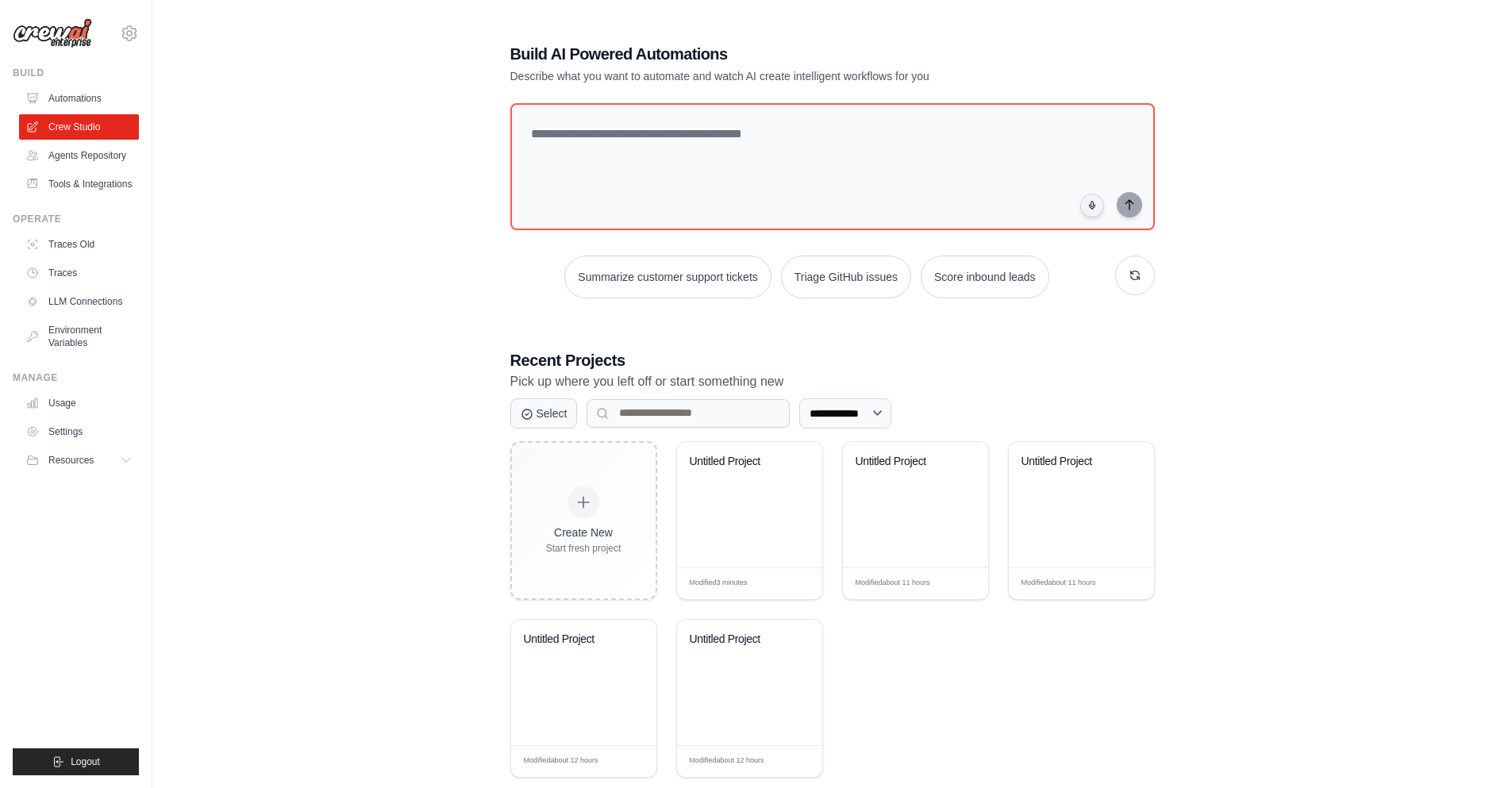
click at [625, 66] on div "Build AI Powered Automations Describe what you want to automate and watch AI cr…" at bounding box center [777, 64] width 534 height 41
click at [617, 54] on h1 "Build AI Powered Automations" at bounding box center [777, 54] width 534 height 22
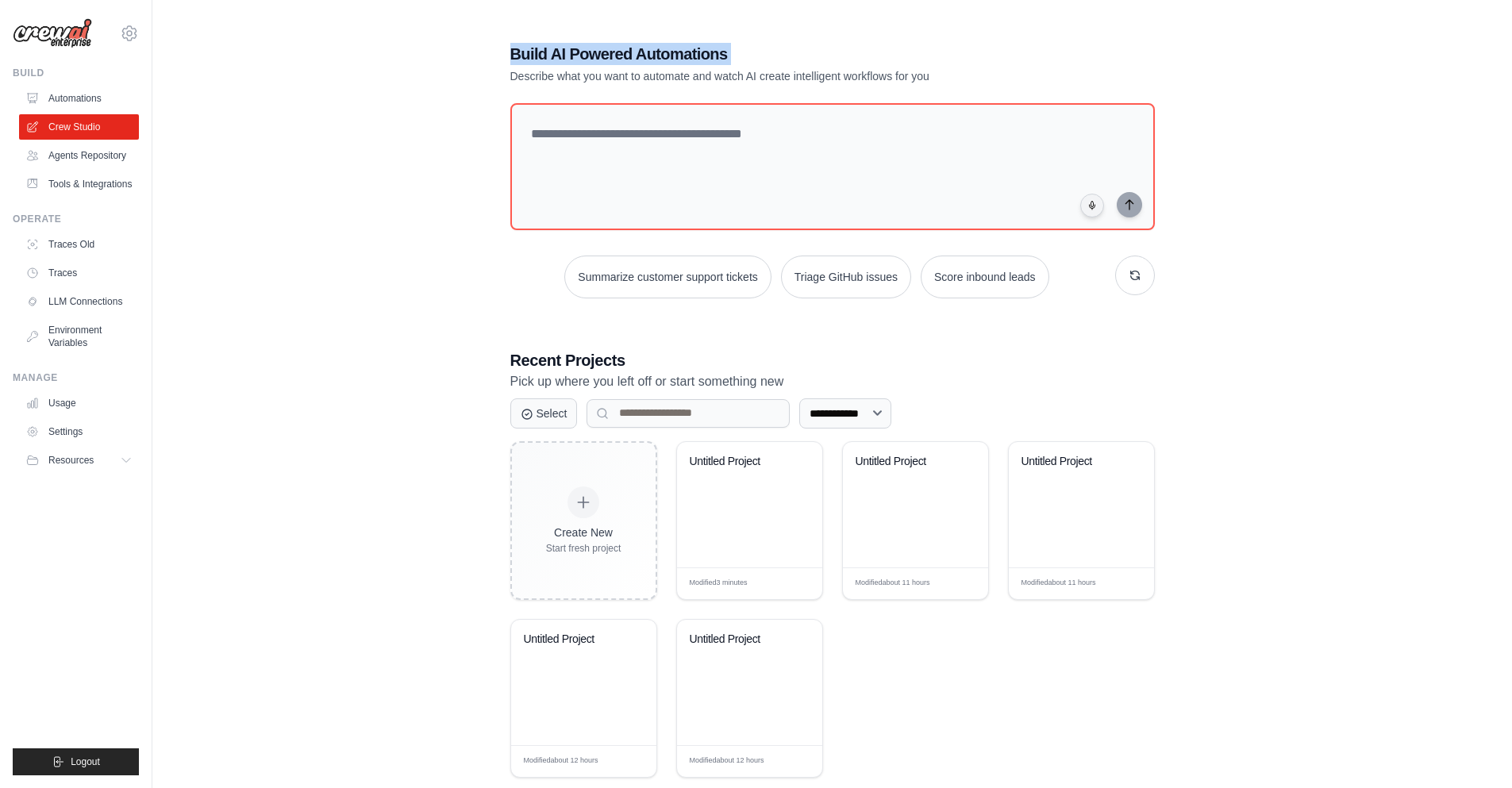
click at [617, 54] on h1 "Build AI Powered Automations" at bounding box center [777, 54] width 534 height 22
click at [617, 55] on h1 "Build AI Powered Automations" at bounding box center [777, 54] width 534 height 22
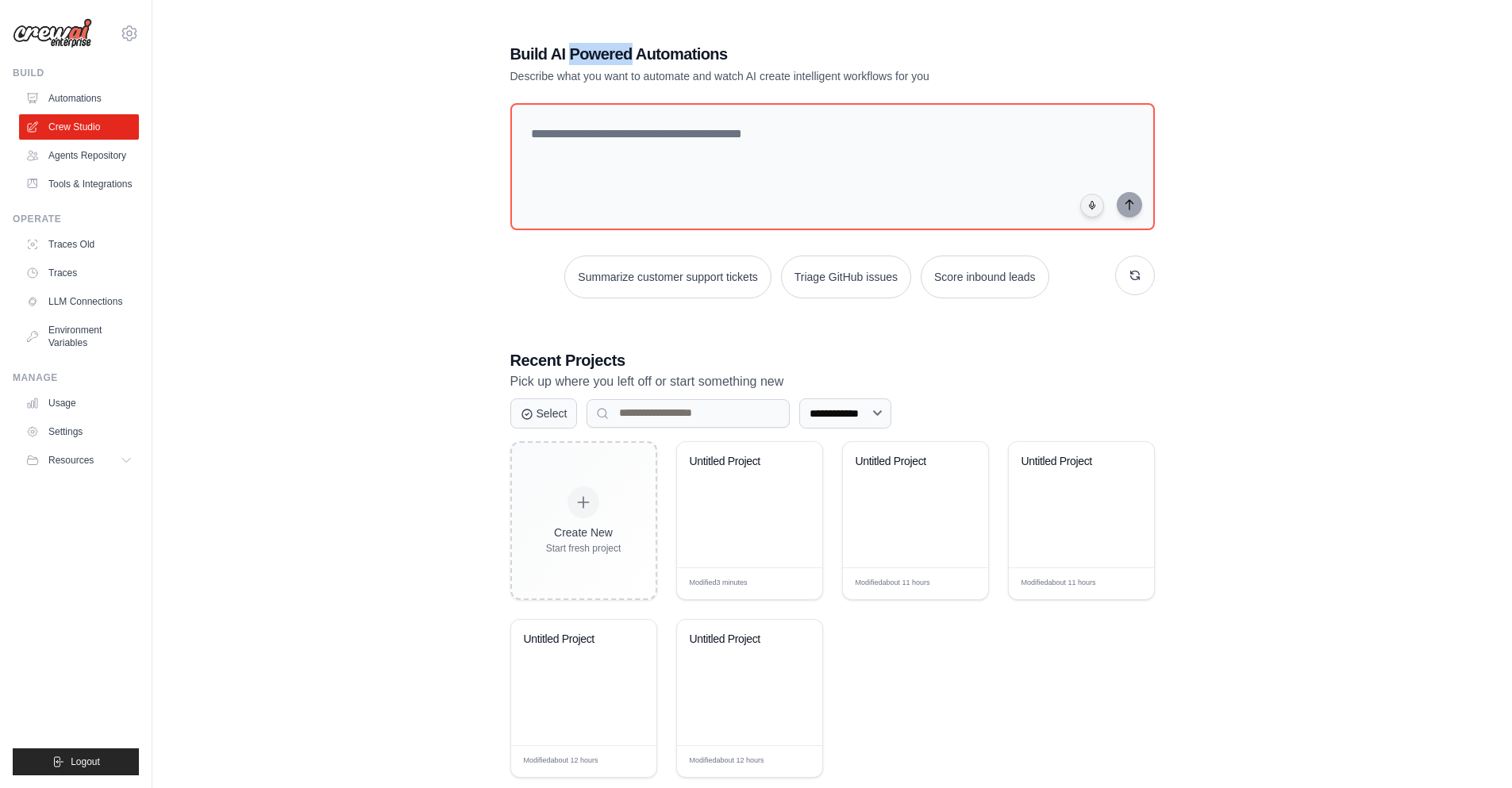
click at [617, 55] on h1 "Build AI Powered Automations" at bounding box center [777, 54] width 534 height 22
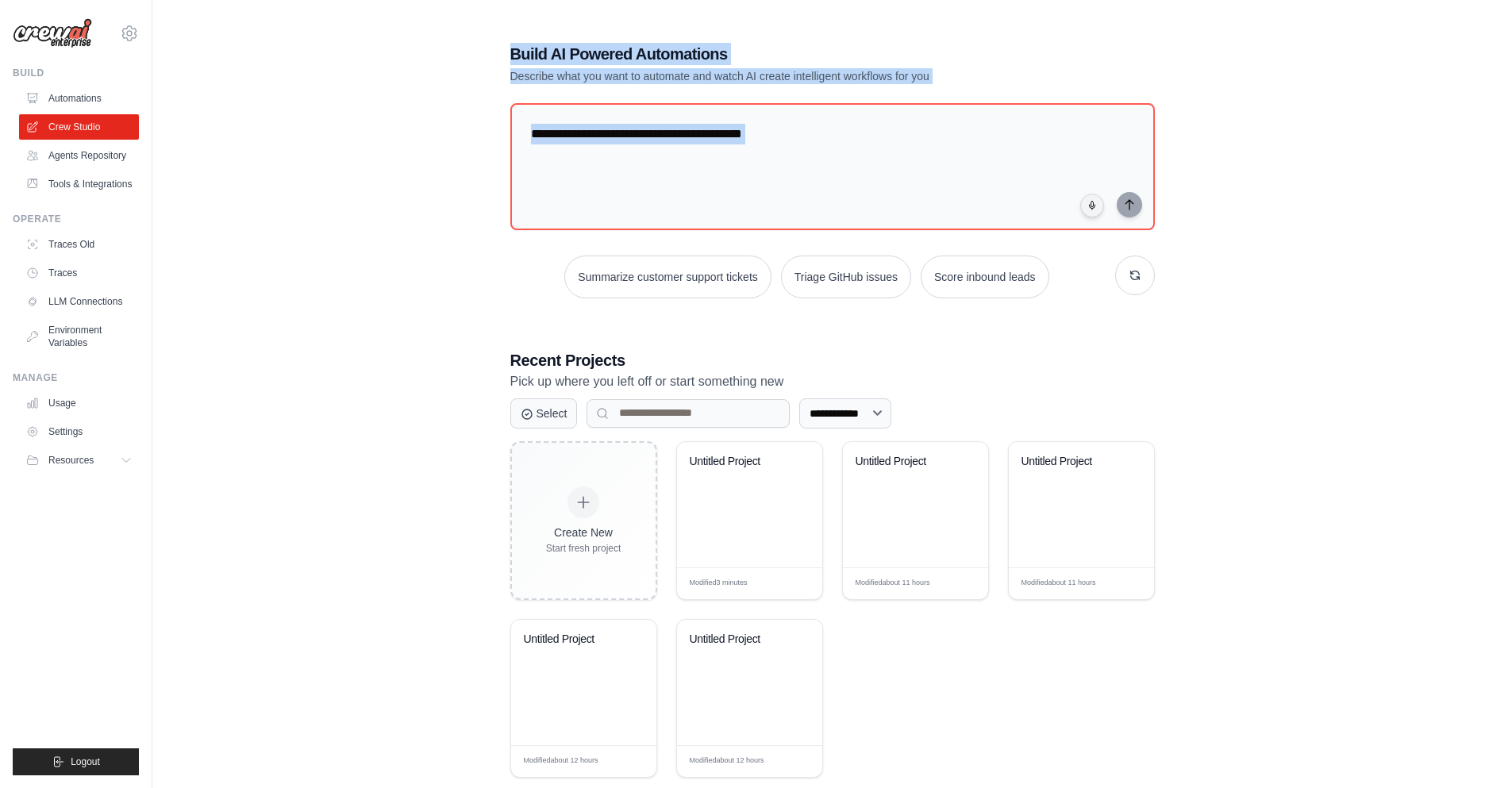
drag, startPoint x: 617, startPoint y: 55, endPoint x: 618, endPoint y: 84, distance: 29.0
click at [618, 84] on div "**********" at bounding box center [833, 410] width 683 height 785
click at [609, 58] on h1 "Build AI Powered Automations" at bounding box center [777, 54] width 534 height 22
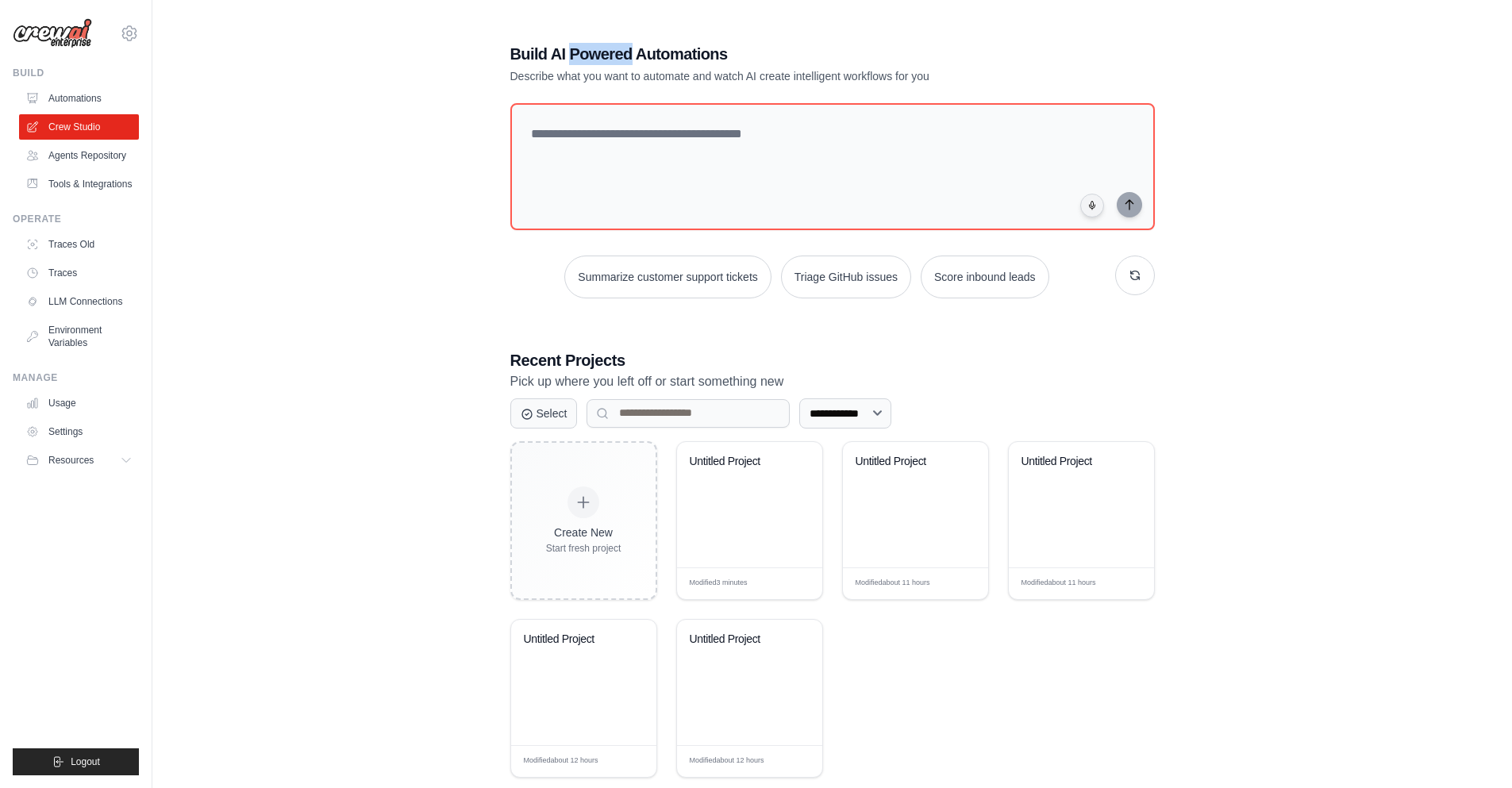
click at [609, 58] on h1 "Build AI Powered Automations" at bounding box center [777, 54] width 534 height 22
click at [94, 184] on link "Tools & Integrations" at bounding box center [80, 185] width 119 height 26
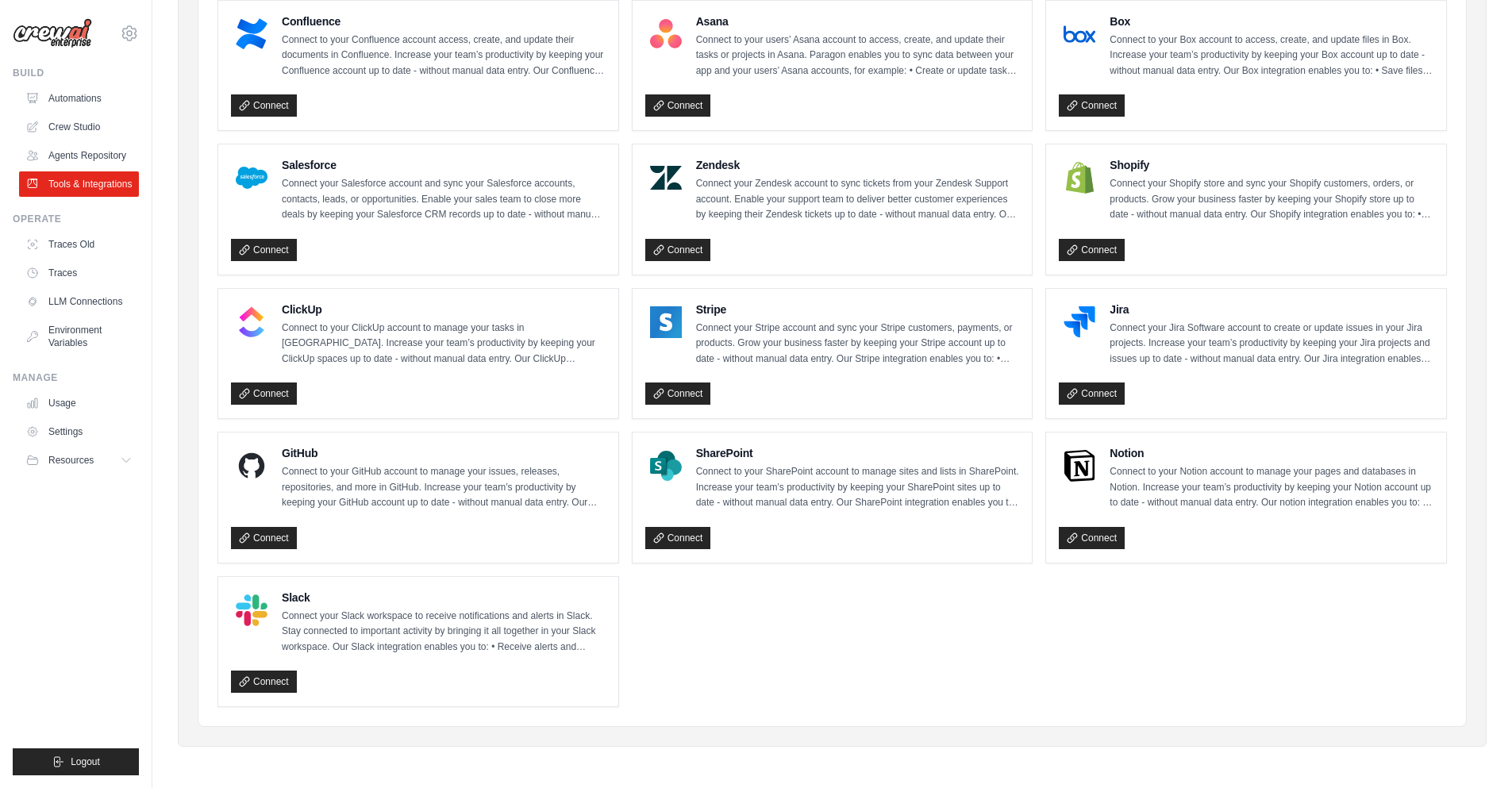
scroll to position [449, 0]
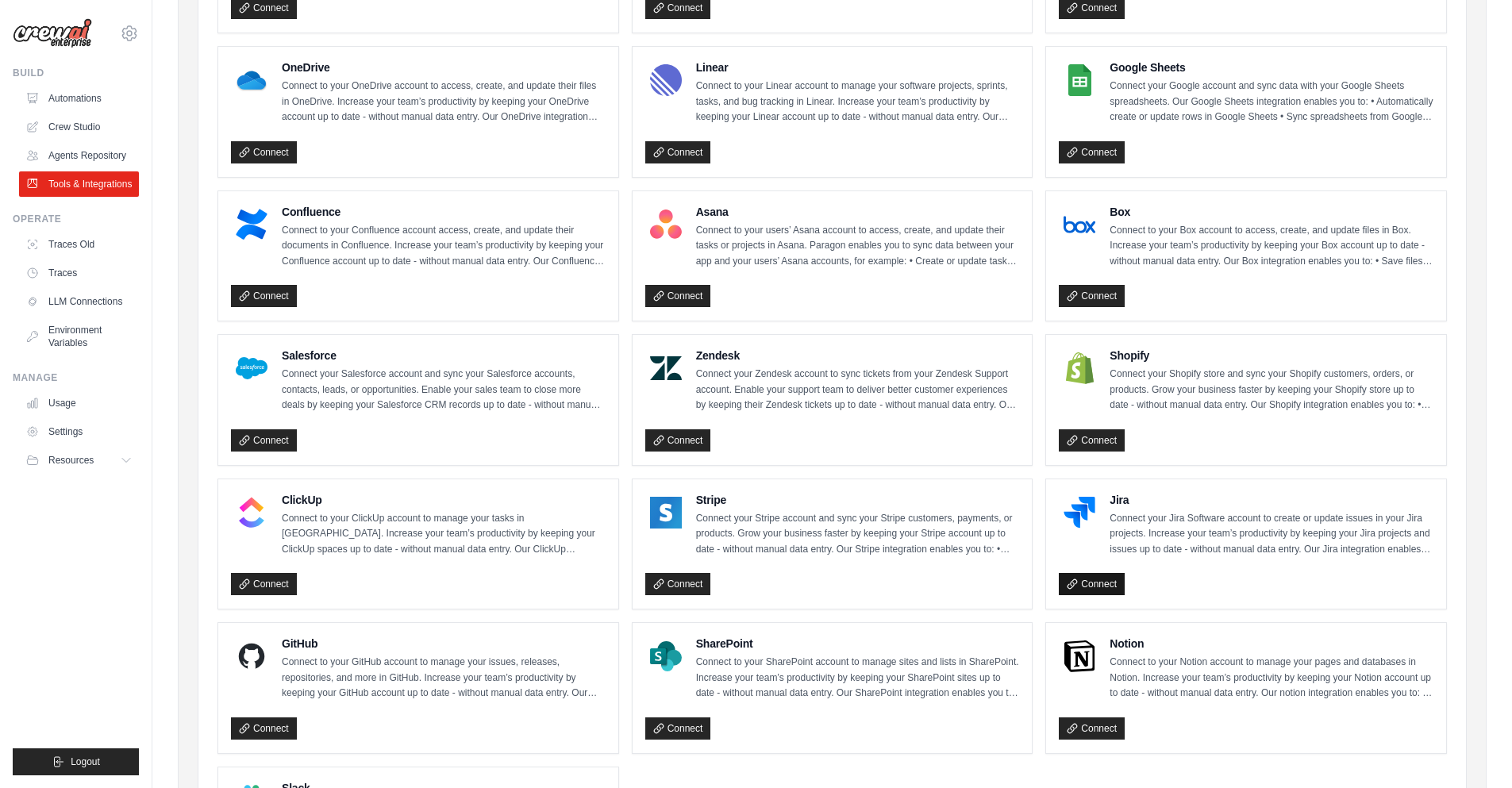
click at [1090, 589] on link "Connect" at bounding box center [1092, 584] width 66 height 22
click at [1088, 720] on link "Connect" at bounding box center [1092, 729] width 66 height 22
